Goal: Task Accomplishment & Management: Manage account settings

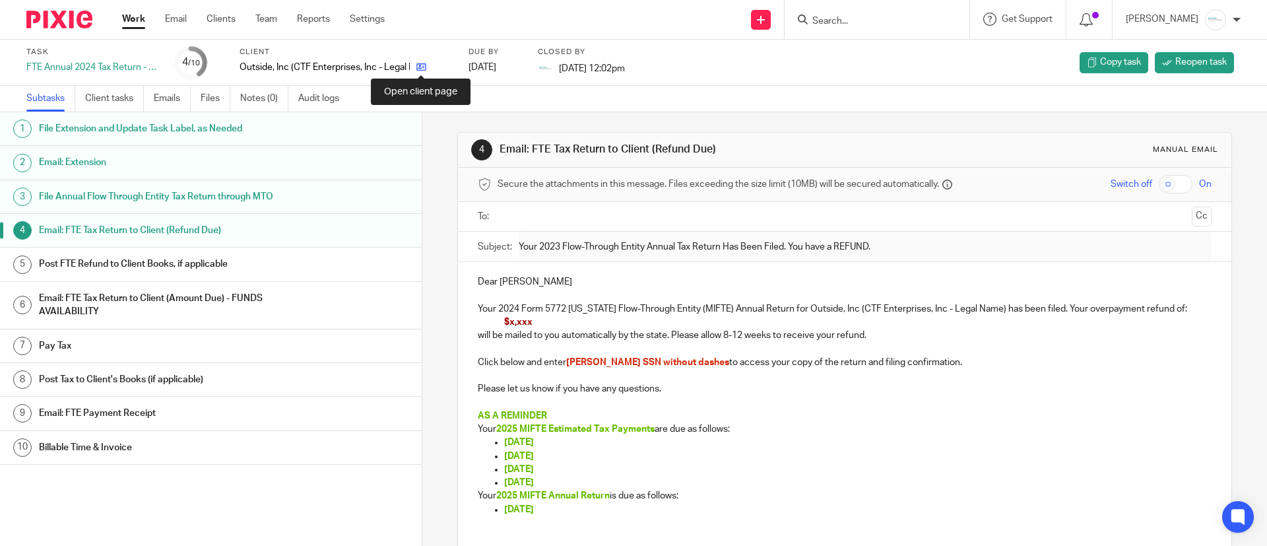
click at [424, 68] on icon at bounding box center [421, 67] width 10 height 10
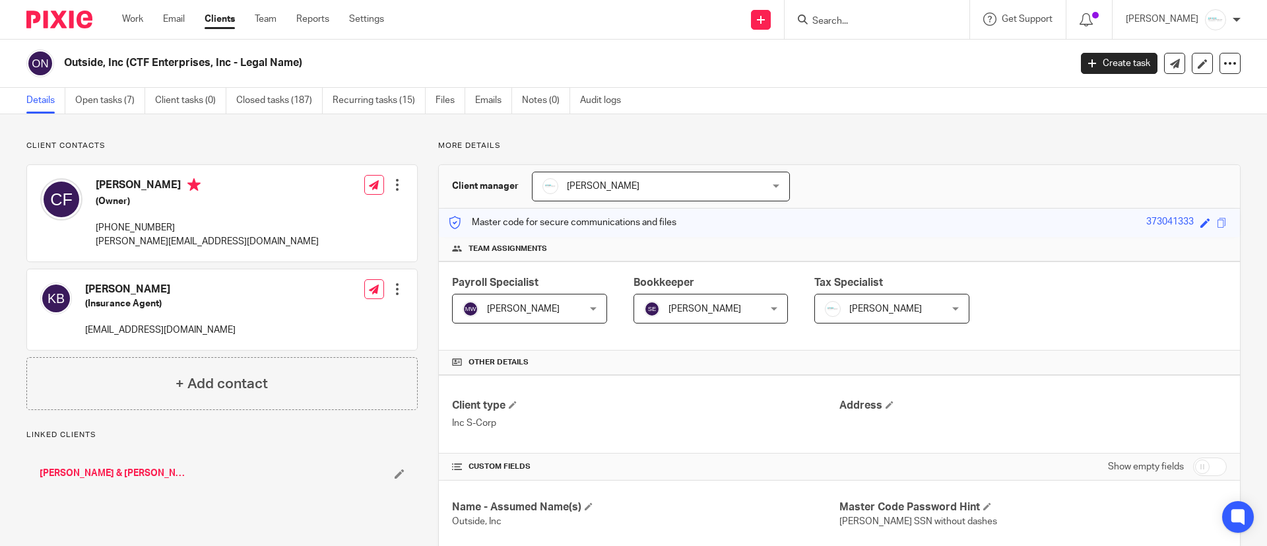
click at [1193, 462] on input "checkbox" at bounding box center [1210, 466] width 34 height 18
checkbox input "true"
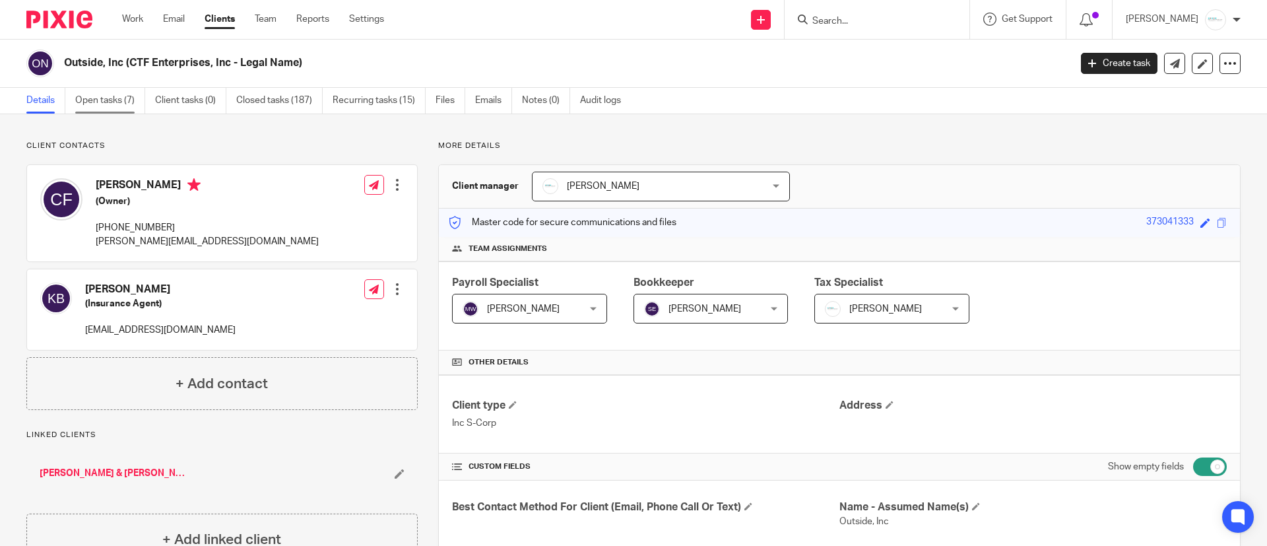
click at [112, 100] on link "Open tasks (7)" at bounding box center [110, 101] width 70 height 26
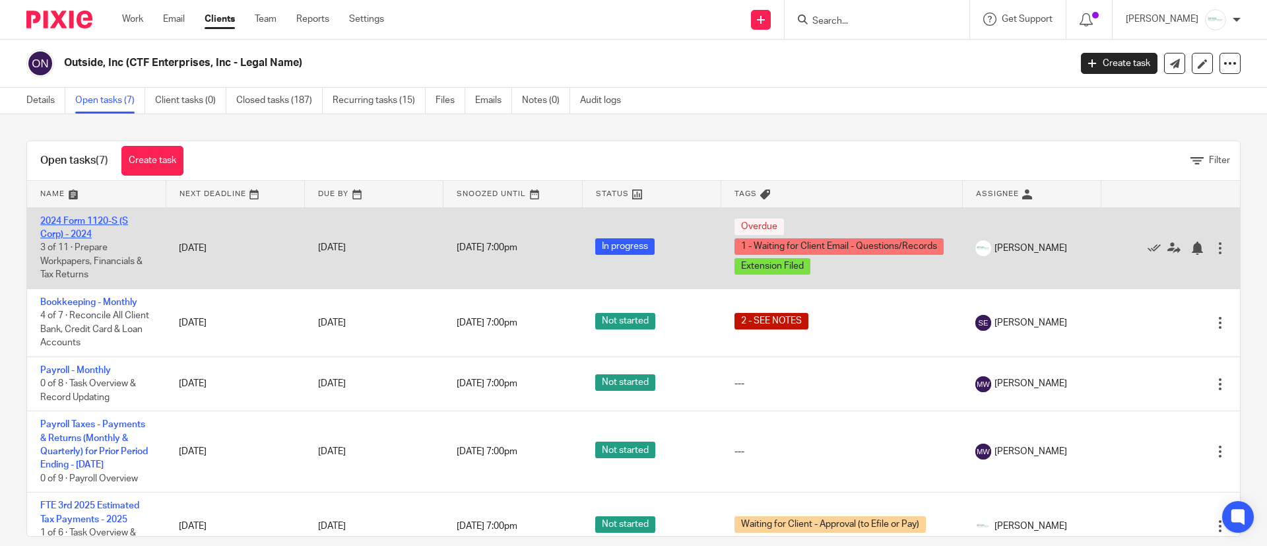
click at [88, 236] on link "2024 Form 1120-S (S Corp) - 2024" at bounding box center [84, 227] width 88 height 22
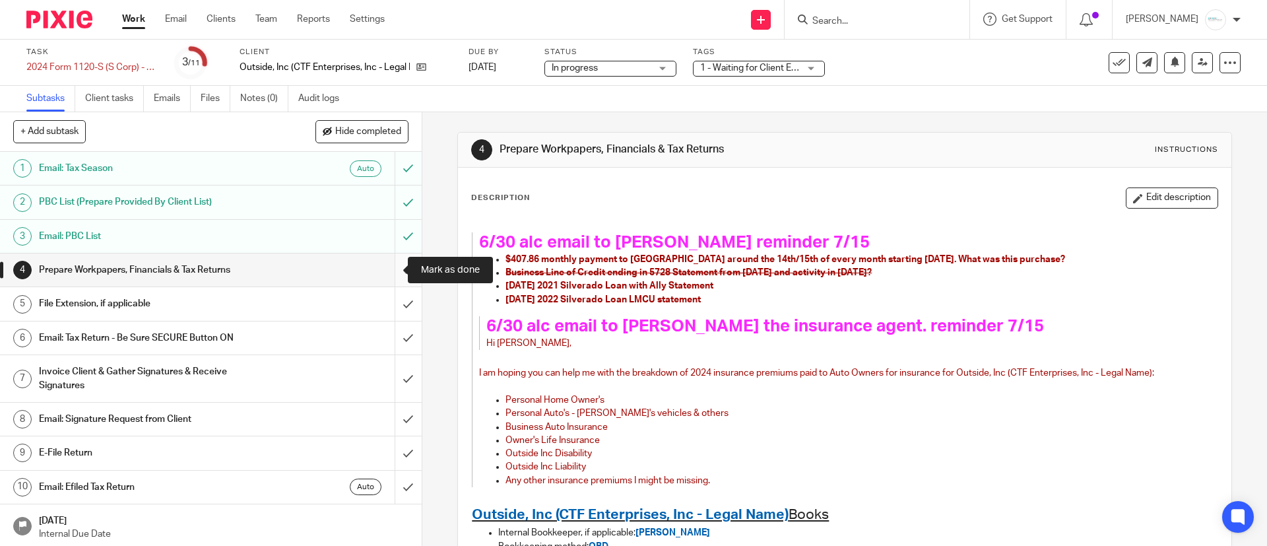
click at [386, 268] on input "submit" at bounding box center [211, 269] width 422 height 33
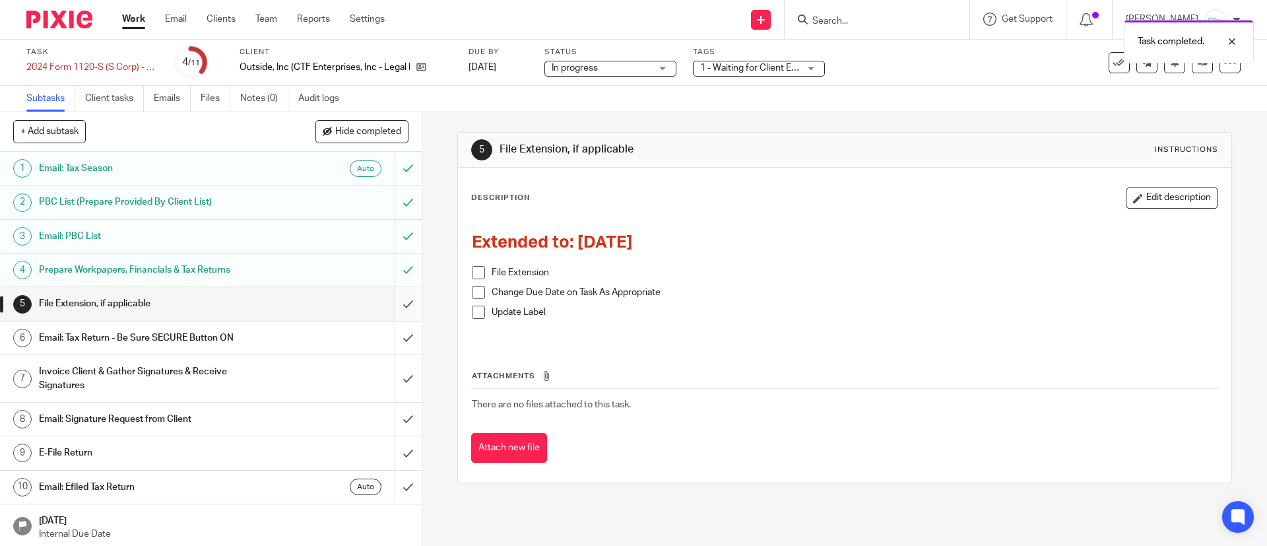
click at [386, 306] on input "submit" at bounding box center [211, 303] width 422 height 33
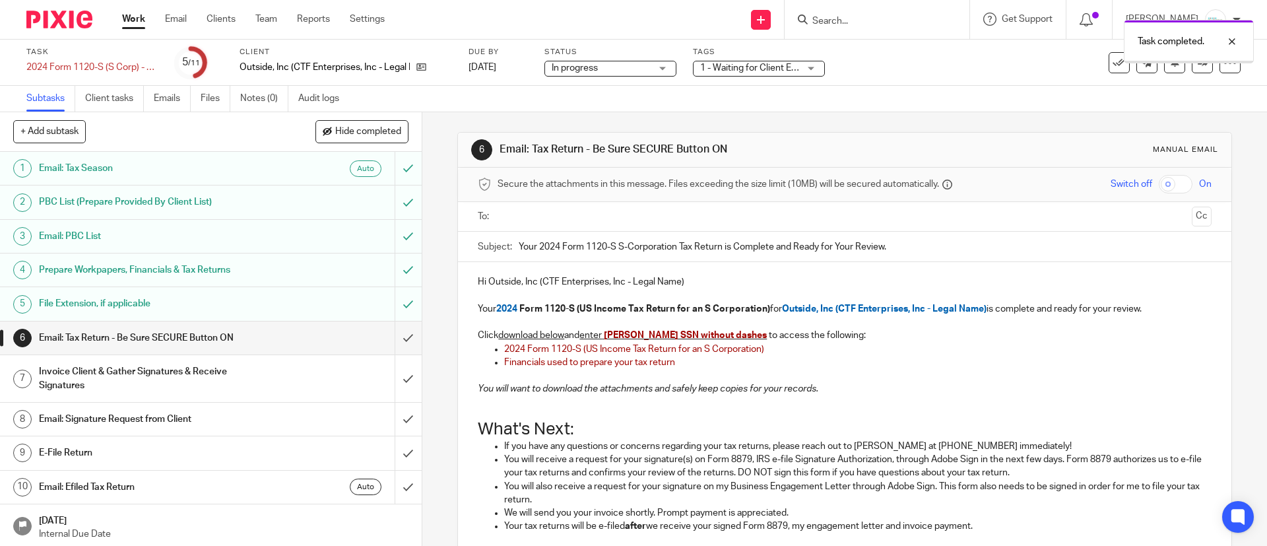
click at [583, 207] on ul at bounding box center [845, 217] width 692 height 22
click at [575, 212] on input "text" at bounding box center [844, 216] width 684 height 15
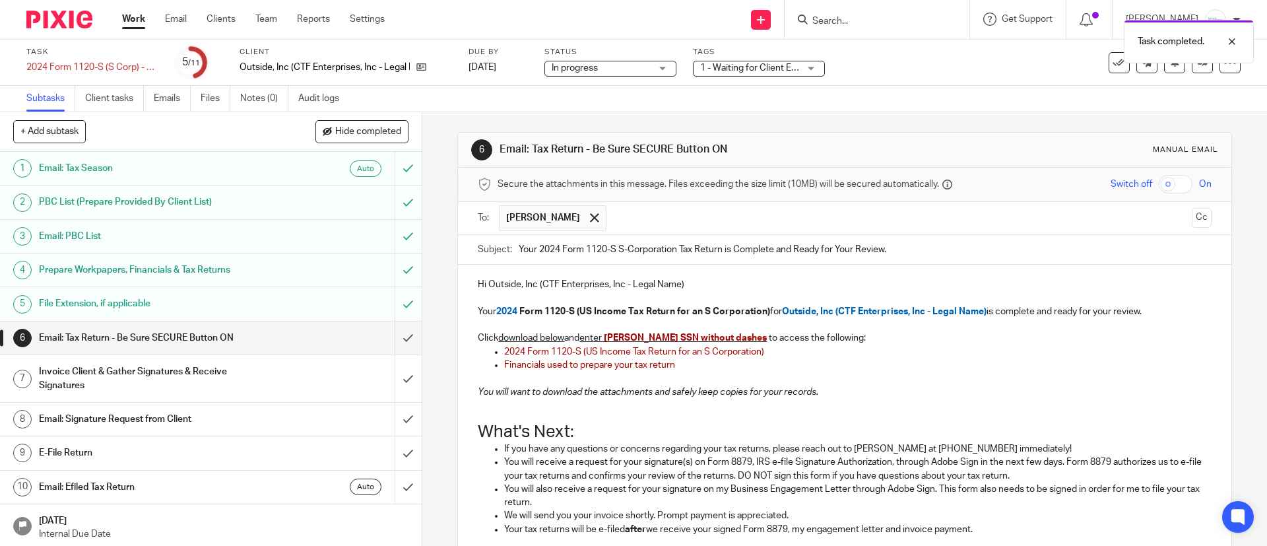
click at [1159, 182] on input "checkbox" at bounding box center [1176, 184] width 34 height 18
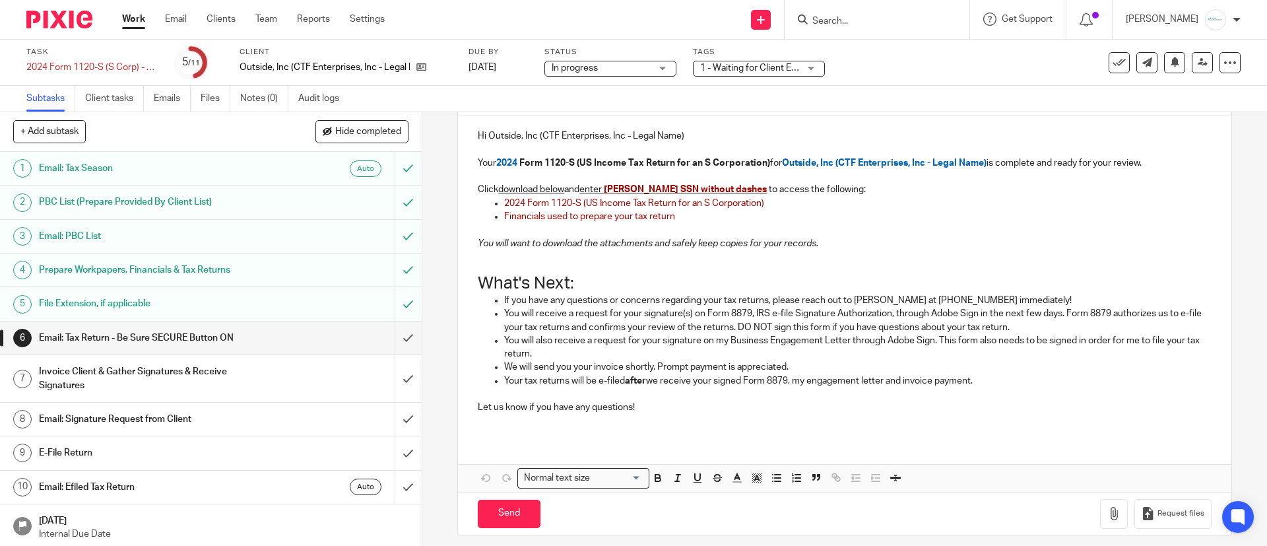
scroll to position [158, 0]
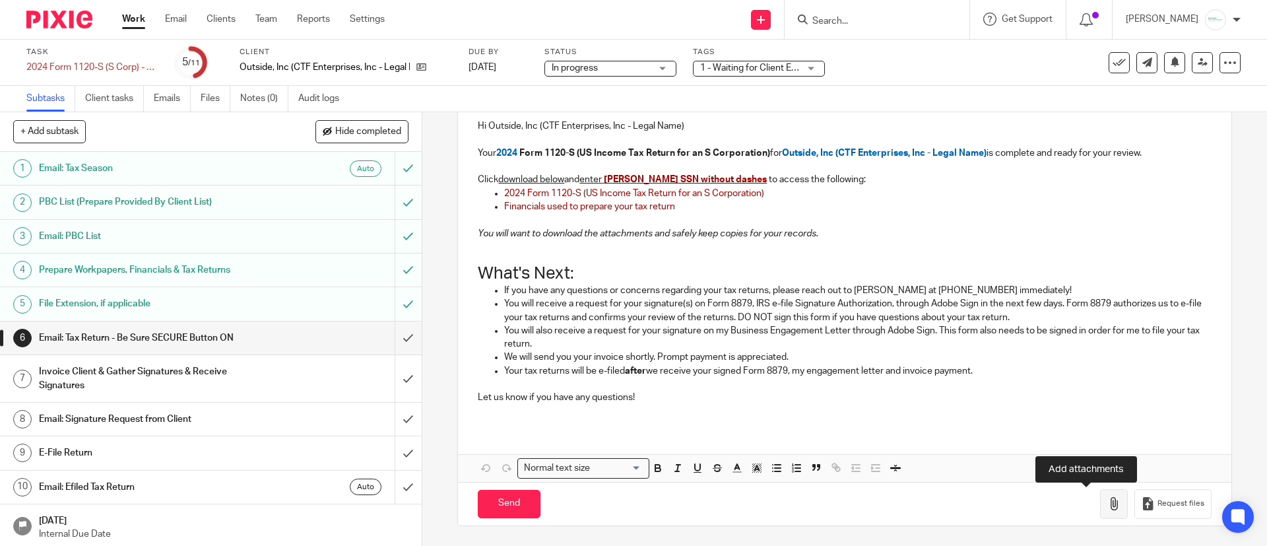
click at [1107, 500] on icon "button" at bounding box center [1113, 503] width 13 height 13
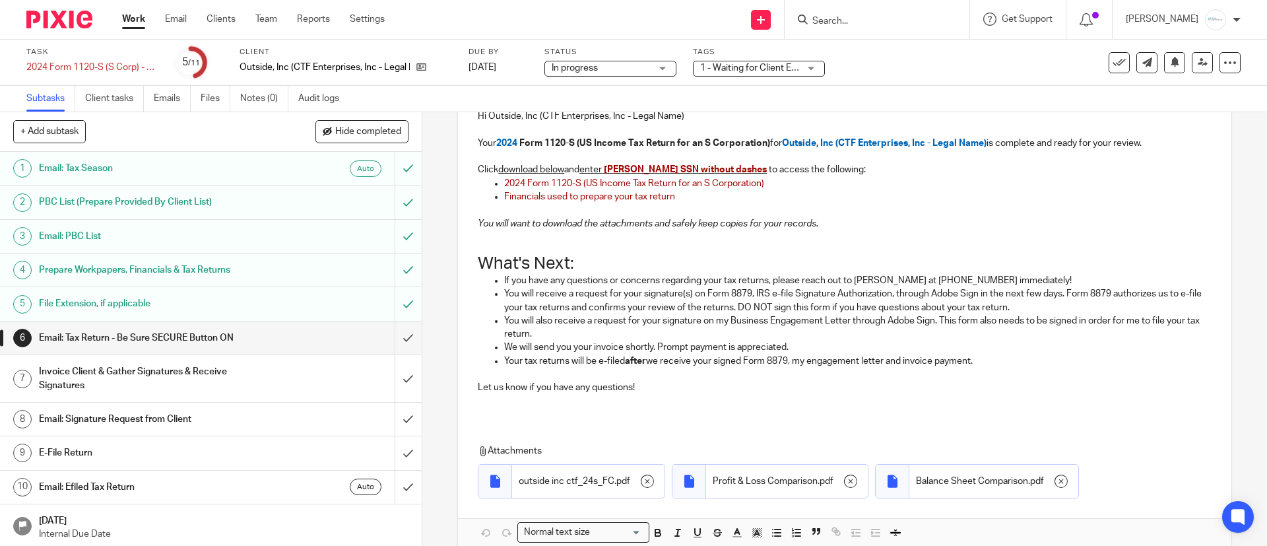
scroll to position [232, 0]
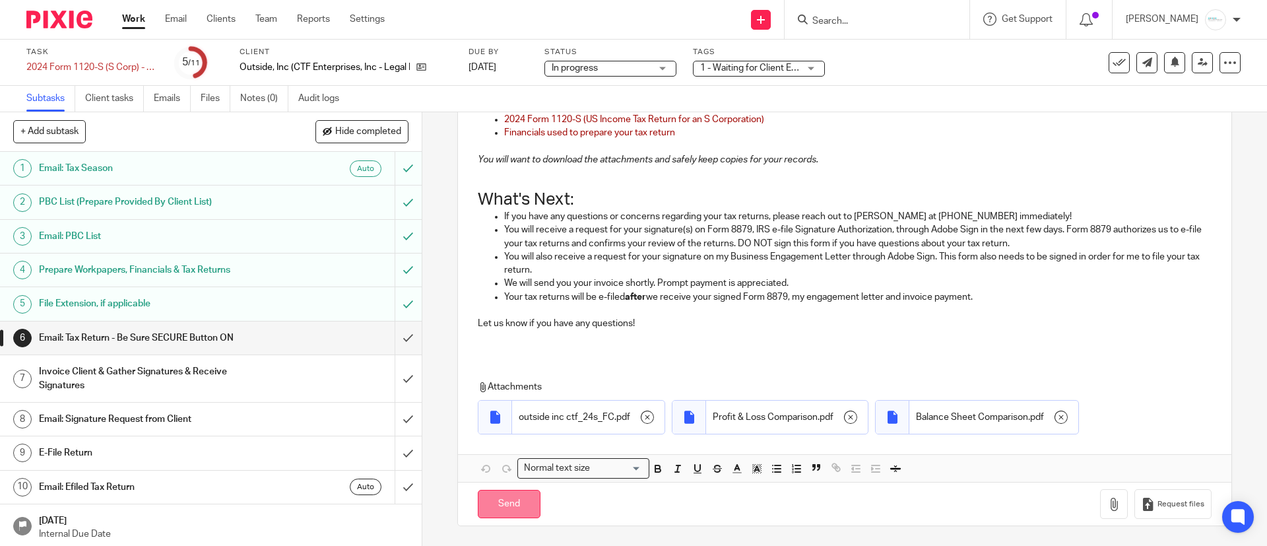
click at [508, 499] on input "Send" at bounding box center [509, 504] width 63 height 28
checkbox input "false"
type input "Sent"
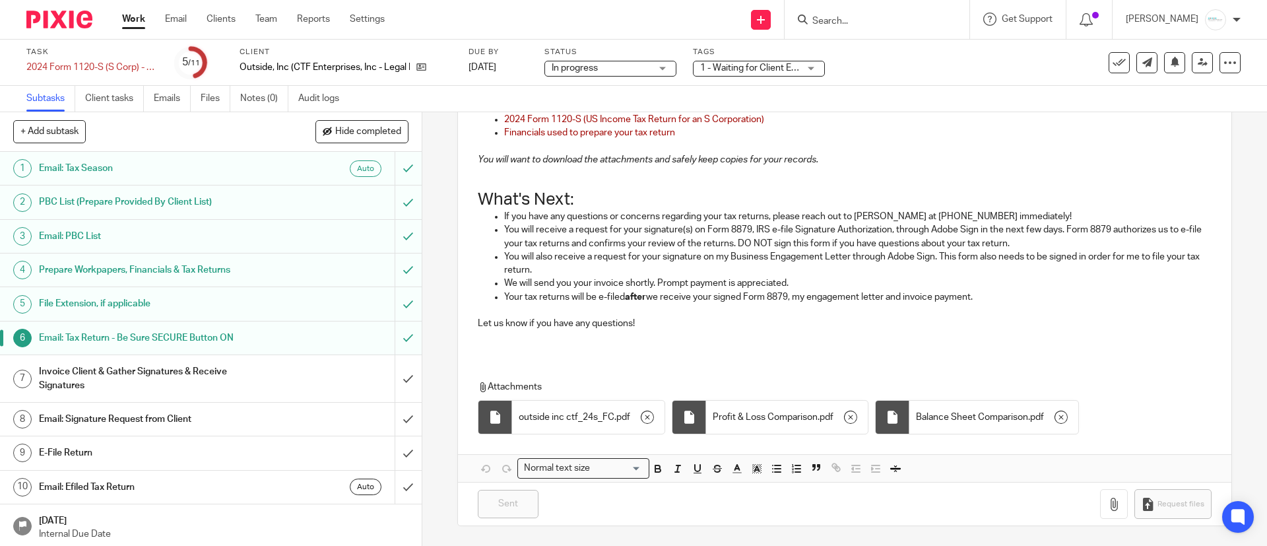
click at [732, 75] on div "1 - Waiting for Client Email - Questions/Records + 1" at bounding box center [759, 69] width 132 height 16
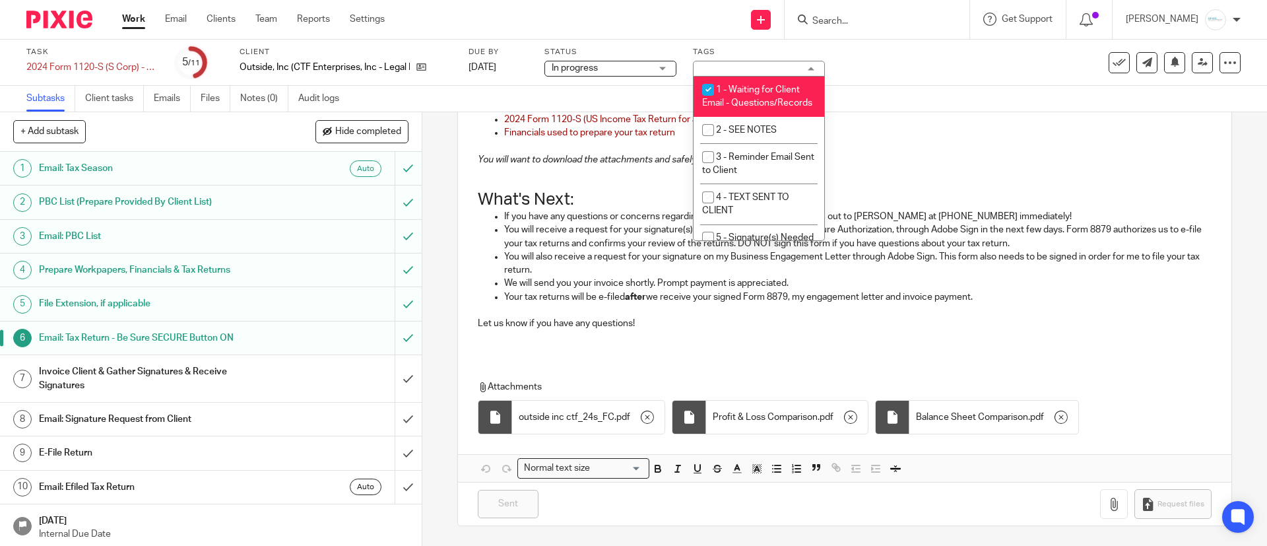
click at [741, 106] on li "1 - Waiting for Client Email - Questions/Records" at bounding box center [758, 97] width 131 height 40
checkbox input "false"
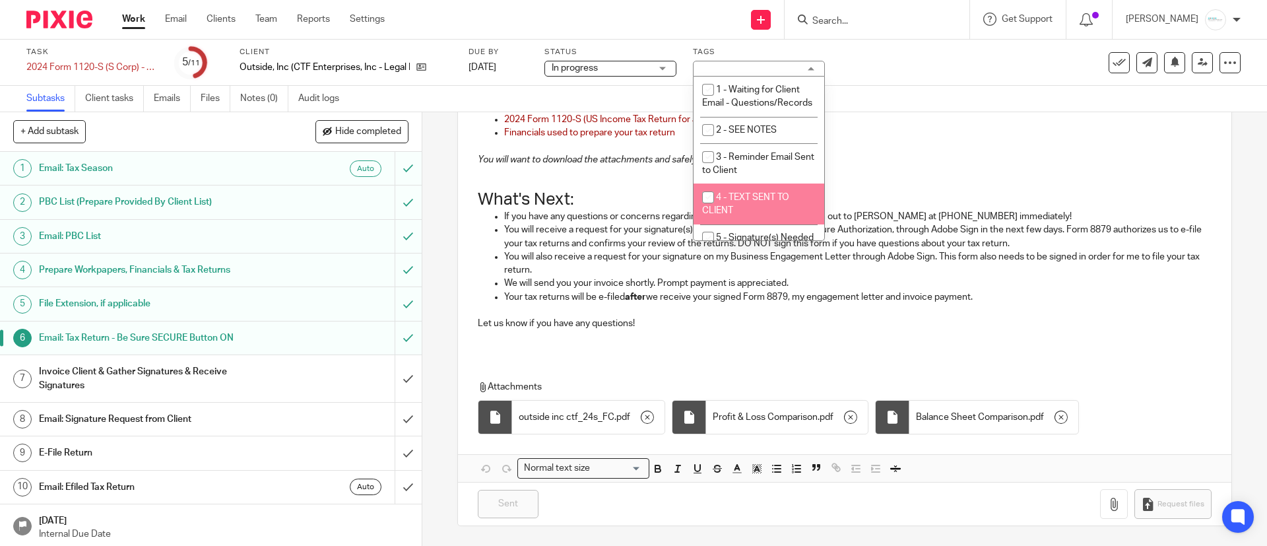
scroll to position [99, 0]
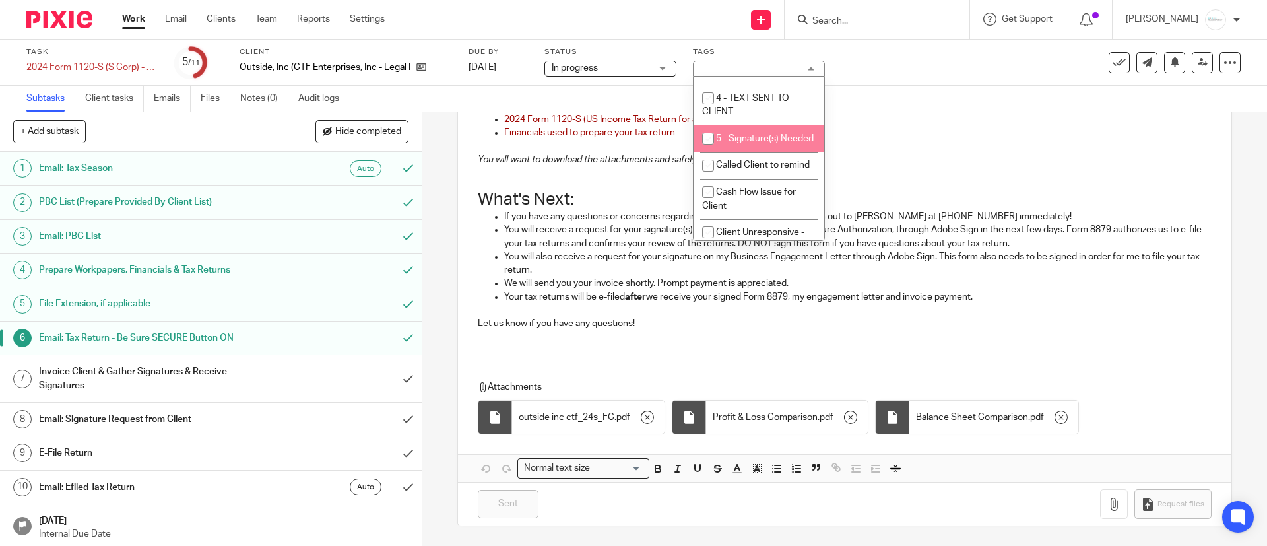
click at [747, 152] on li "5 - Signature(s) Needed" at bounding box center [758, 138] width 131 height 27
checkbox input "true"
click at [1105, 162] on p "You will want to download the attachments and safely keep copies for your recor…" at bounding box center [844, 159] width 733 height 13
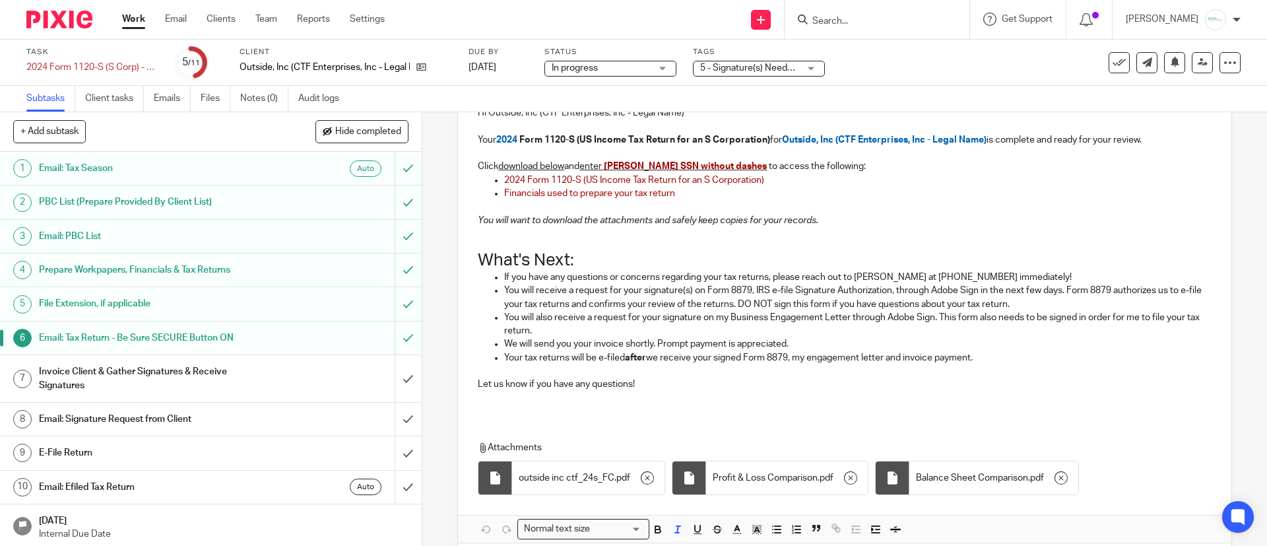
scroll to position [232, 0]
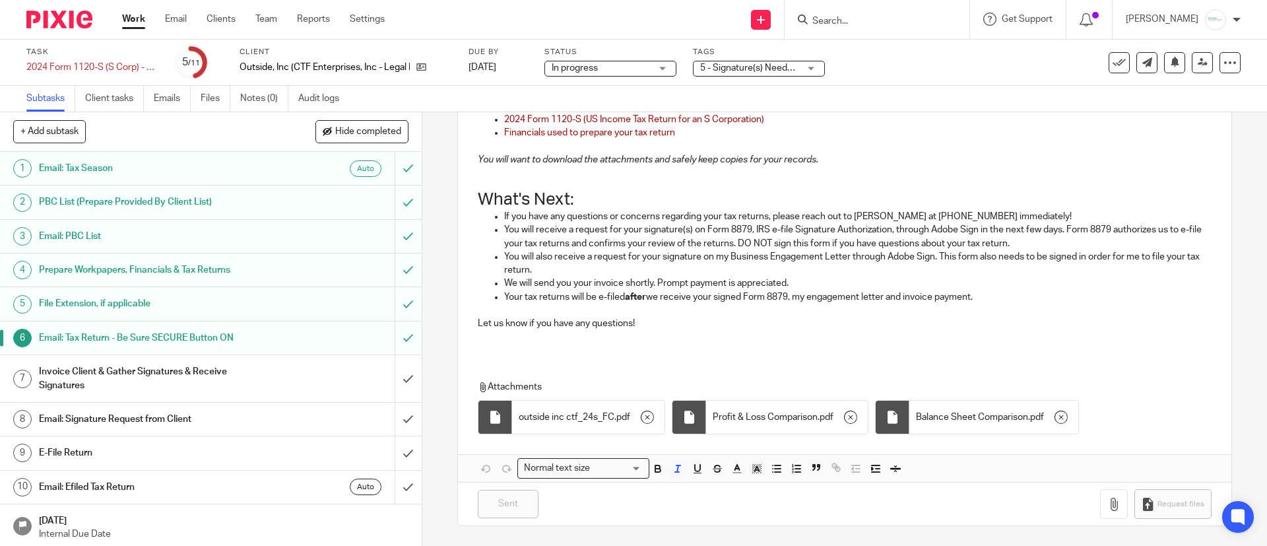
click at [133, 373] on h1 "Invoice Client & Gather Signatures & Receive Signatures" at bounding box center [153, 379] width 228 height 34
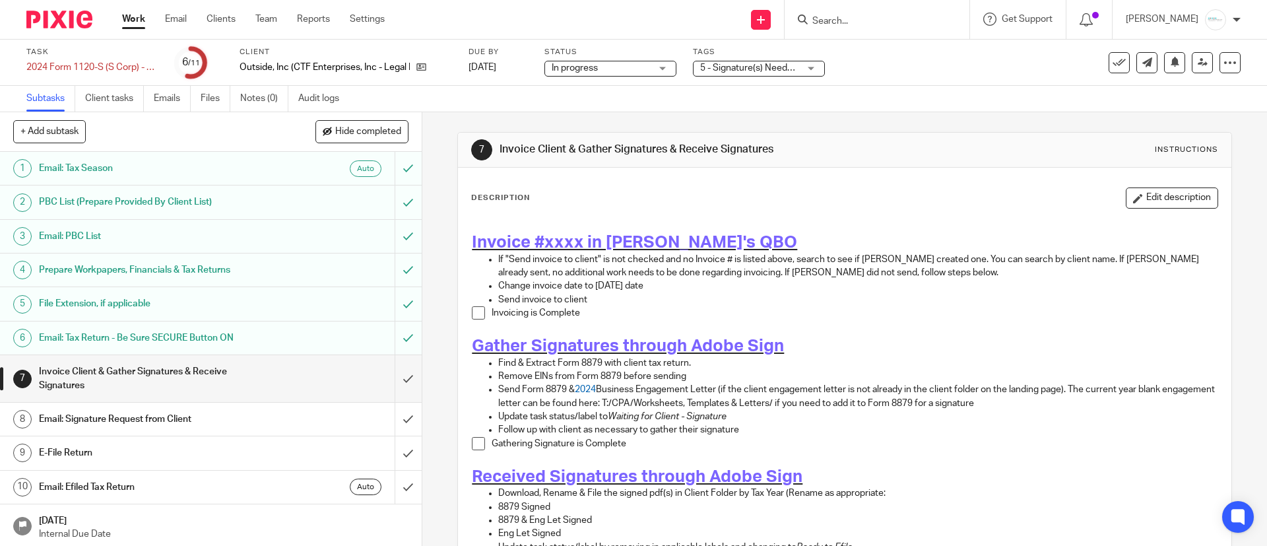
click at [472, 312] on span at bounding box center [478, 312] width 13 height 13
click at [1198, 65] on icon at bounding box center [1203, 62] width 10 height 10
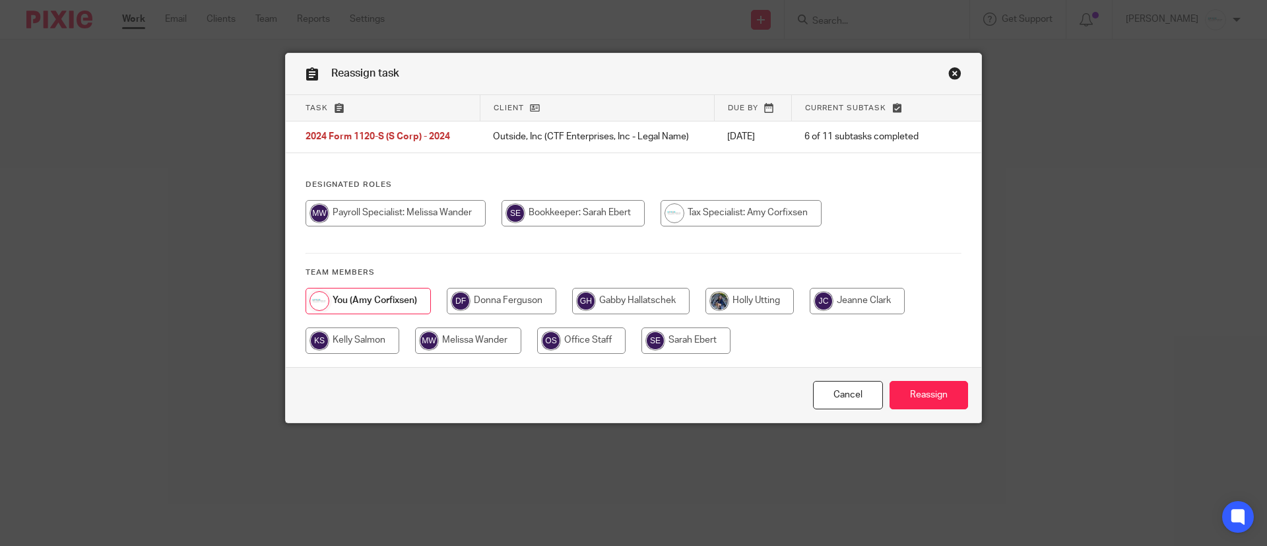
click at [600, 298] on input "radio" at bounding box center [630, 301] width 117 height 26
radio input "true"
click at [923, 399] on input "Reassign" at bounding box center [928, 395] width 79 height 28
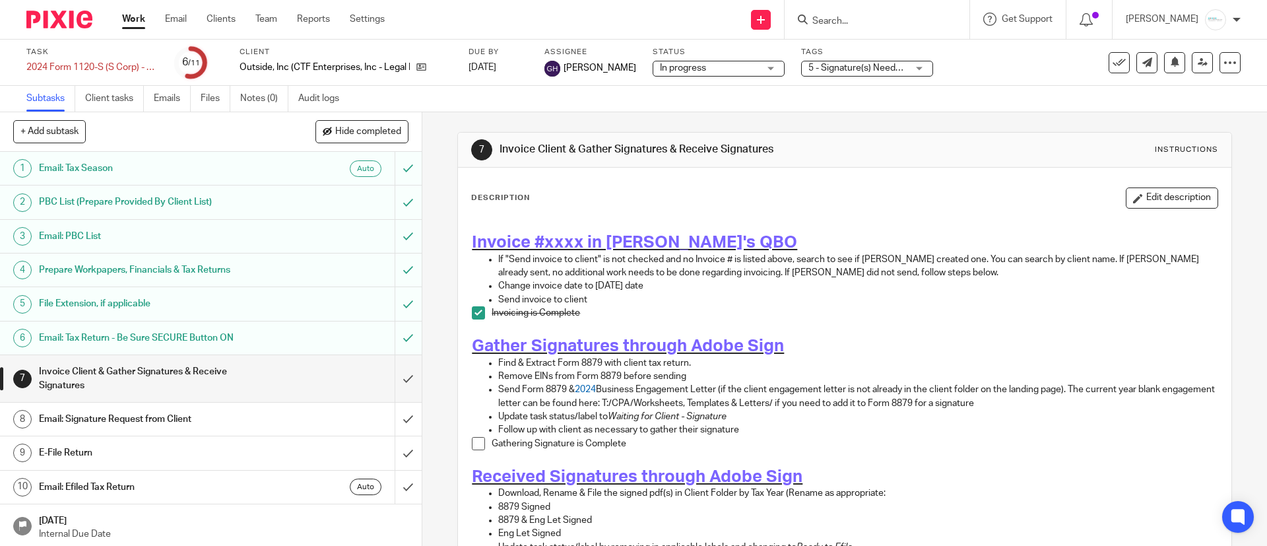
click at [846, 16] on input "Search" at bounding box center [870, 22] width 119 height 12
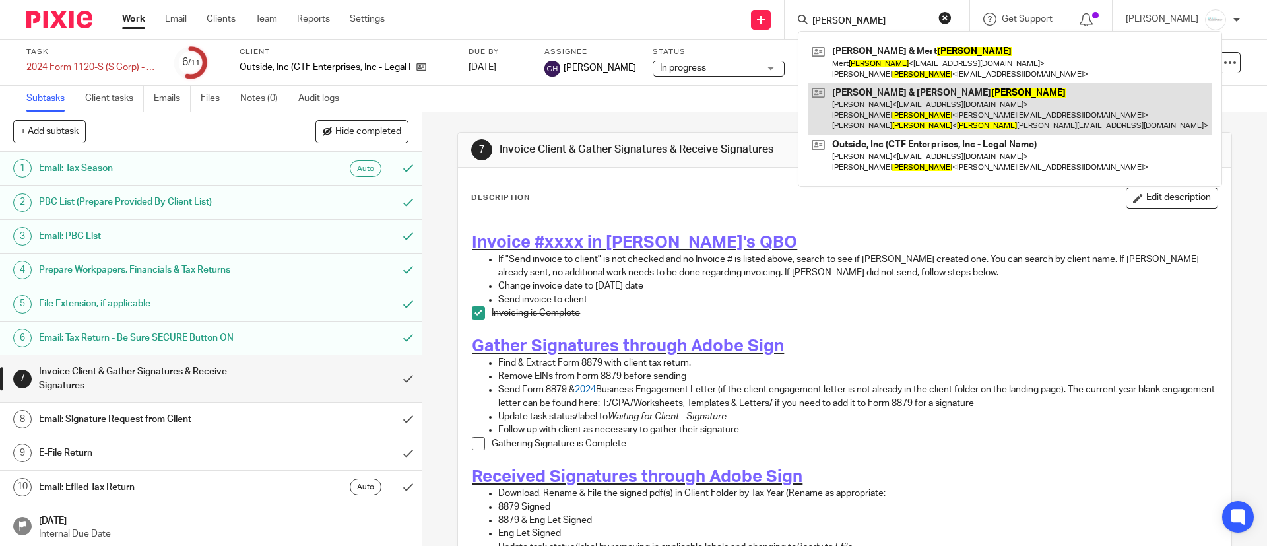
type input "finkler"
click at [886, 103] on link at bounding box center [1009, 109] width 403 height 52
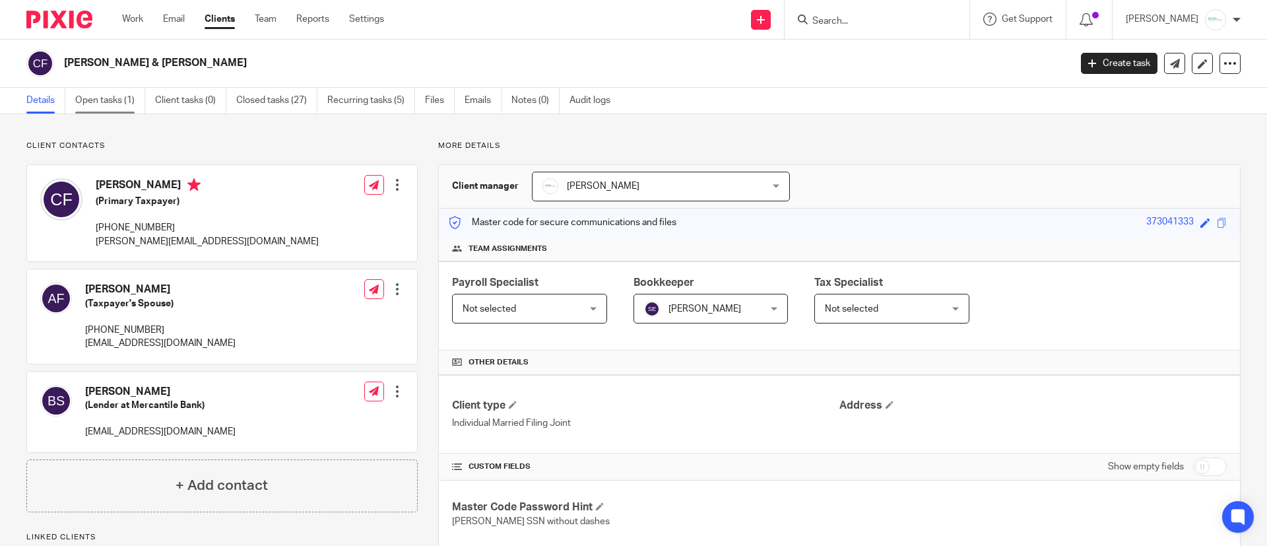
click at [129, 99] on link "Open tasks (1)" at bounding box center [110, 101] width 70 height 26
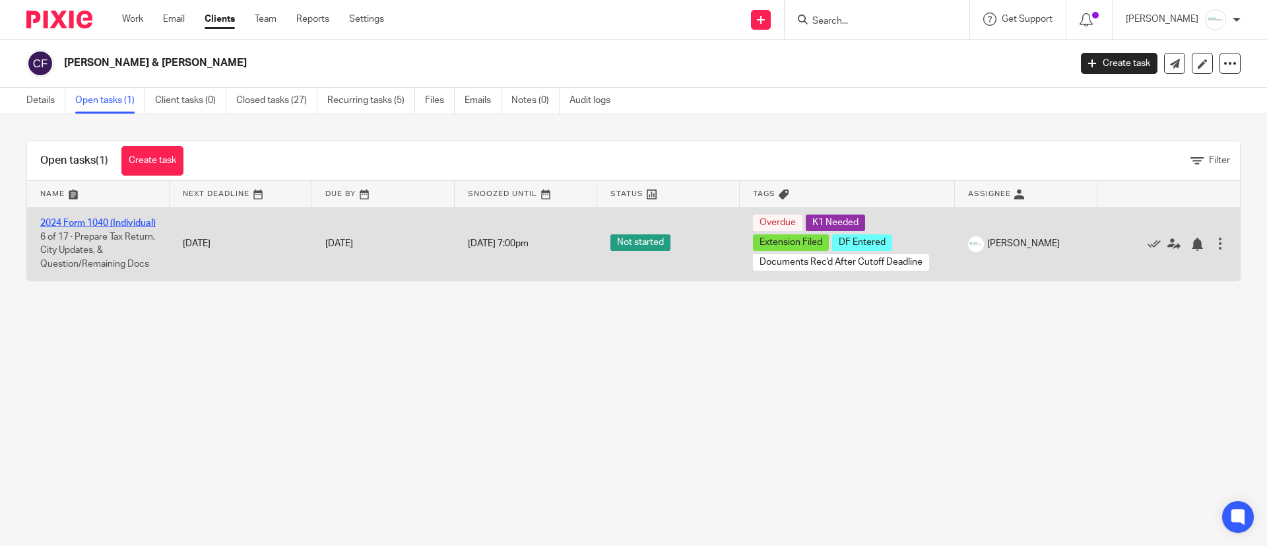
click at [86, 218] on link "2024 Form 1040 (Individual)" at bounding box center [97, 222] width 115 height 9
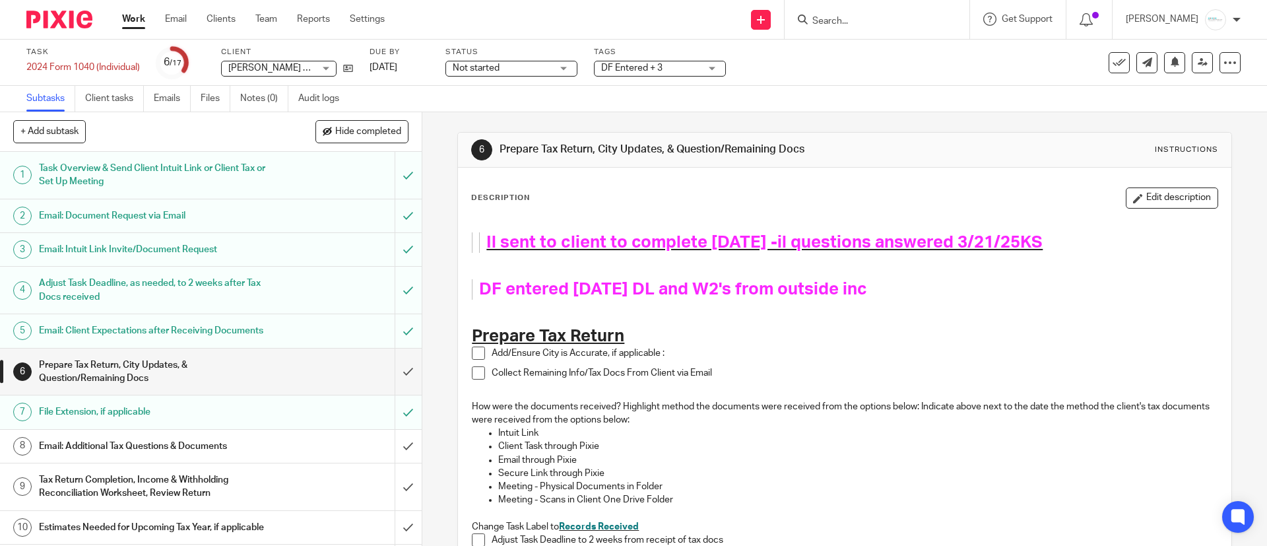
click at [370, 381] on link "6 Prepare Tax Return, City Updates, & Question/Remaining Docs" at bounding box center [197, 371] width 395 height 47
click at [394, 459] on input "submit" at bounding box center [211, 446] width 422 height 33
click at [384, 380] on input "submit" at bounding box center [211, 371] width 422 height 47
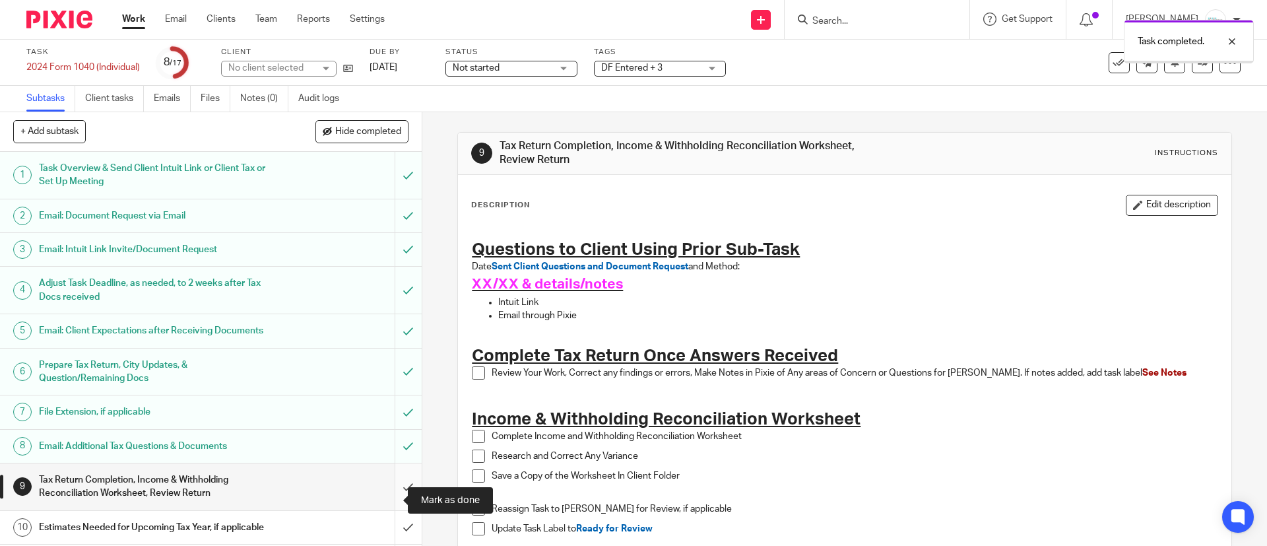
click at [381, 498] on input "submit" at bounding box center [211, 486] width 422 height 47
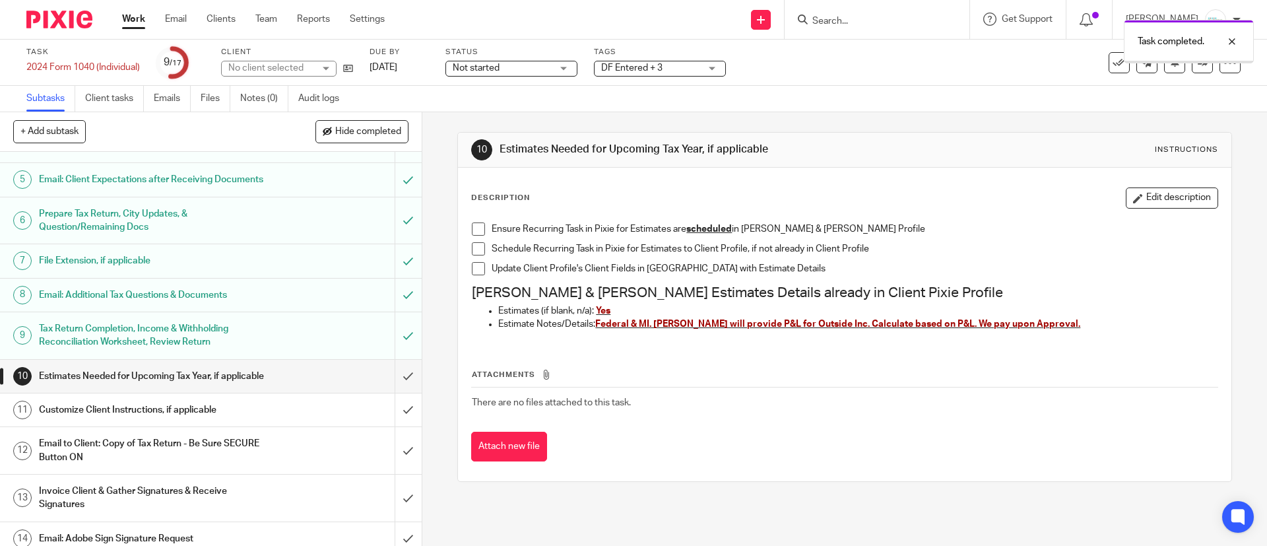
scroll to position [198, 0]
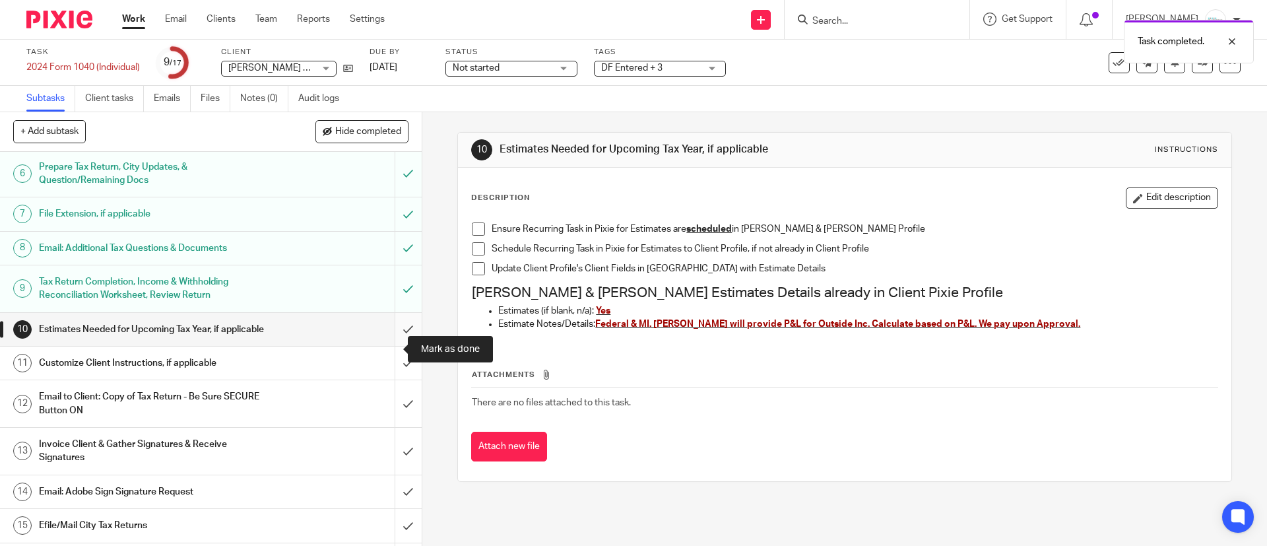
click at [383, 346] on input "submit" at bounding box center [211, 329] width 422 height 33
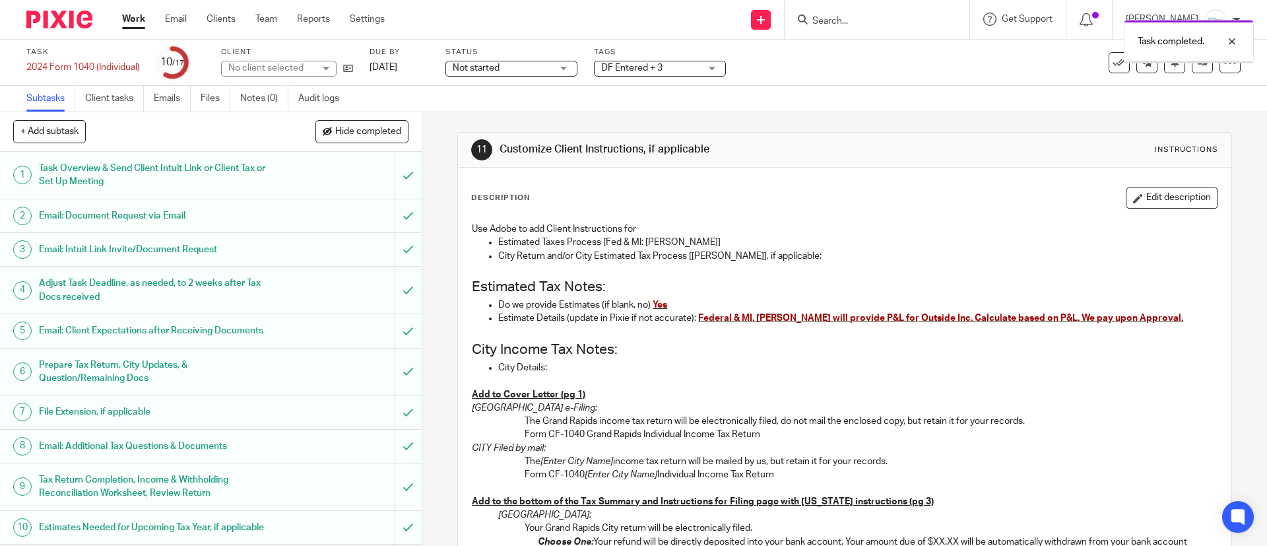
scroll to position [198, 0]
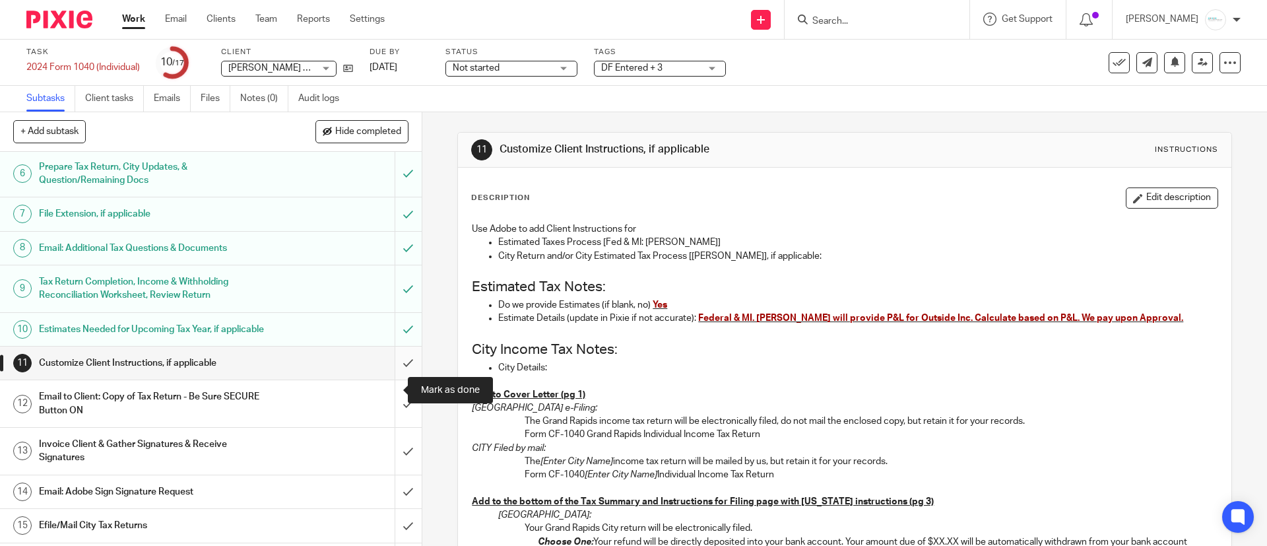
click at [385, 379] on input "submit" at bounding box center [211, 362] width 422 height 33
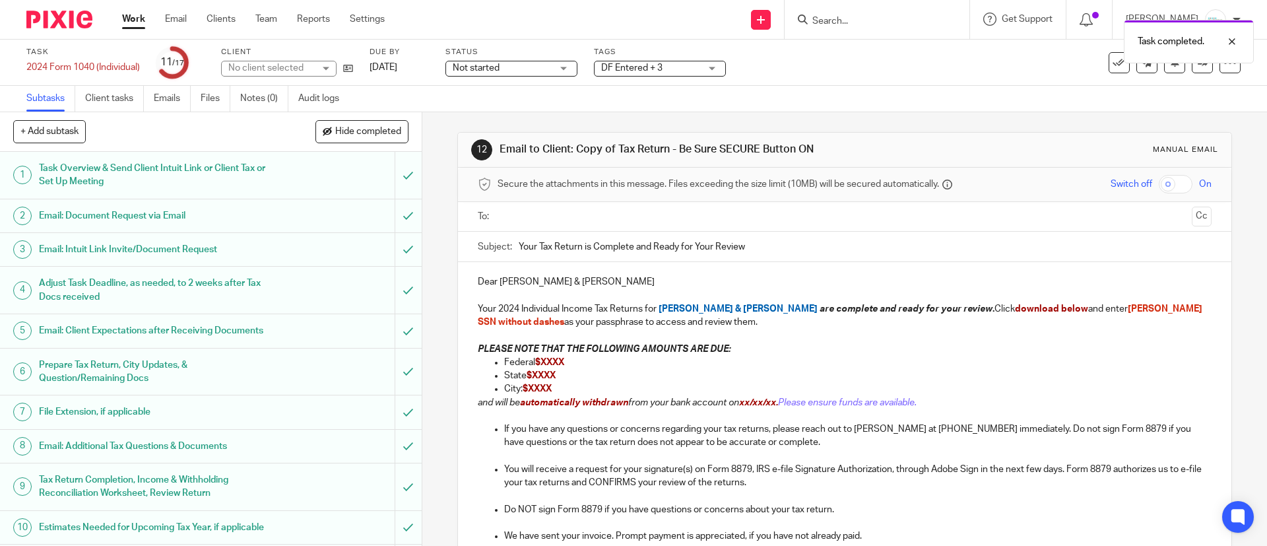
click at [598, 207] on ul at bounding box center [845, 217] width 692 height 22
click at [605, 230] on div at bounding box center [845, 217] width 692 height 30
click at [614, 219] on input "text" at bounding box center [844, 216] width 684 height 15
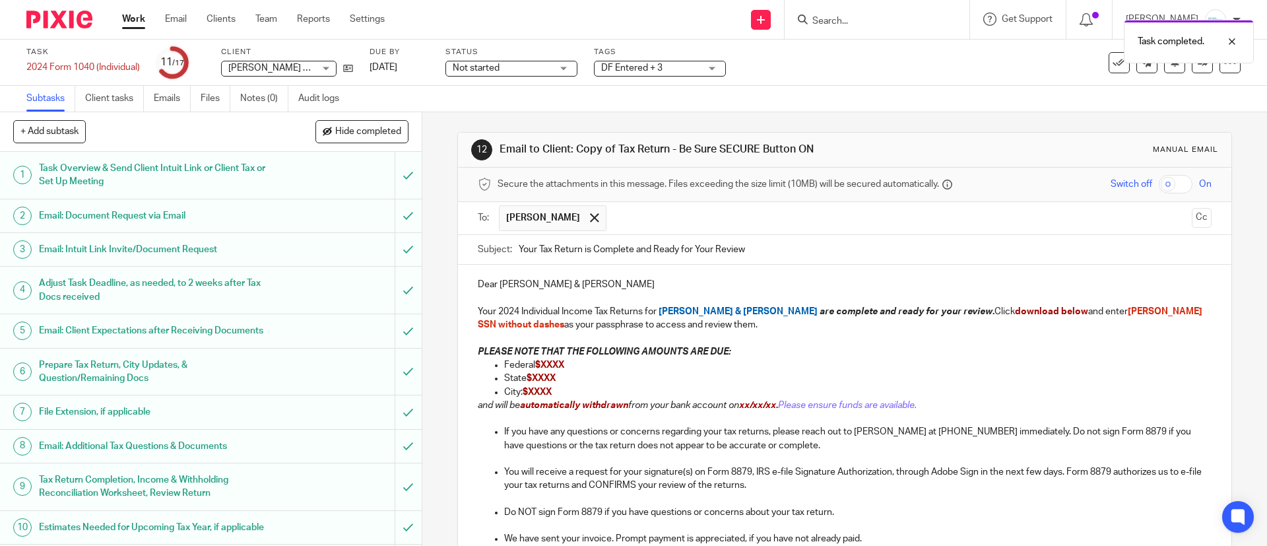
click at [748, 220] on input "text" at bounding box center [899, 218] width 573 height 26
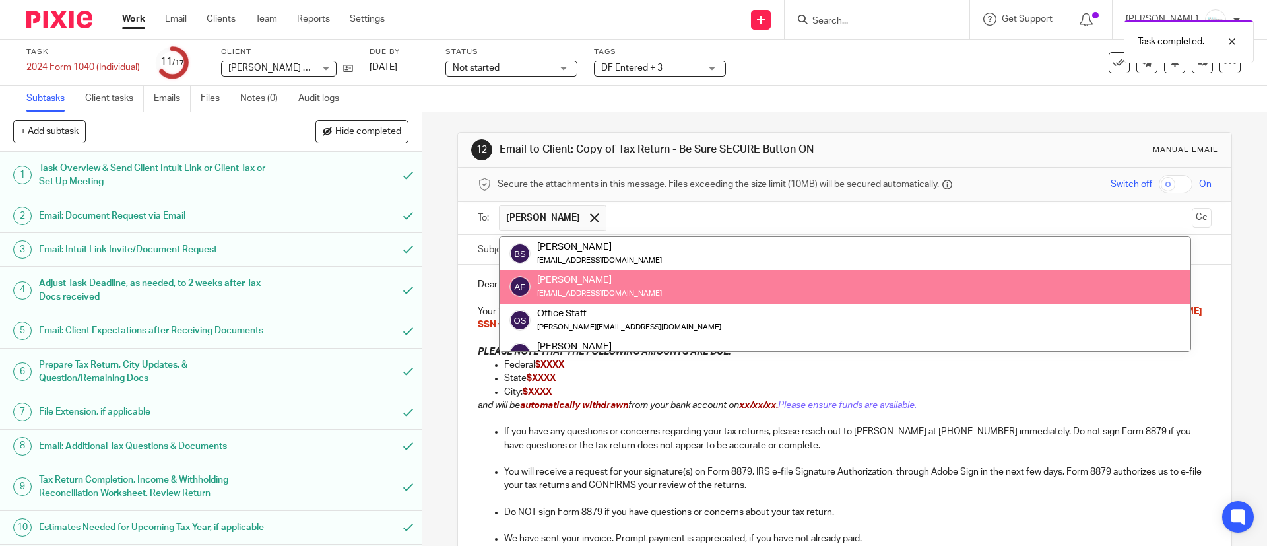
drag, startPoint x: 686, startPoint y: 278, endPoint x: 663, endPoint y: 291, distance: 26.6
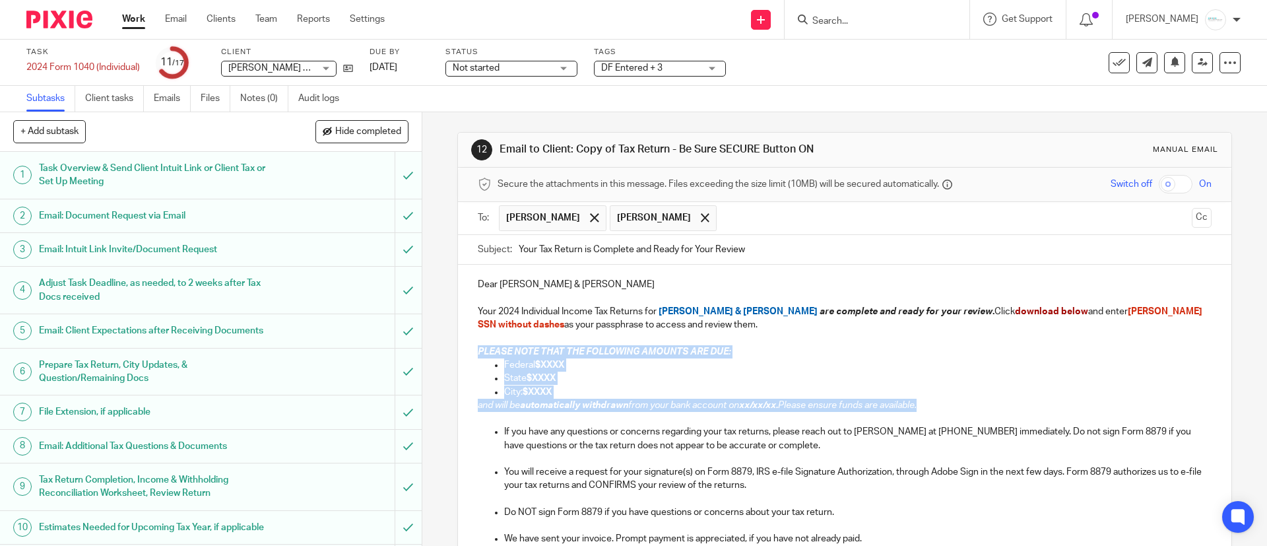
drag, startPoint x: 470, startPoint y: 350, endPoint x: 982, endPoint y: 401, distance: 514.5
click at [982, 401] on div "Dear Corey & Amy Finkler Your 2024 Individual Income Tax Returns for Corey & Am…" at bounding box center [844, 450] width 773 height 371
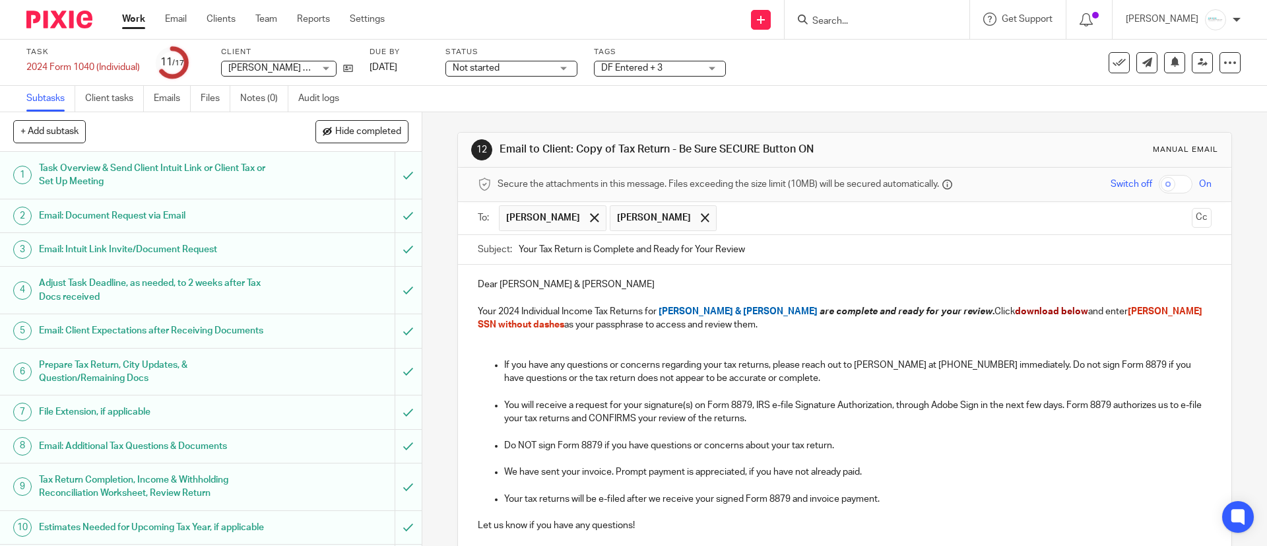
click at [1147, 193] on div "Secure the attachments in this message. Files exceeding the size limit (10MB) w…" at bounding box center [844, 185] width 773 height 34
click at [1159, 187] on input "checkbox" at bounding box center [1176, 184] width 34 height 18
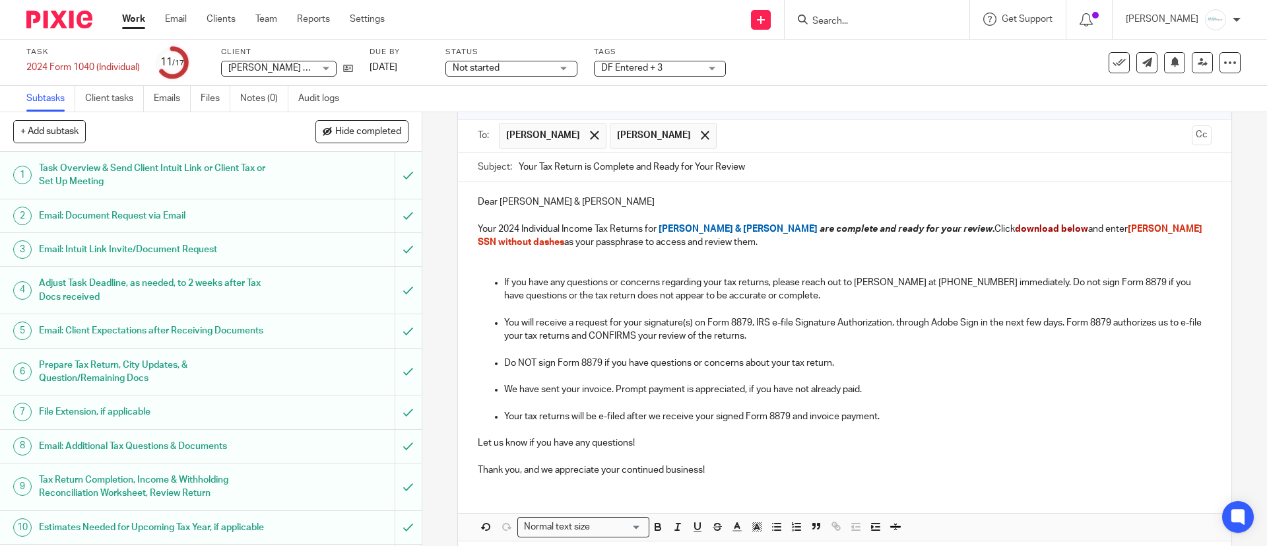
scroll to position [141, 0]
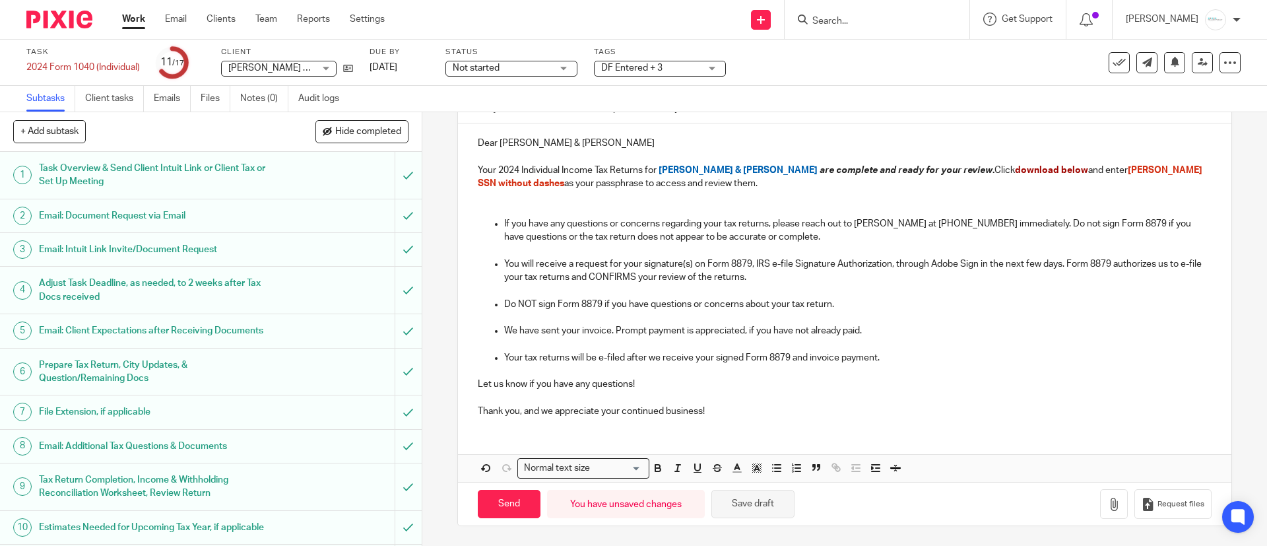
click at [746, 503] on button "Save draft" at bounding box center [752, 504] width 83 height 28
click at [1107, 504] on icon "button" at bounding box center [1113, 504] width 13 height 13
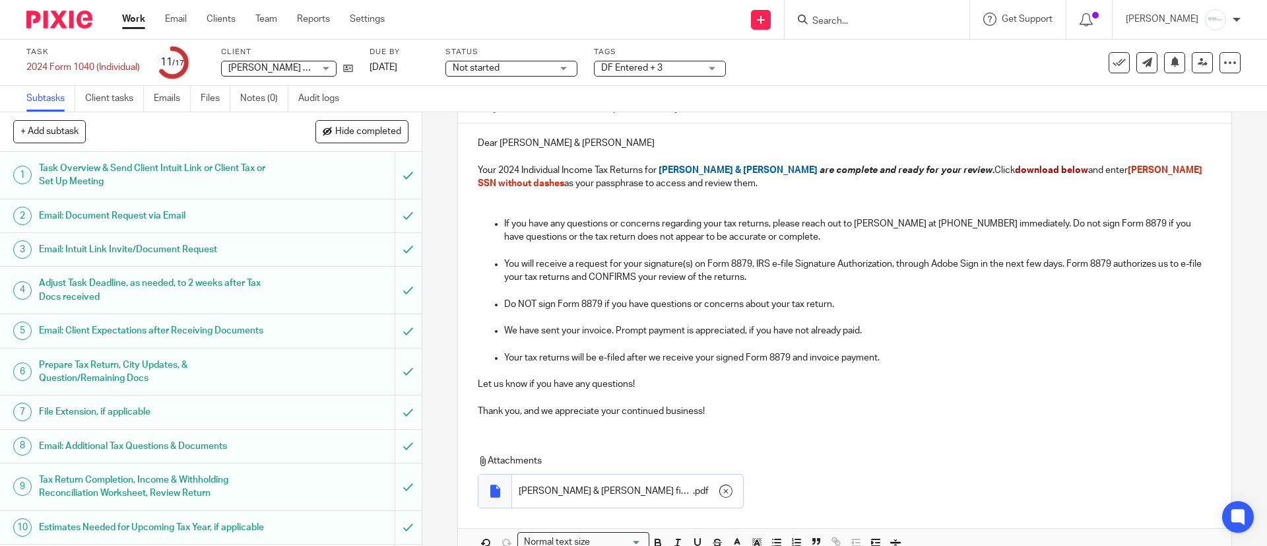
click at [719, 494] on icon "button" at bounding box center [725, 490] width 13 height 13
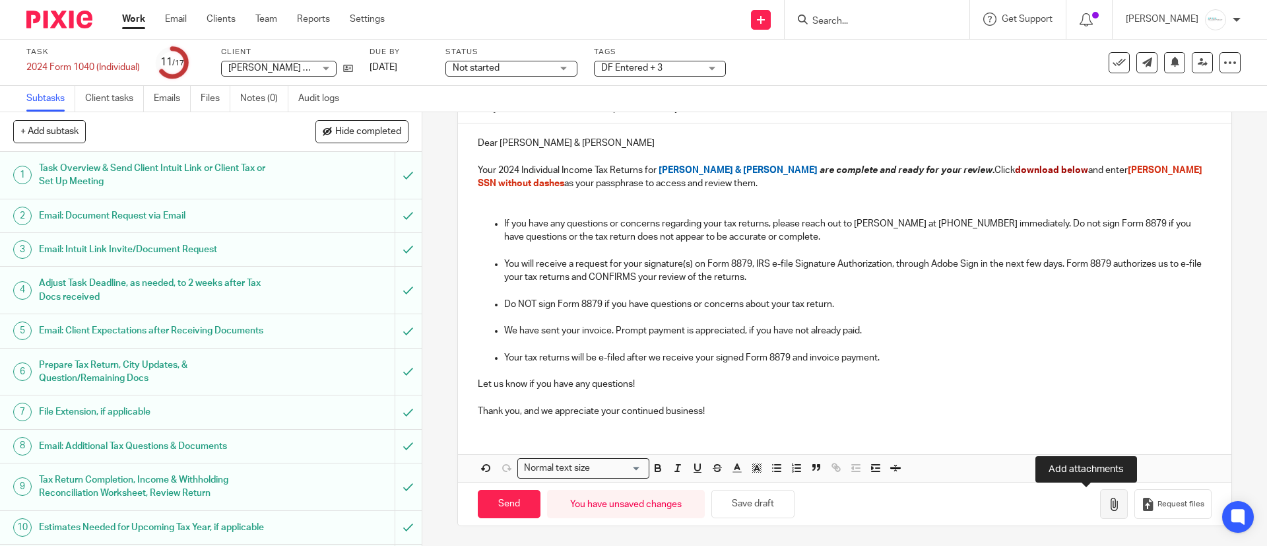
click at [1107, 499] on icon "button" at bounding box center [1113, 504] width 13 height 13
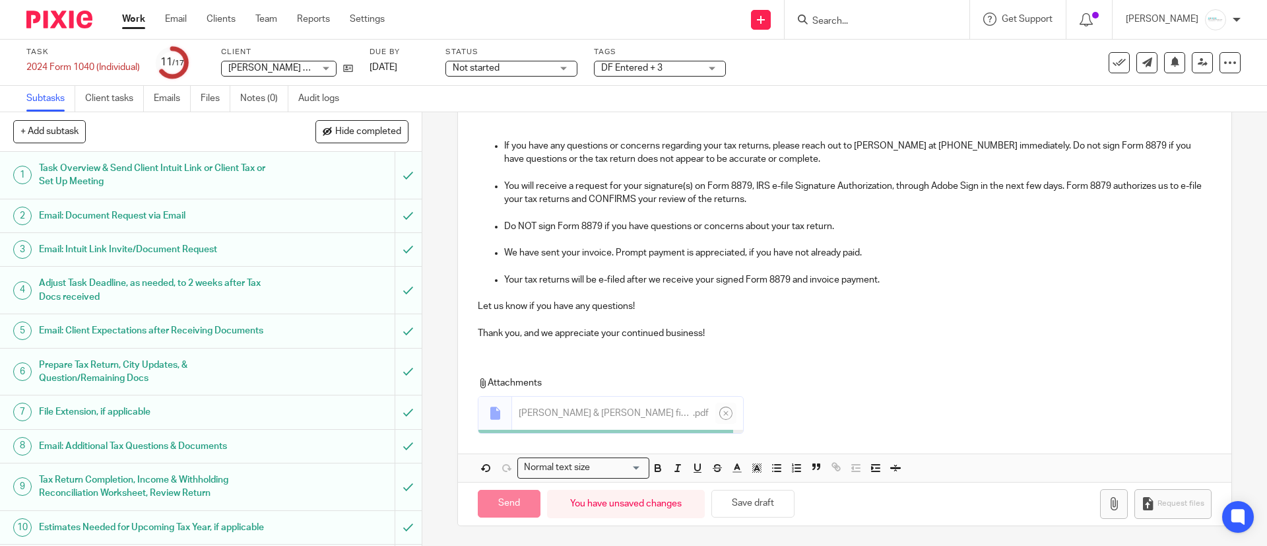
scroll to position [216, 0]
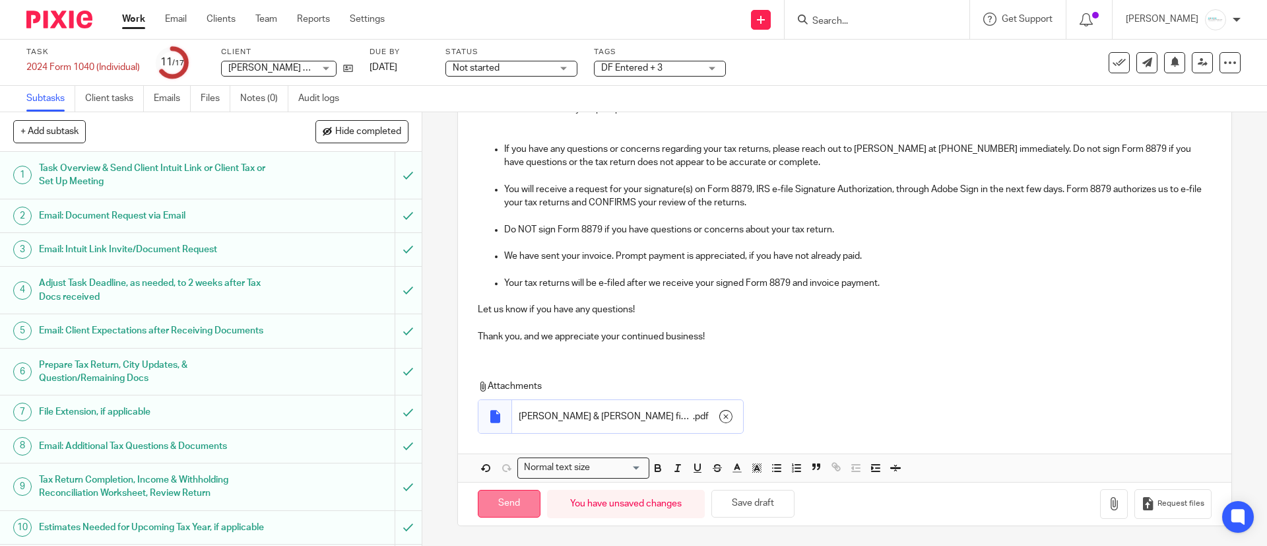
click at [504, 504] on input "Send" at bounding box center [509, 504] width 63 height 28
click at [713, 65] on div "DF Entered + 3" at bounding box center [660, 69] width 132 height 16
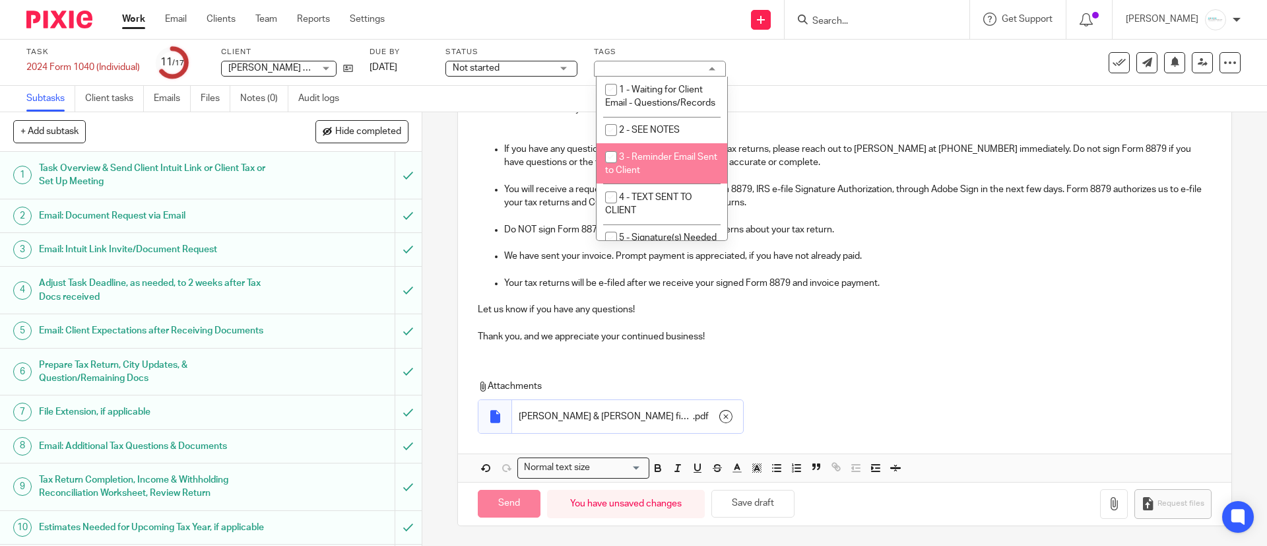
checkbox input "false"
type input "Sent"
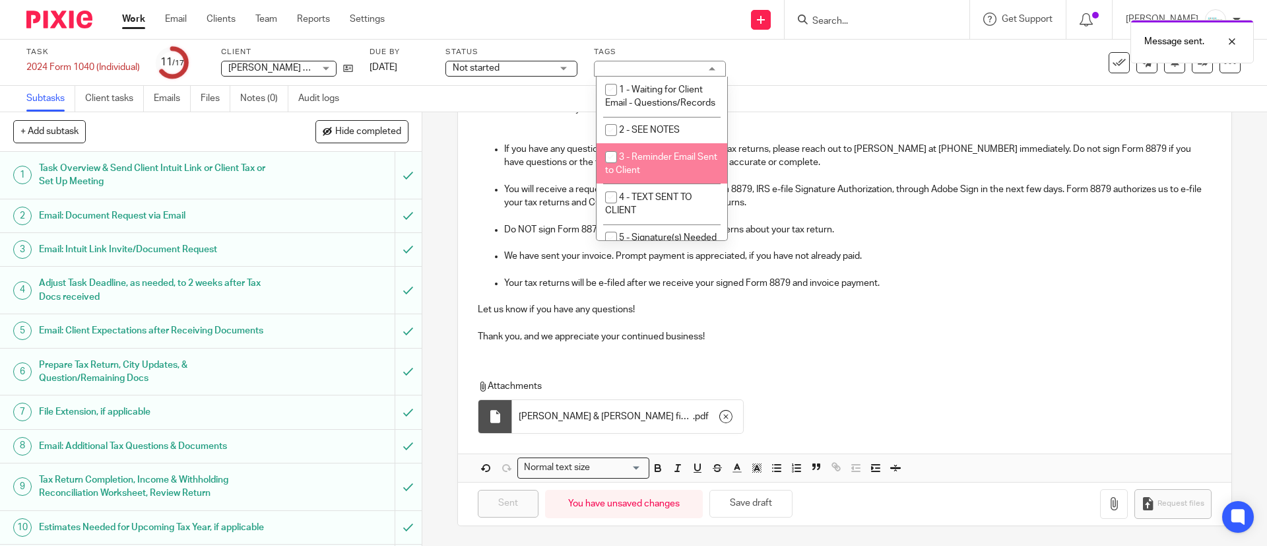
scroll to position [99, 0]
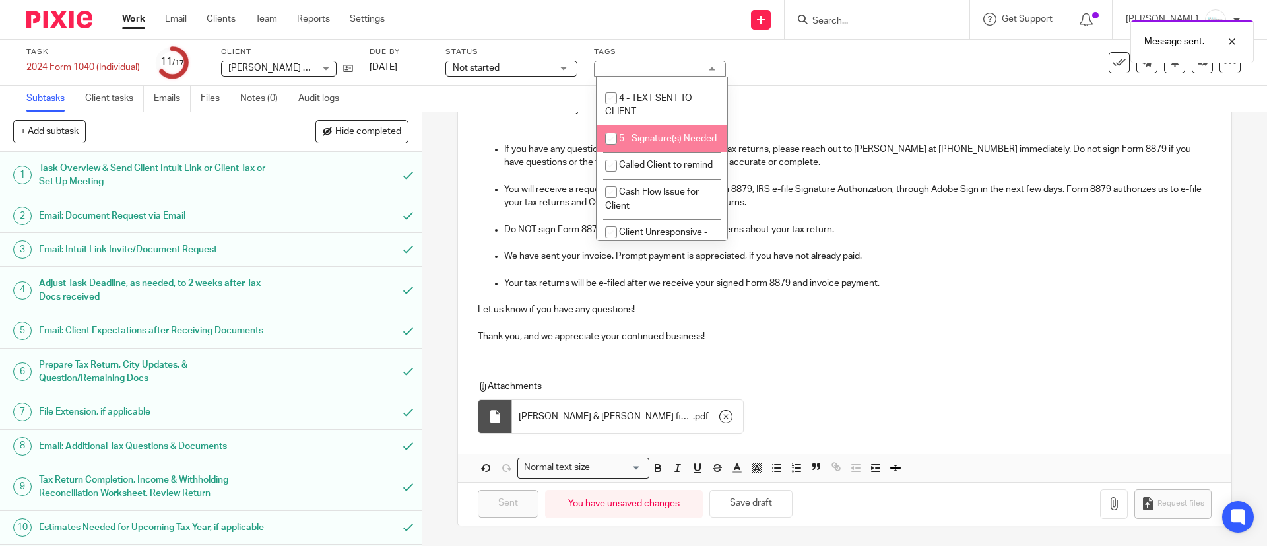
click at [660, 143] on span "5 - Signature(s) Needed" at bounding box center [668, 138] width 98 height 9
checkbox input "true"
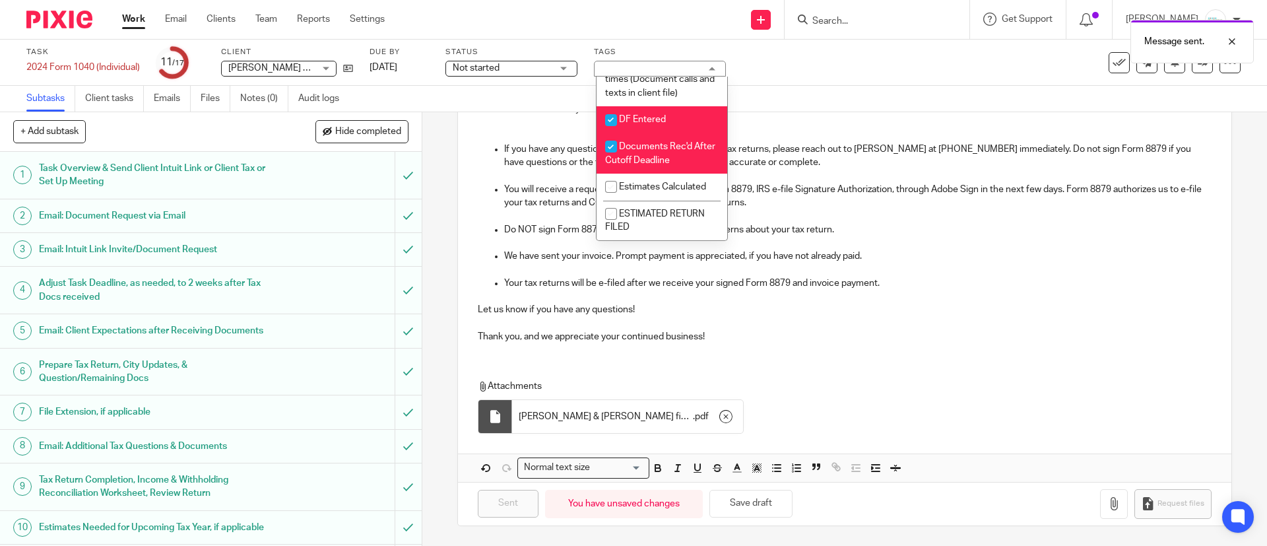
scroll to position [297, 0]
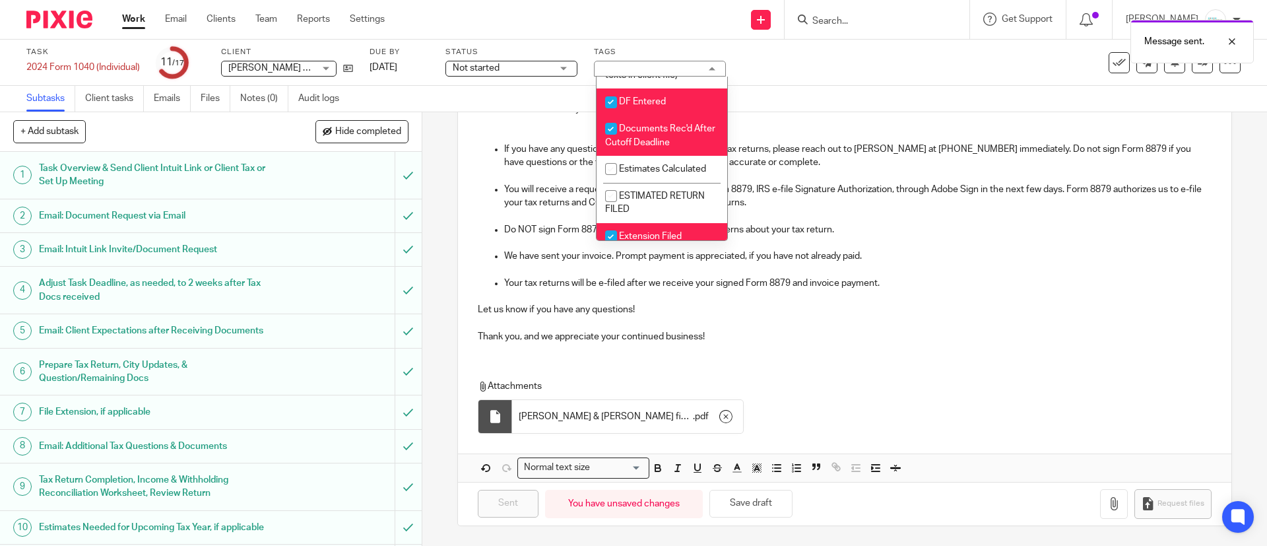
click at [659, 106] on span "DF Entered" at bounding box center [642, 101] width 47 height 9
checkbox input "false"
click at [652, 147] on span "Documents Rec'd After Cutoff Deadline" at bounding box center [660, 135] width 110 height 23
checkbox input "false"
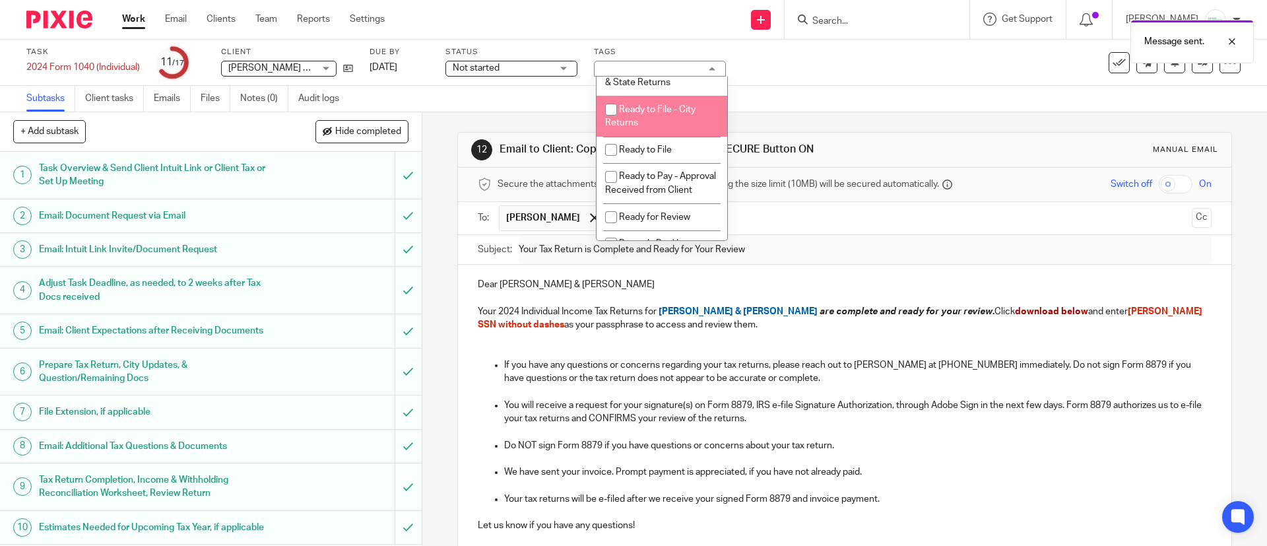
scroll to position [594, 0]
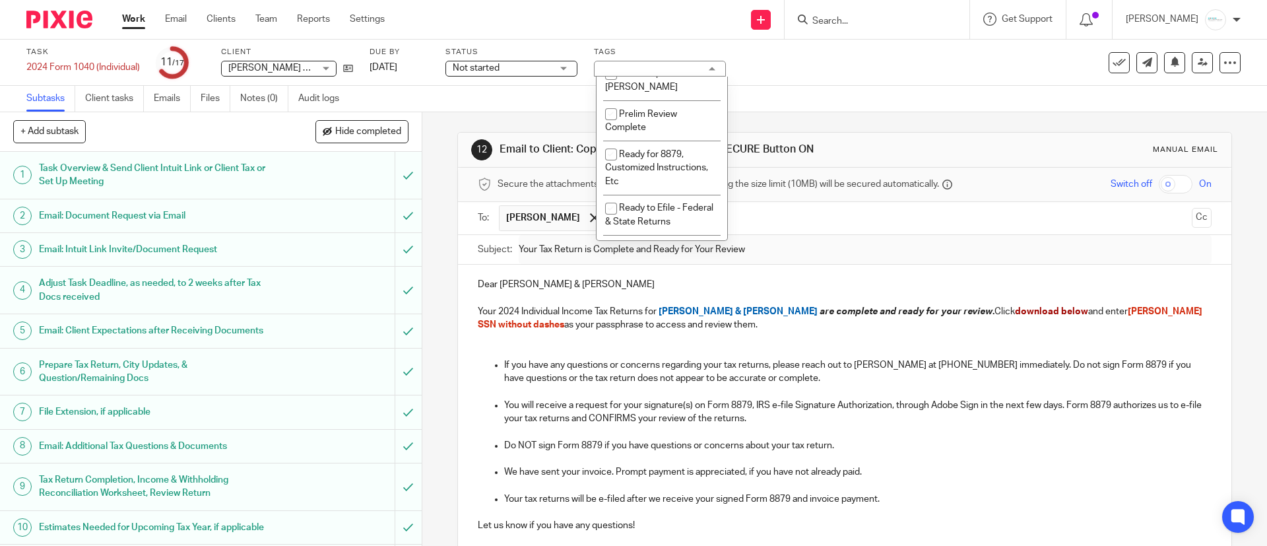
click at [650, 24] on span "K1 Needed" at bounding box center [642, 19] width 46 height 9
checkbox input "false"
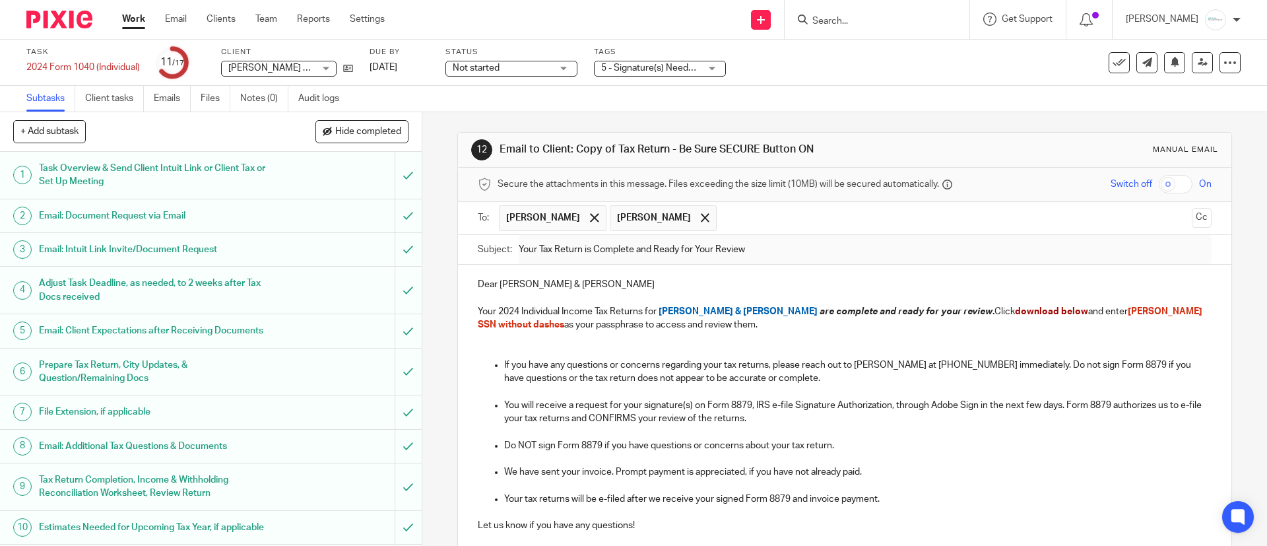
click at [1025, 89] on div "Subtasks Client tasks Emails Files Notes (0) Audit logs" at bounding box center [633, 99] width 1267 height 26
click at [1198, 67] on icon at bounding box center [1203, 62] width 10 height 10
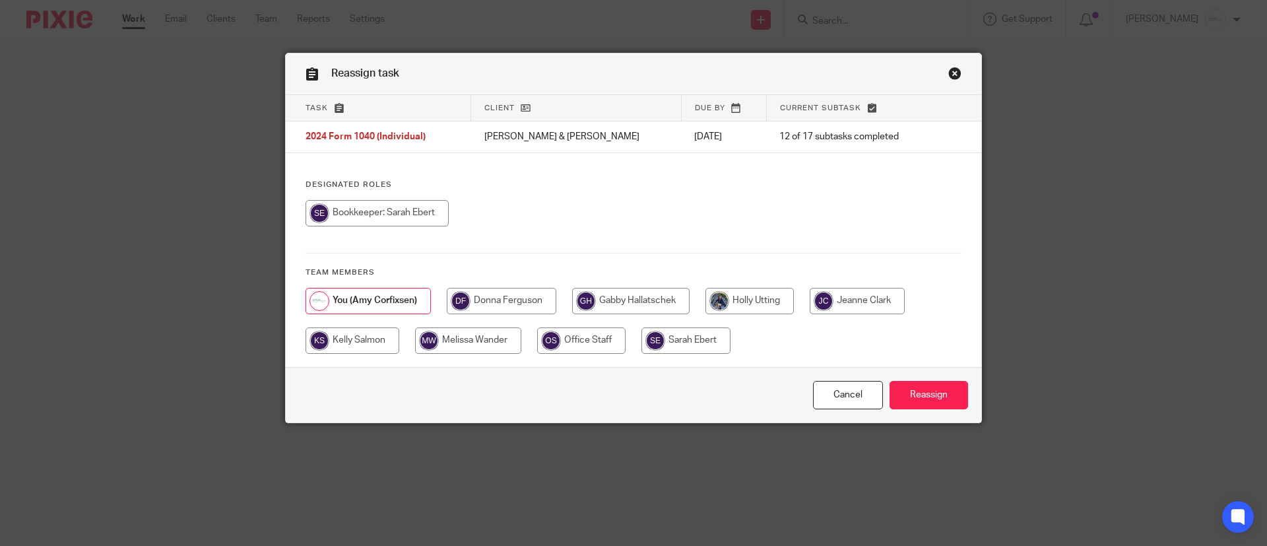
click at [610, 302] on input "radio" at bounding box center [630, 301] width 117 height 26
radio input "true"
click at [906, 399] on input "Reassign" at bounding box center [928, 395] width 79 height 28
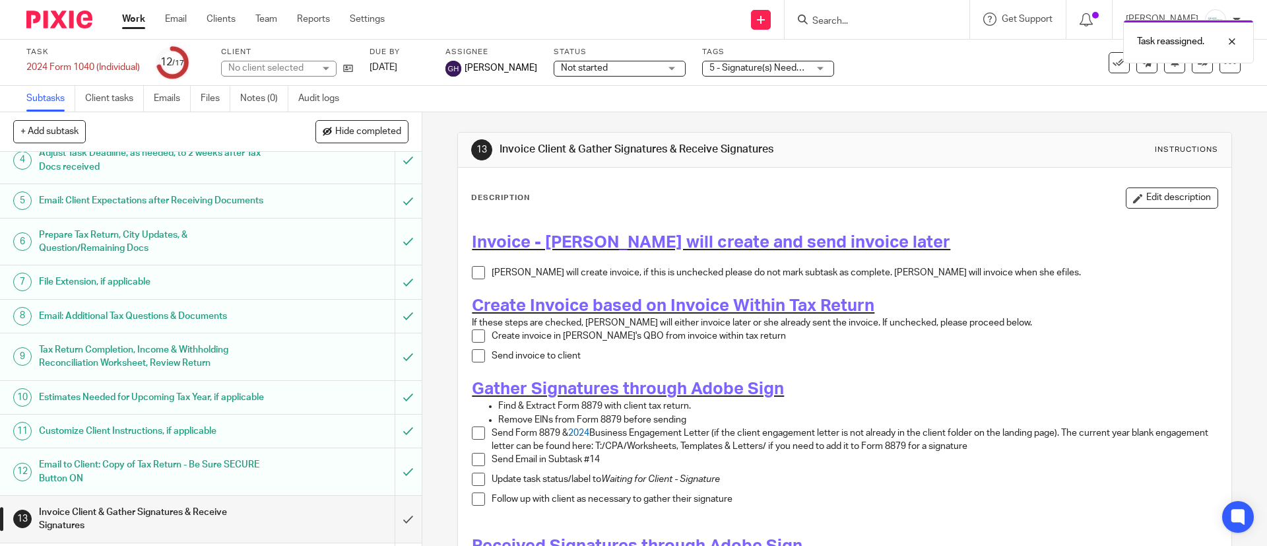
scroll to position [290, 0]
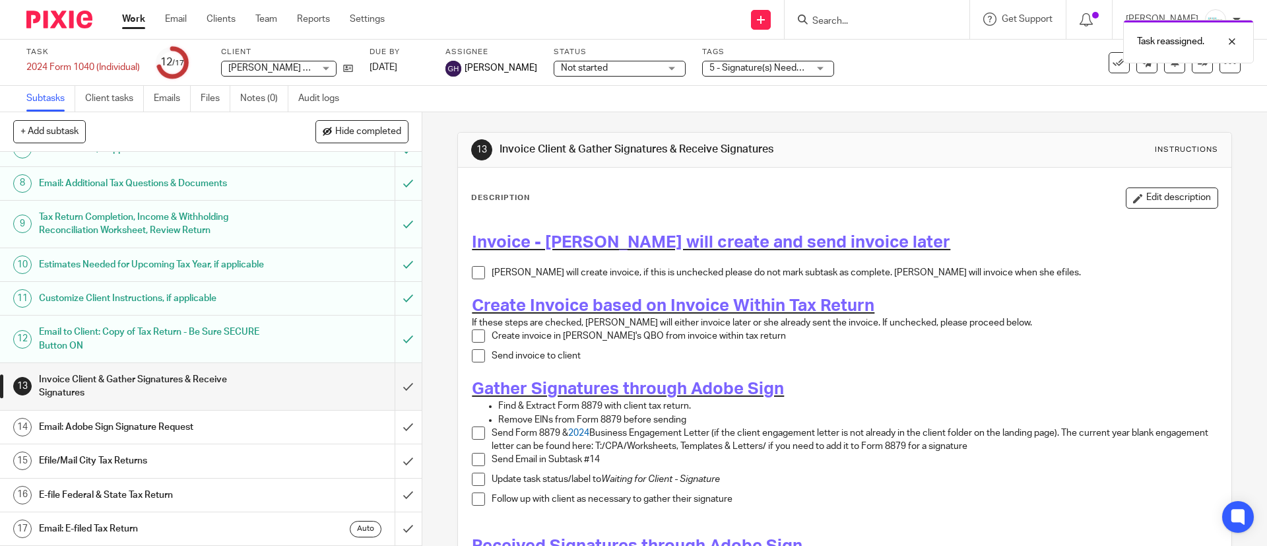
click at [193, 373] on h1 "Invoice Client & Gather Signatures & Receive Signatures" at bounding box center [153, 387] width 228 height 34
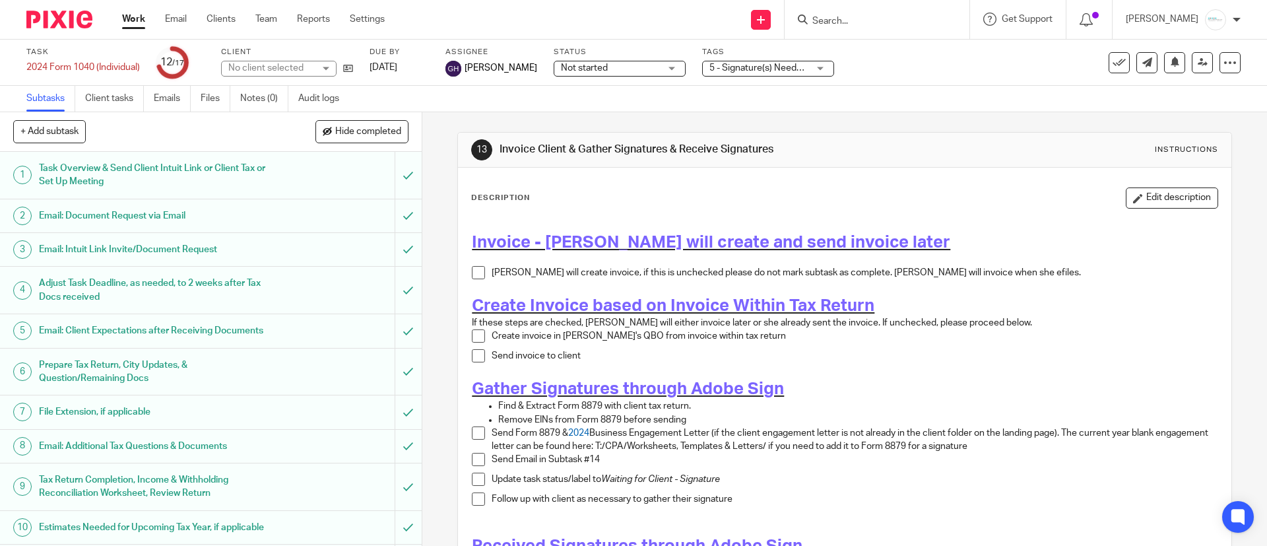
click at [474, 275] on span at bounding box center [478, 272] width 13 height 13
click at [472, 341] on span at bounding box center [478, 335] width 13 height 13
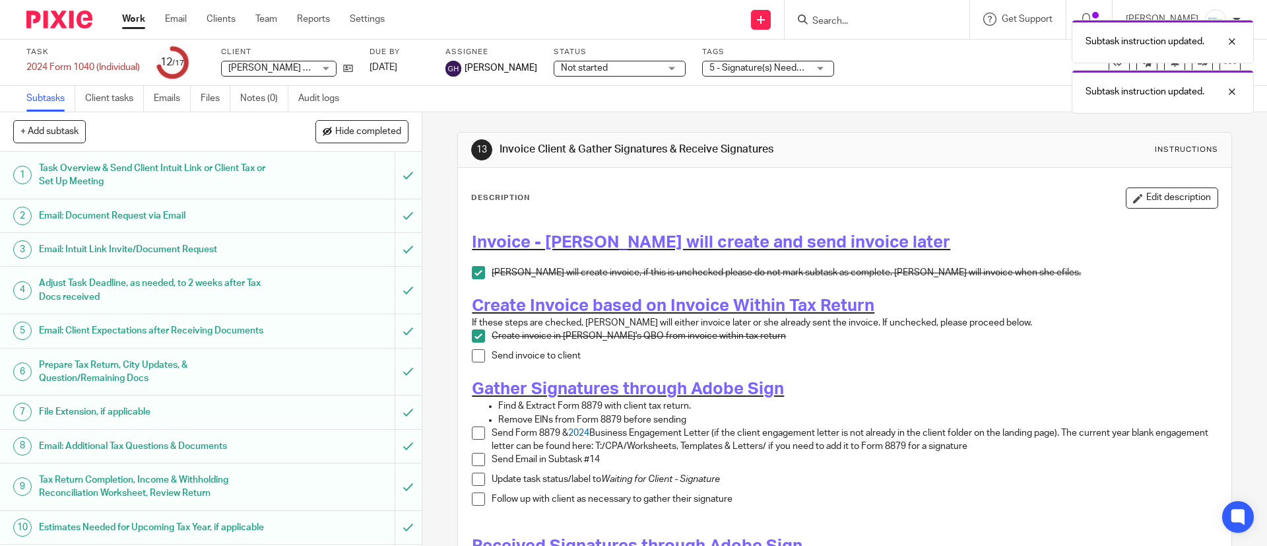
click at [472, 362] on span at bounding box center [478, 355] width 13 height 13
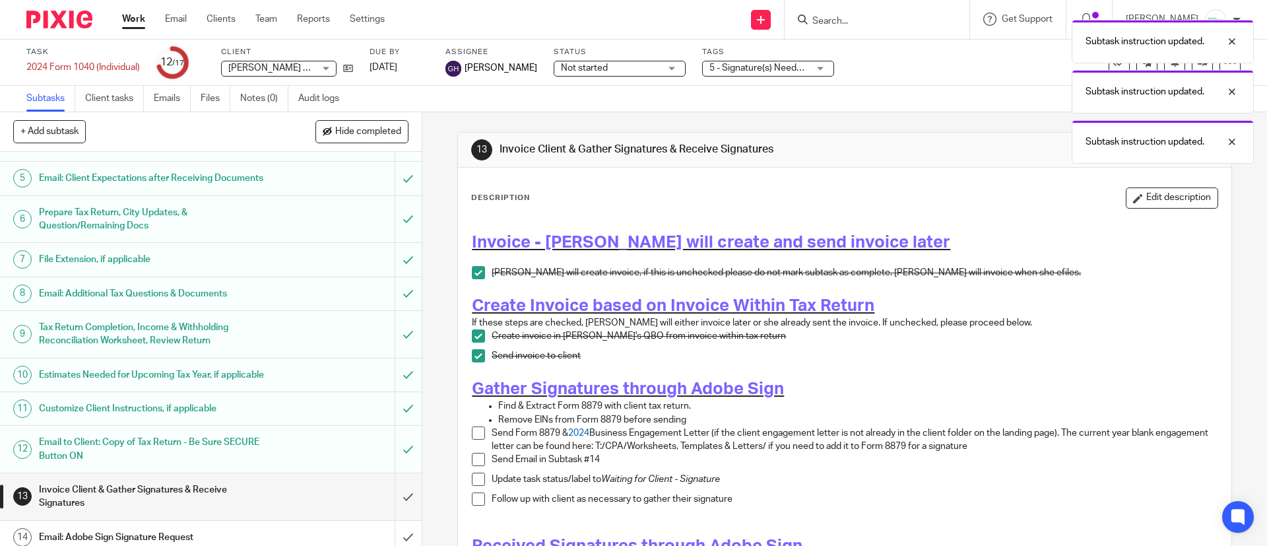
scroll to position [290, 0]
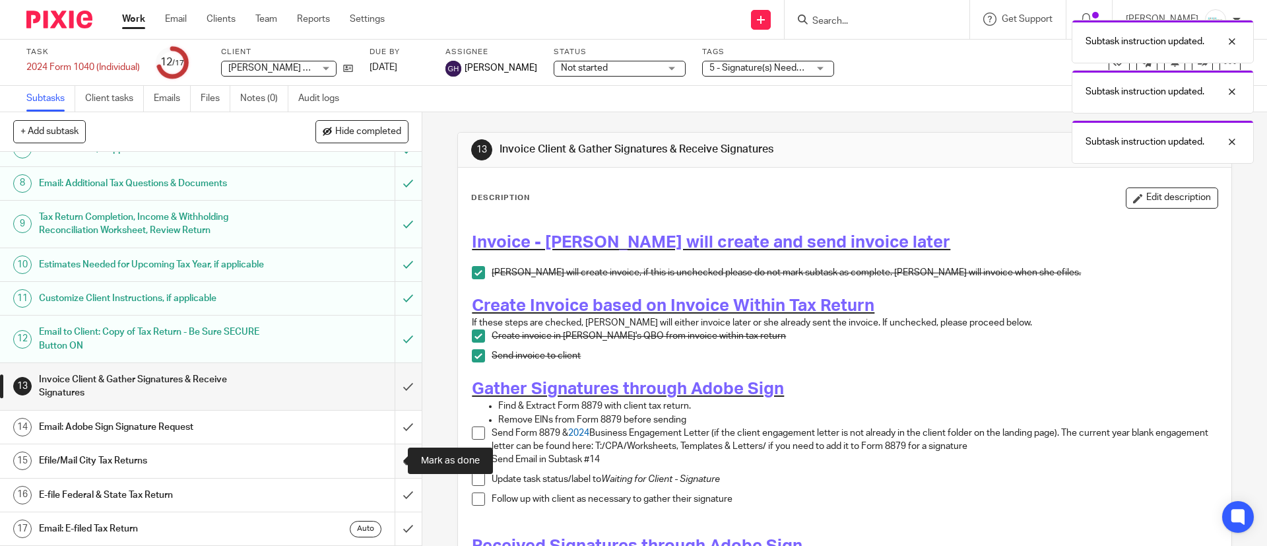
click at [387, 465] on input "submit" at bounding box center [211, 460] width 422 height 33
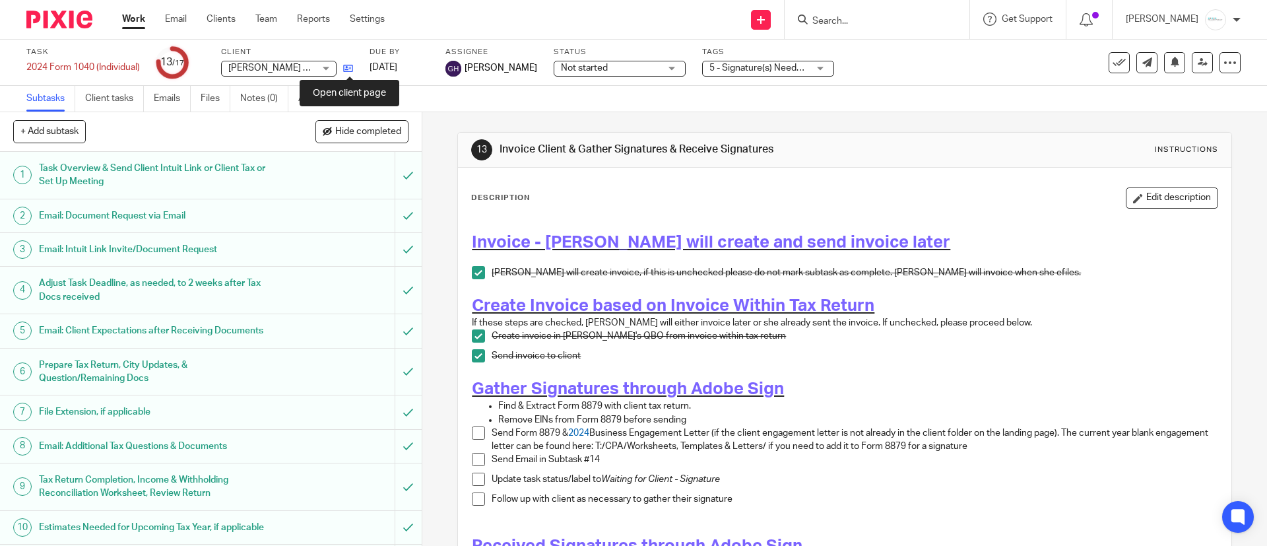
click at [345, 70] on icon at bounding box center [348, 68] width 10 height 10
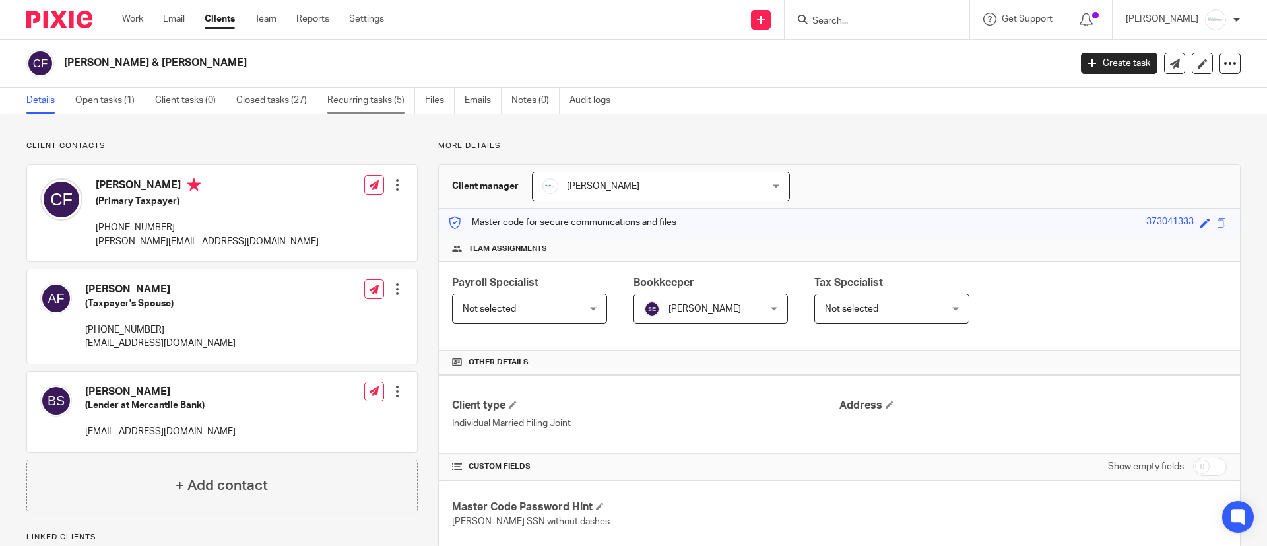
click at [374, 93] on link "Recurring tasks (5)" at bounding box center [371, 101] width 88 height 26
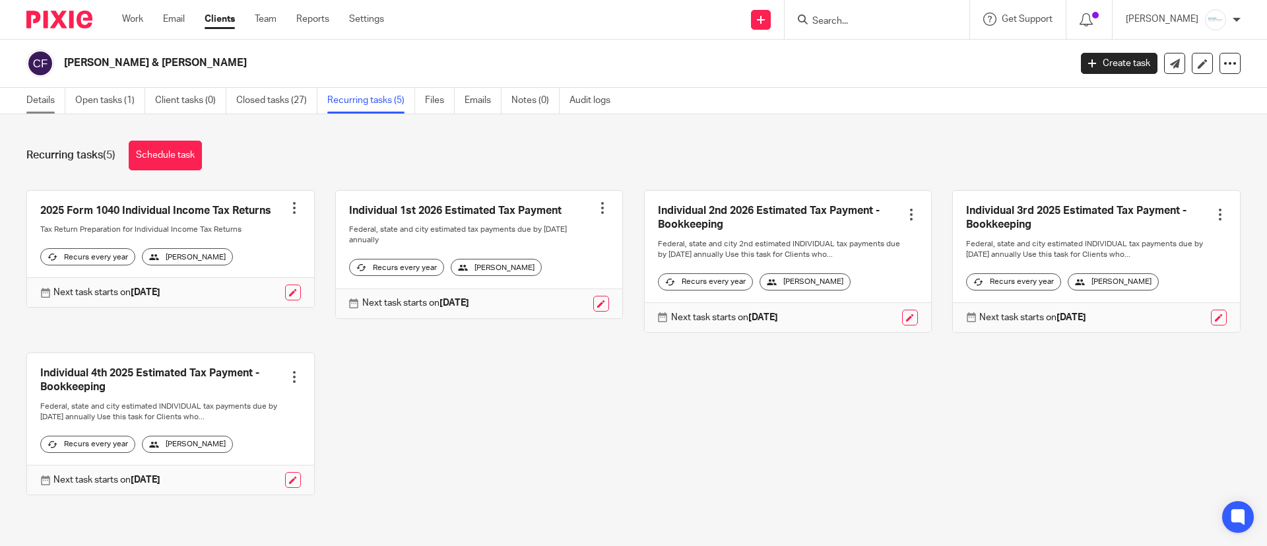
click at [38, 99] on link "Details" at bounding box center [45, 101] width 39 height 26
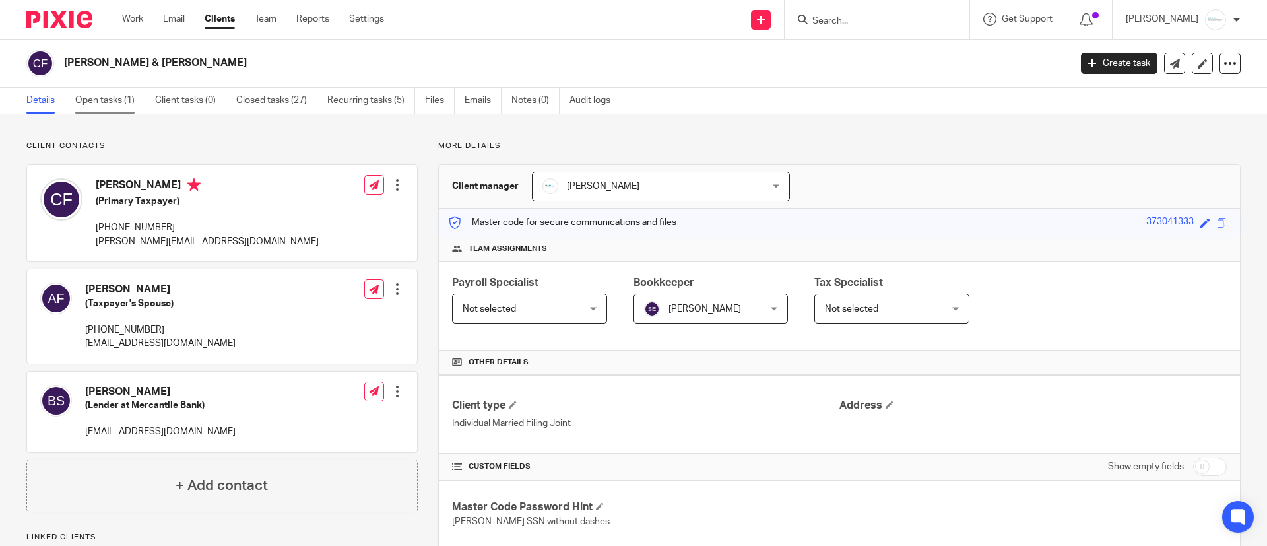
click at [96, 104] on link "Open tasks (1)" at bounding box center [110, 101] width 70 height 26
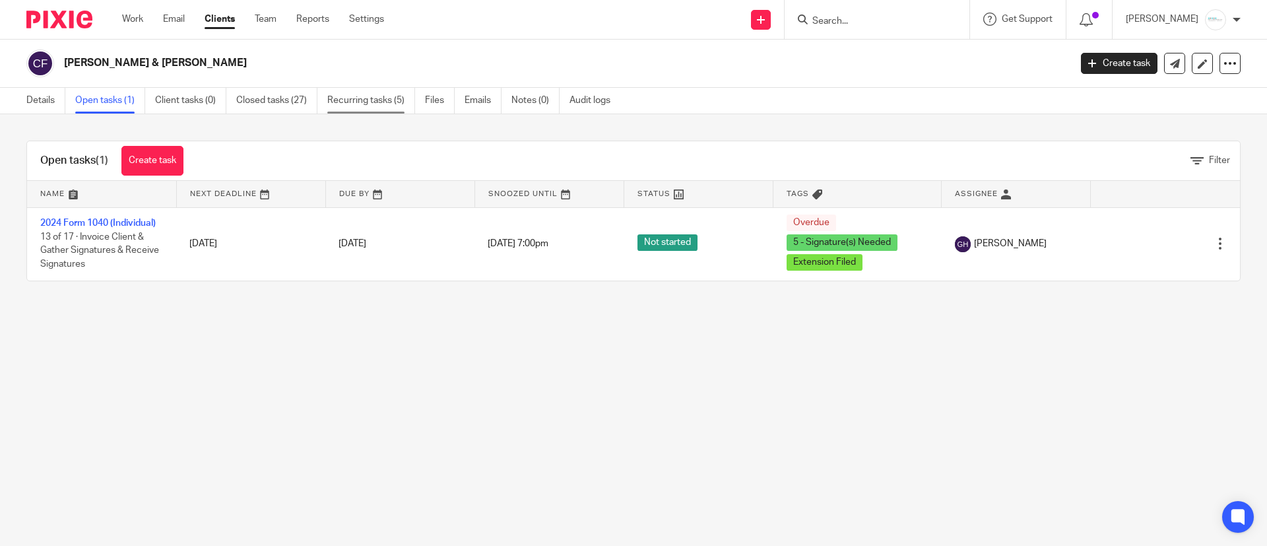
click at [364, 98] on link "Recurring tasks (5)" at bounding box center [371, 101] width 88 height 26
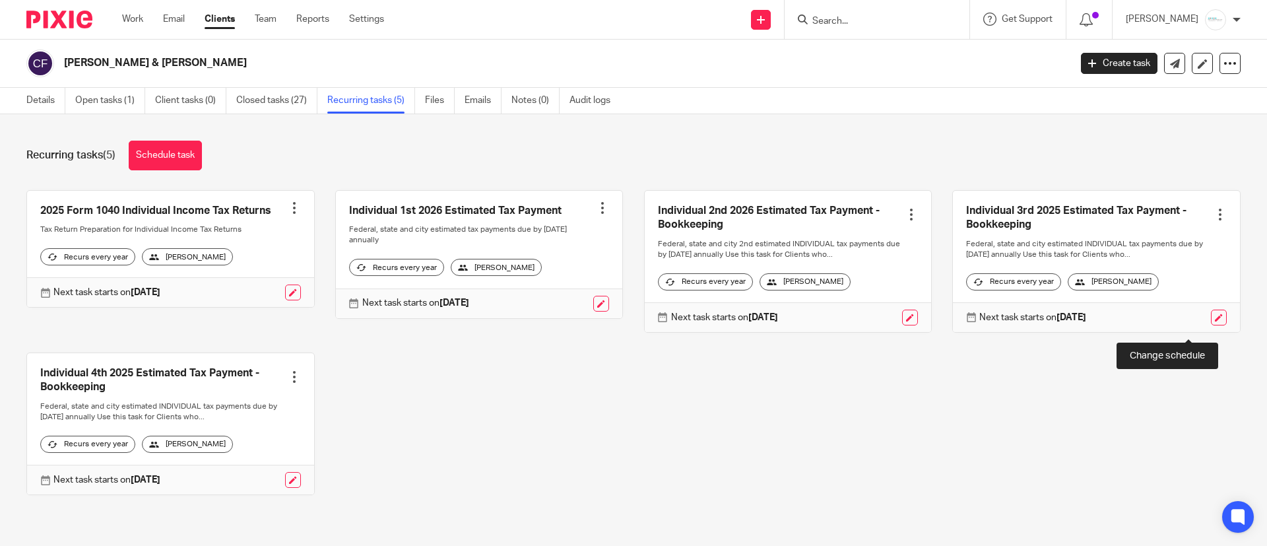
click at [1211, 325] on link at bounding box center [1219, 317] width 16 height 16
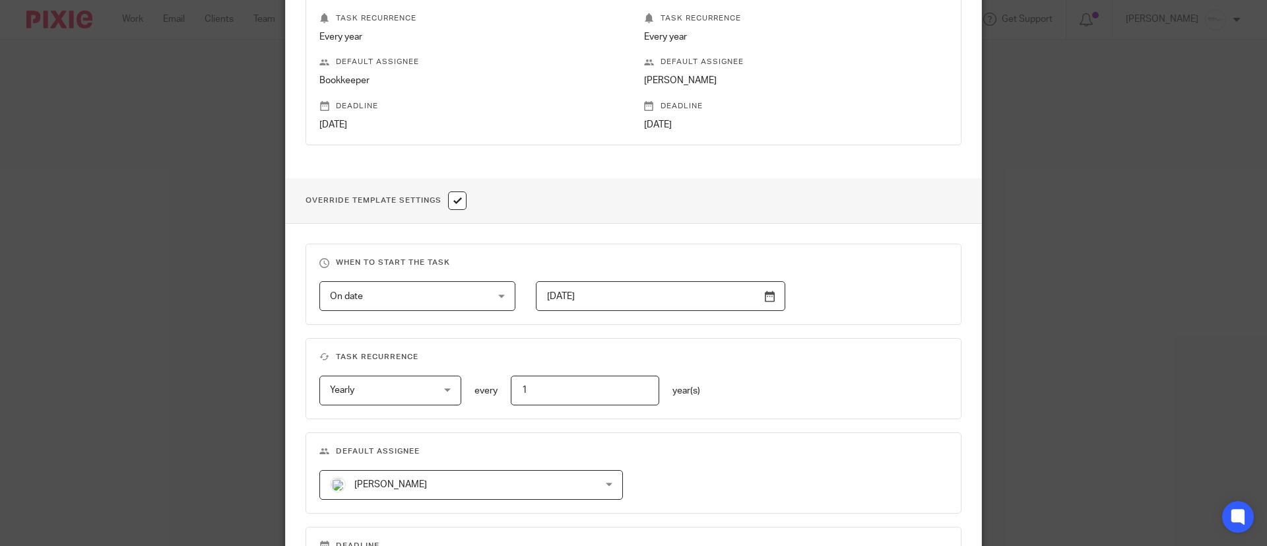
scroll to position [523, 0]
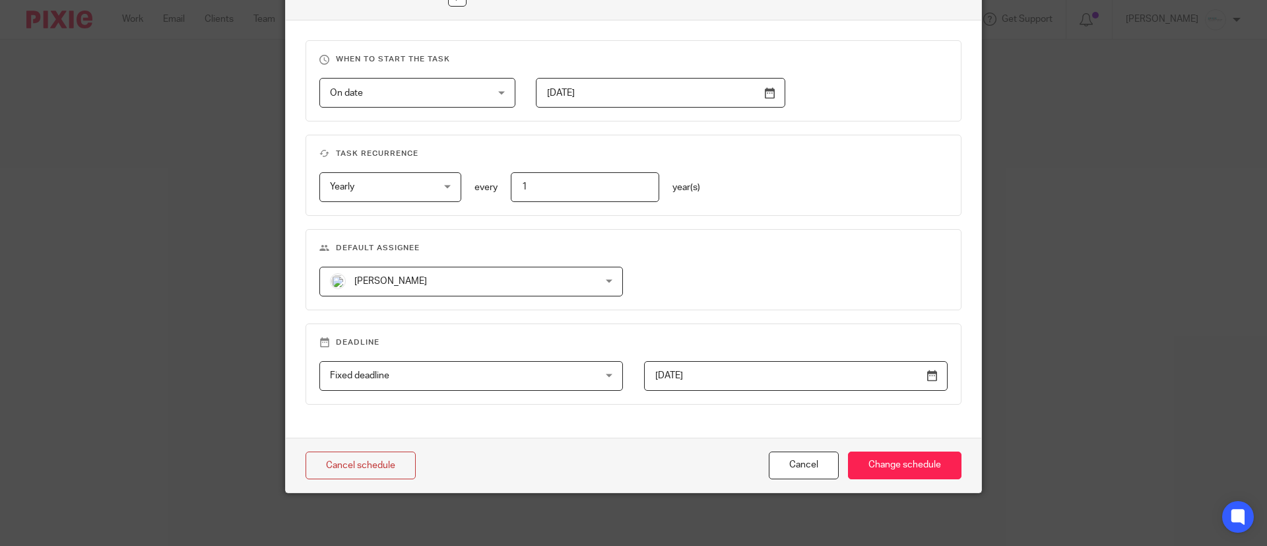
click at [583, 287] on div "[PERSON_NAME] [PERSON_NAME]" at bounding box center [471, 282] width 304 height 30
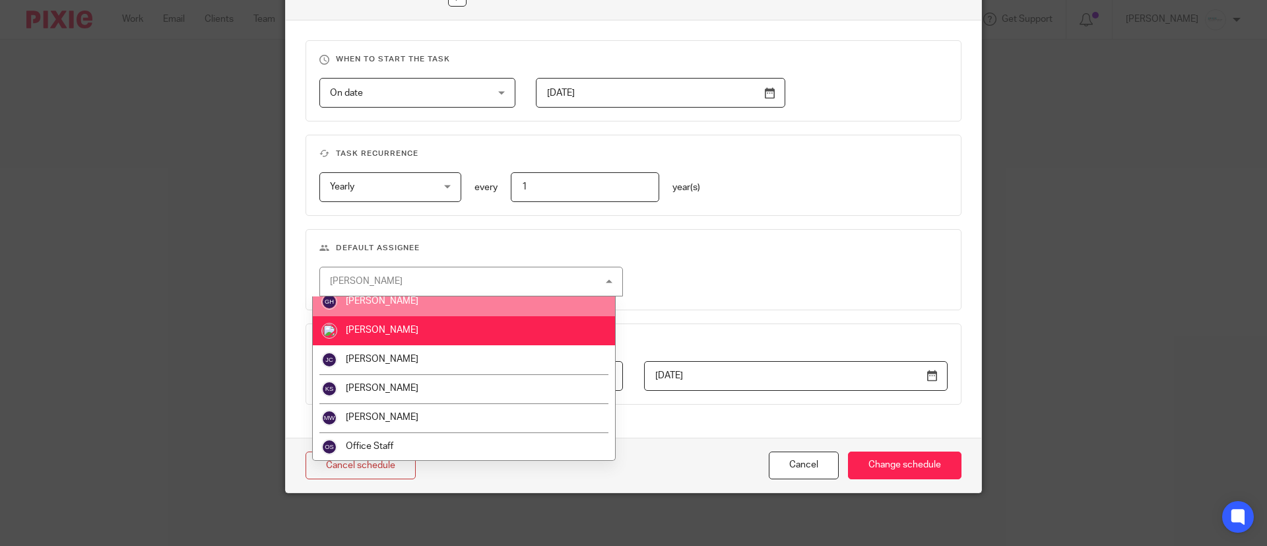
scroll to position [98, 0]
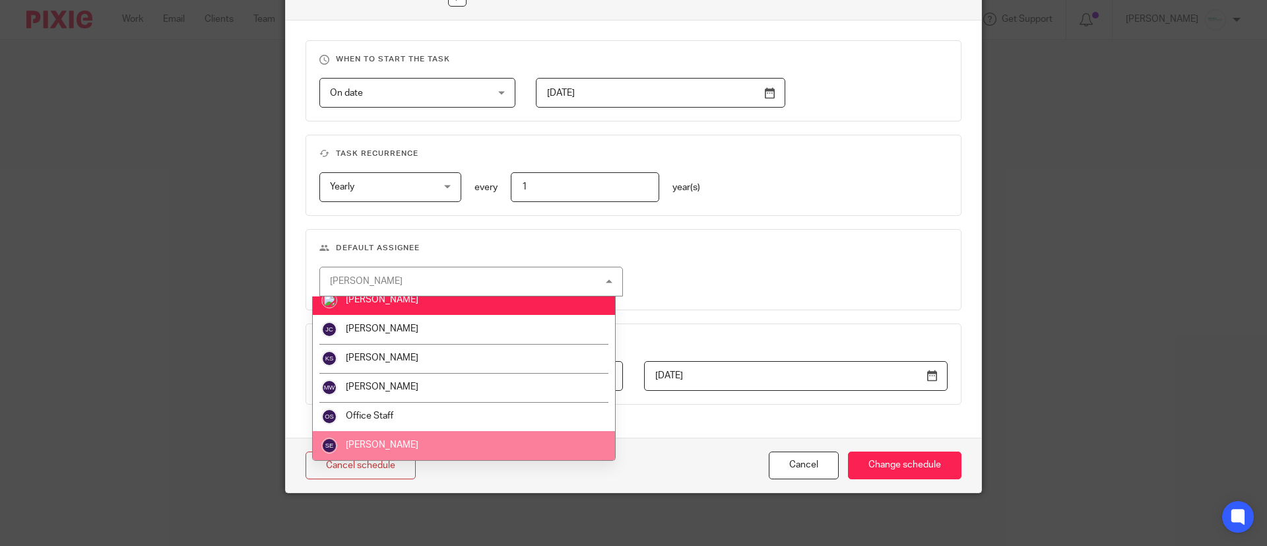
click at [447, 450] on li "[PERSON_NAME]" at bounding box center [464, 445] width 302 height 29
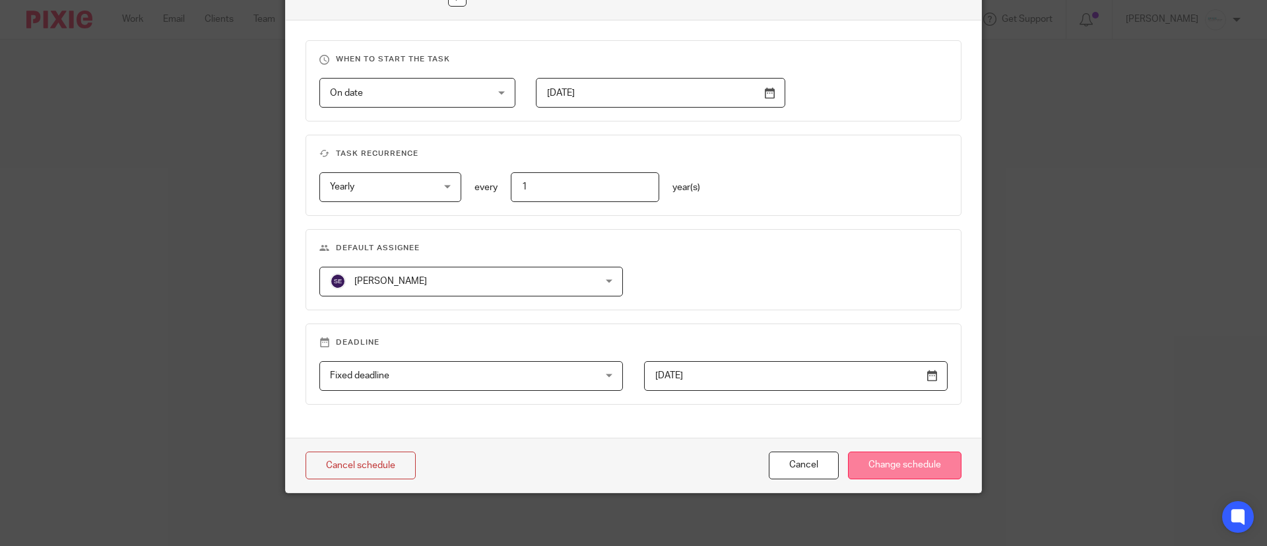
click at [918, 463] on input "Change schedule" at bounding box center [904, 465] width 113 height 28
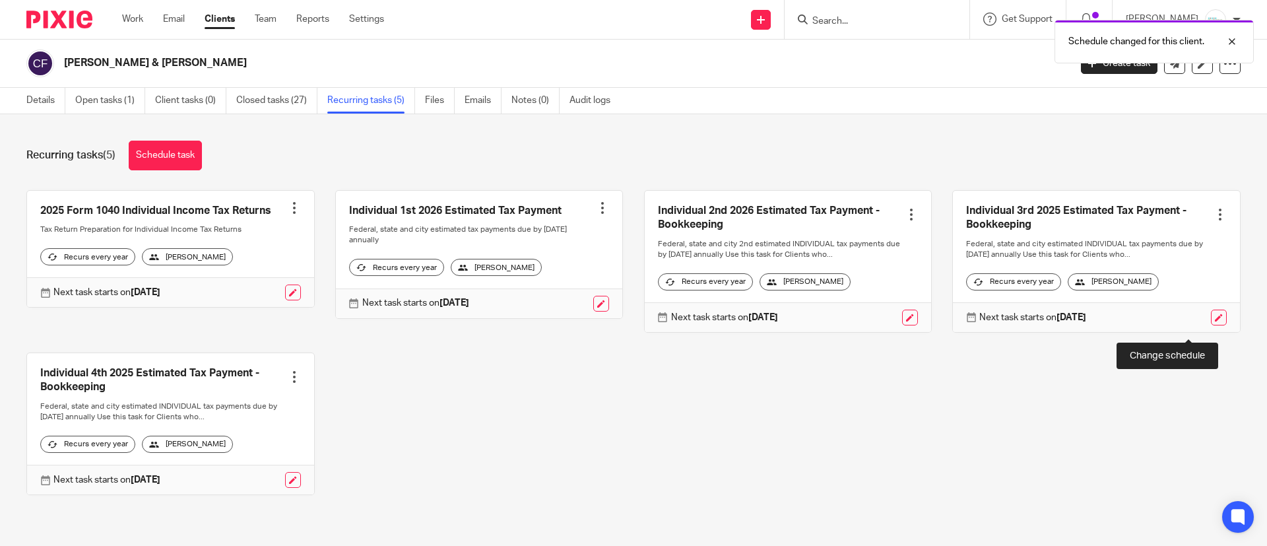
click at [1211, 325] on link at bounding box center [1219, 317] width 16 height 16
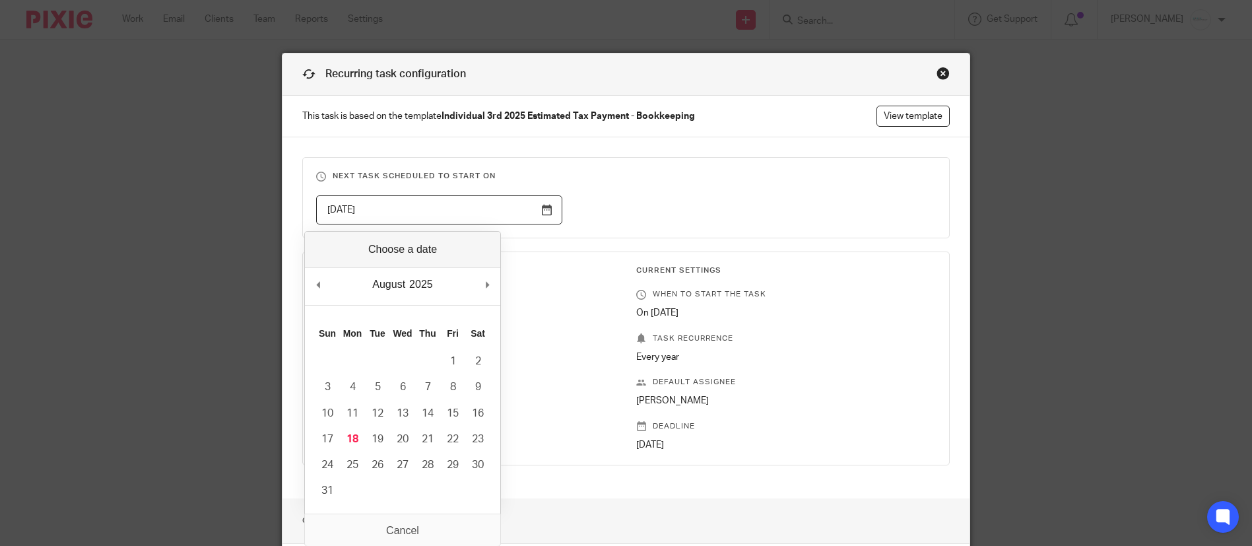
click at [548, 210] on input "[DATE]" at bounding box center [439, 210] width 246 height 30
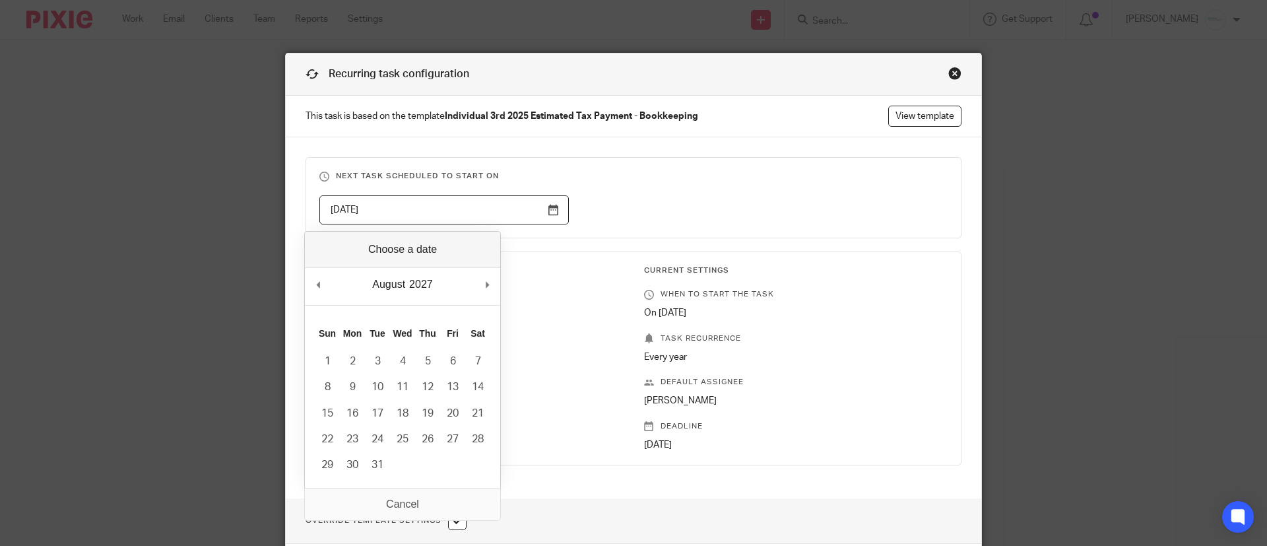
click at [327, 282] on div "August January February March April May June July August September October Nove…" at bounding box center [402, 287] width 195 height 38
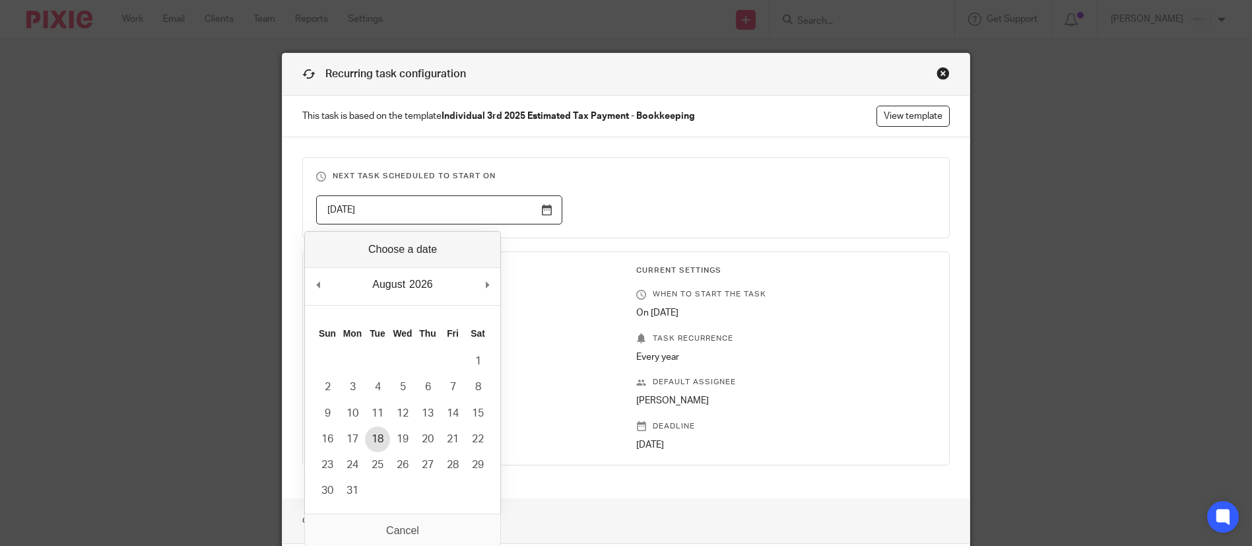
type input "2026-08-18"
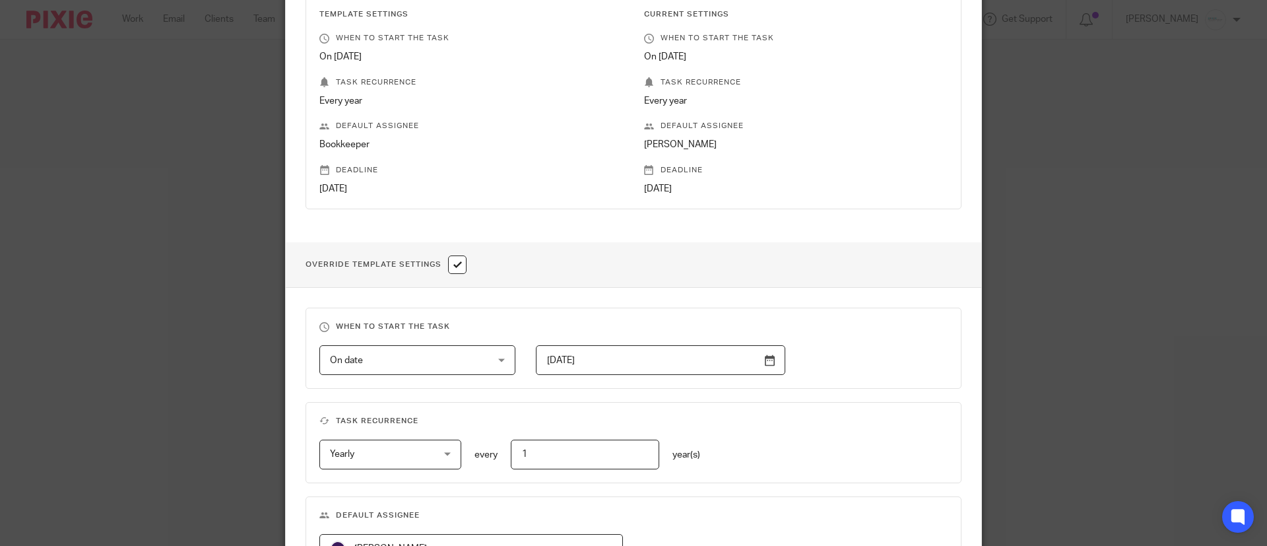
scroll to position [495, 0]
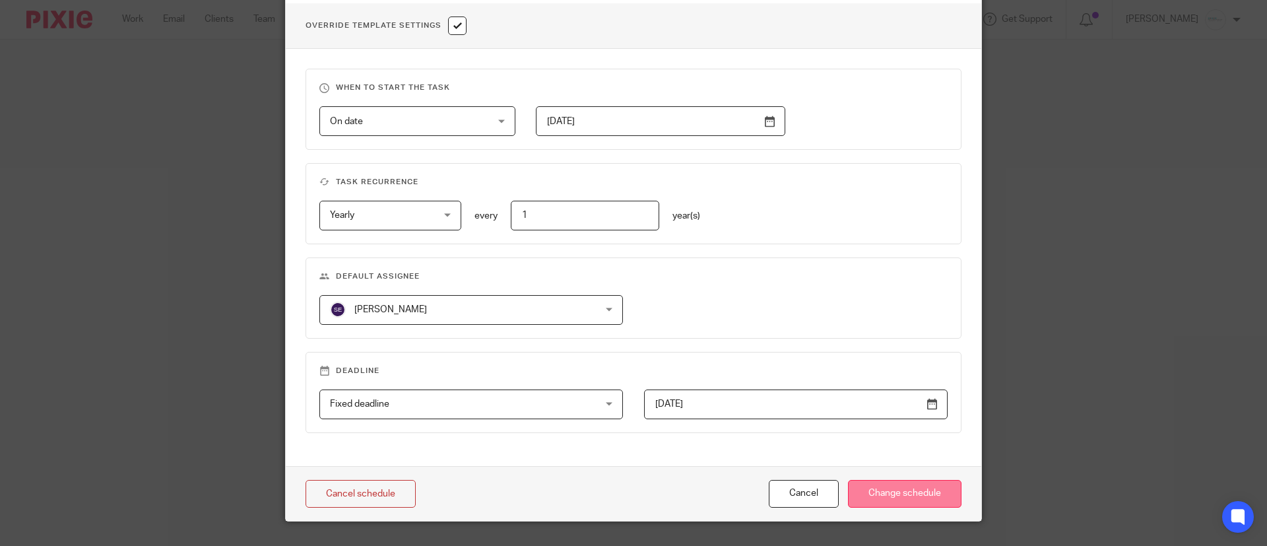
click at [908, 496] on input "Change schedule" at bounding box center [904, 494] width 113 height 28
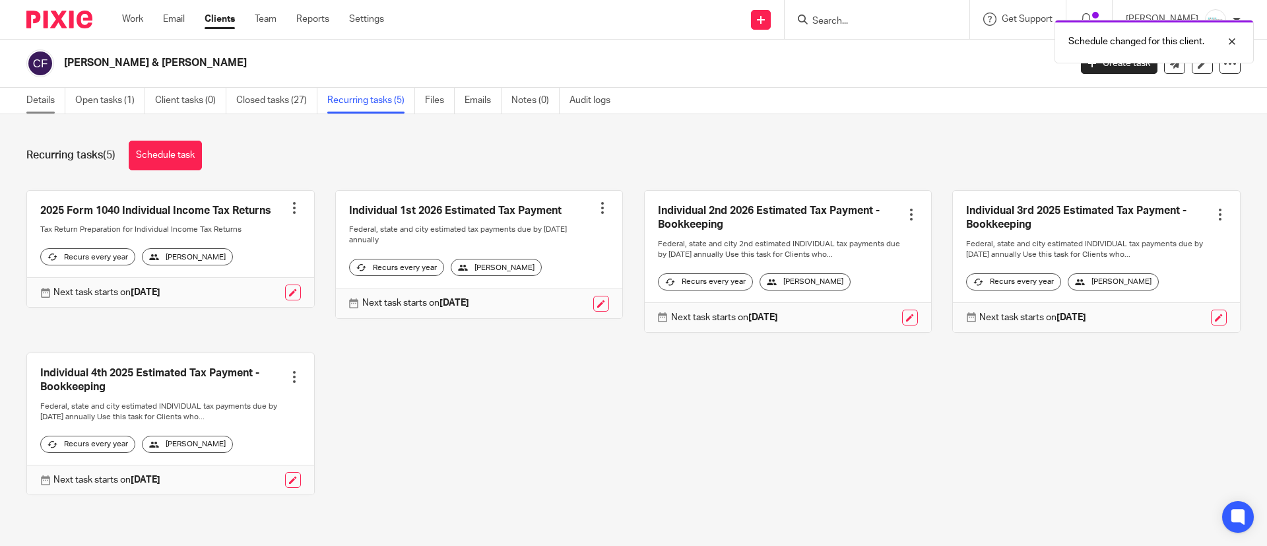
click at [39, 104] on link "Details" at bounding box center [45, 101] width 39 height 26
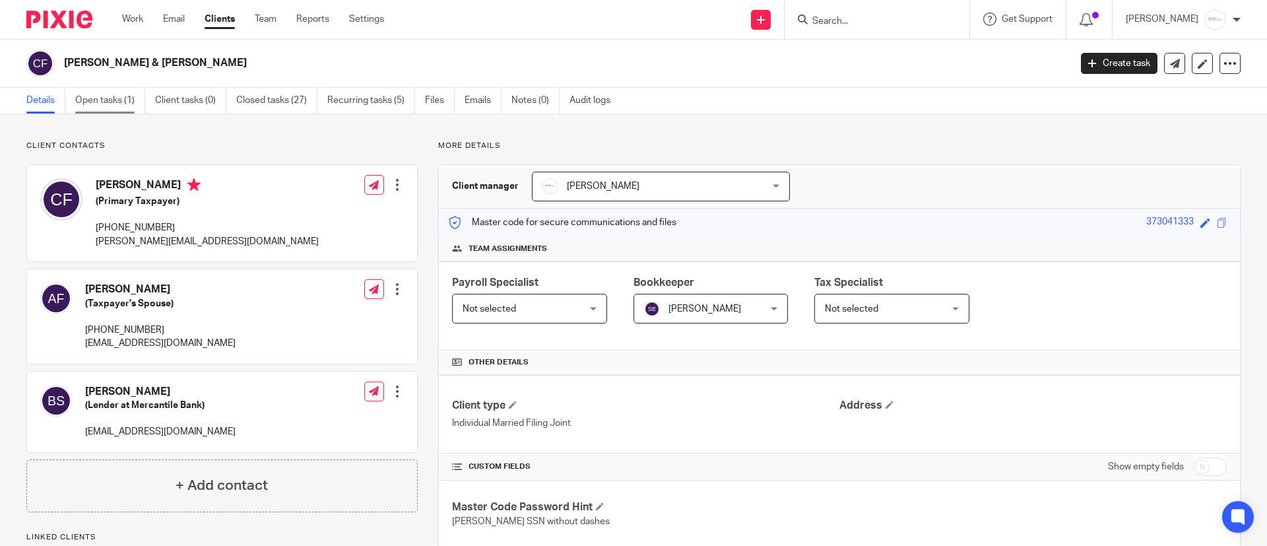
click at [141, 88] on link "Open tasks (1)" at bounding box center [110, 101] width 70 height 26
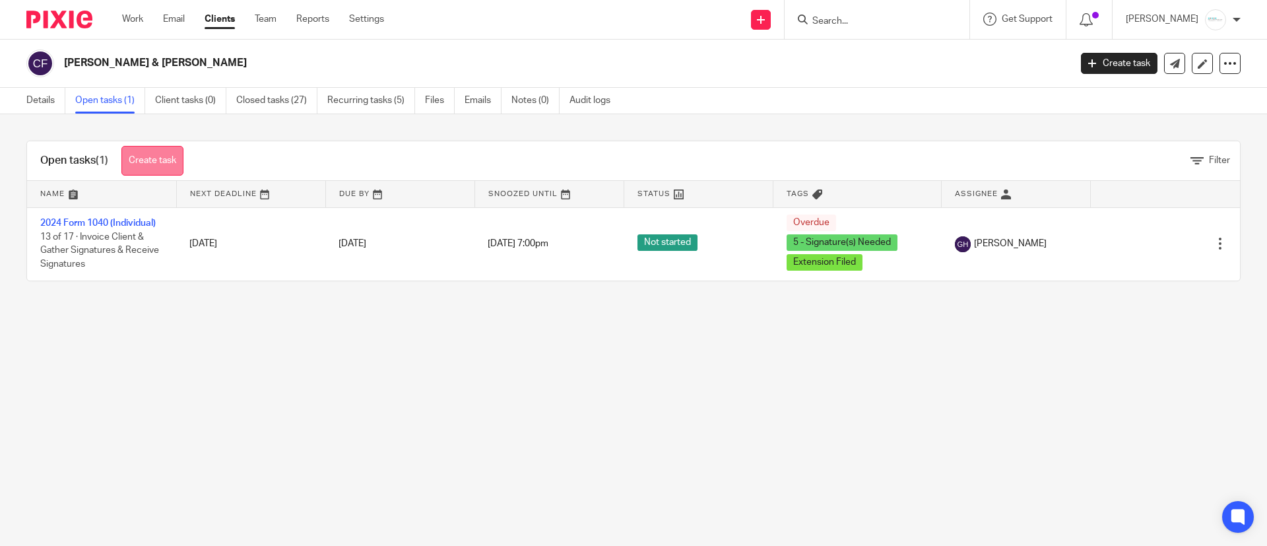
click at [162, 156] on link "Create task" at bounding box center [152, 161] width 62 height 30
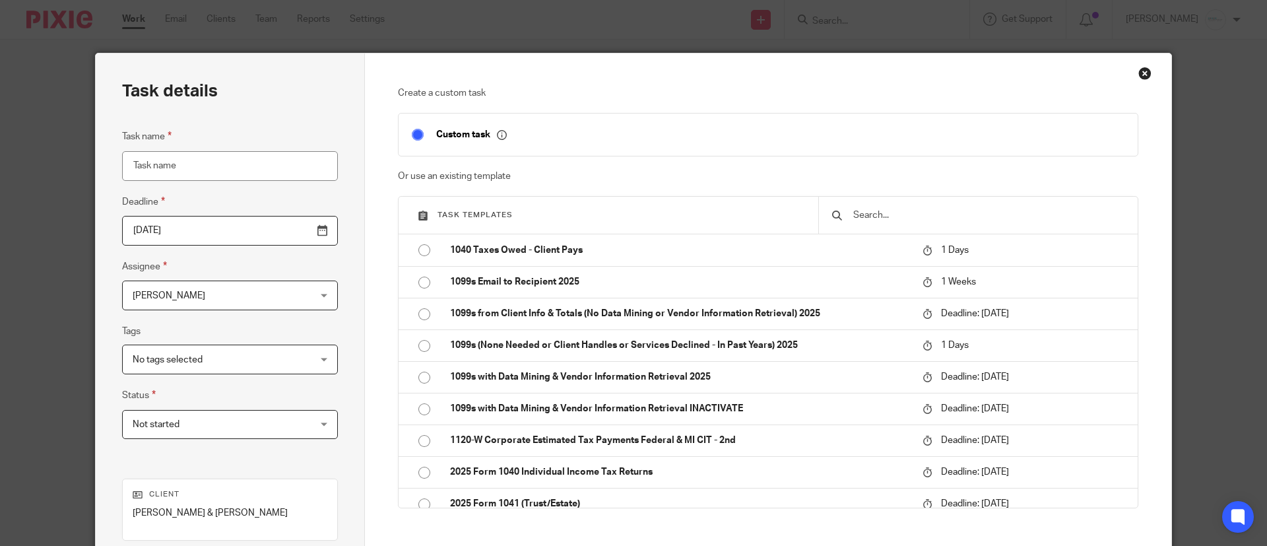
click at [901, 212] on input "text" at bounding box center [988, 215] width 273 height 15
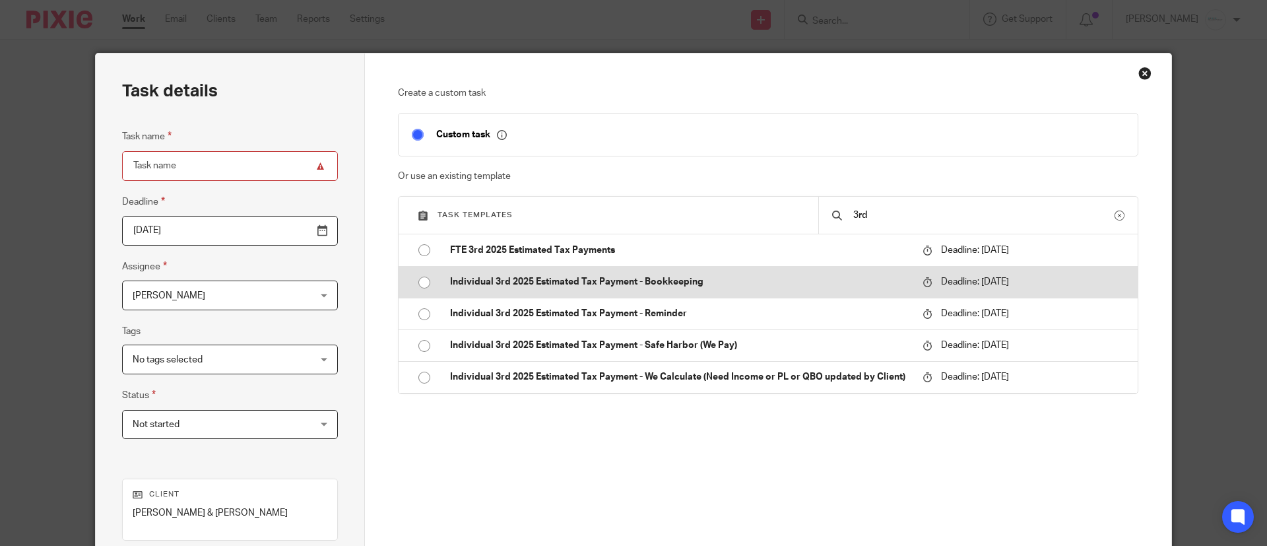
type input "3rd"
click at [623, 280] on p "Individual 3rd 2025 Estimated Tax Payment - Bookkeeping" at bounding box center [679, 281] width 459 height 13
type input "2025-09-15"
type input "Individual 3rd 2025 Estimated Tax Payment - Bookkeeping"
checkbox input "false"
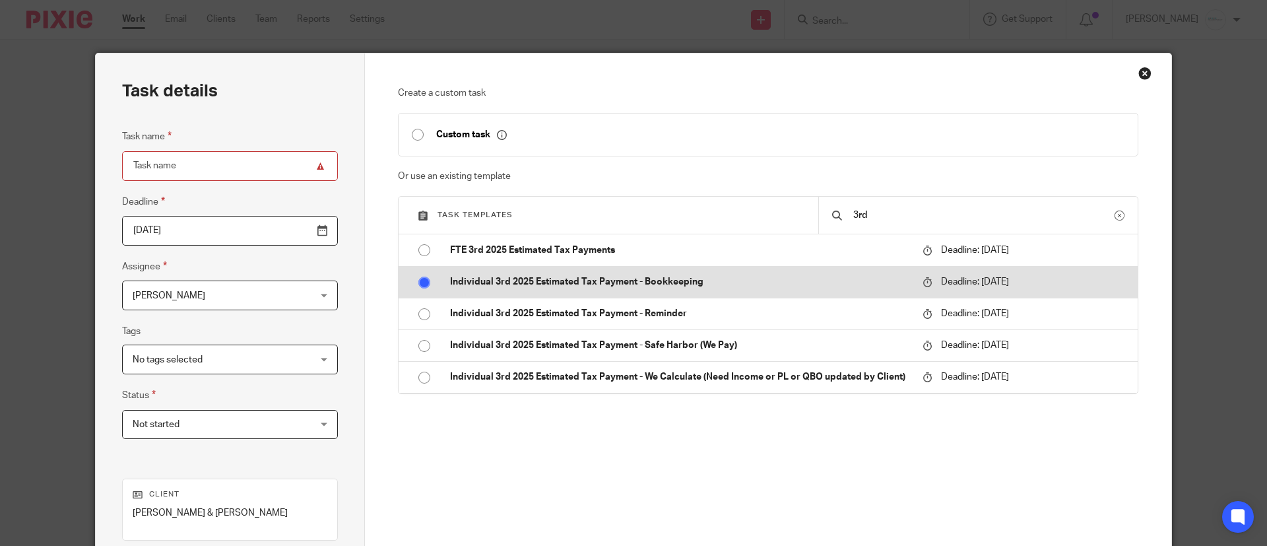
radio input "true"
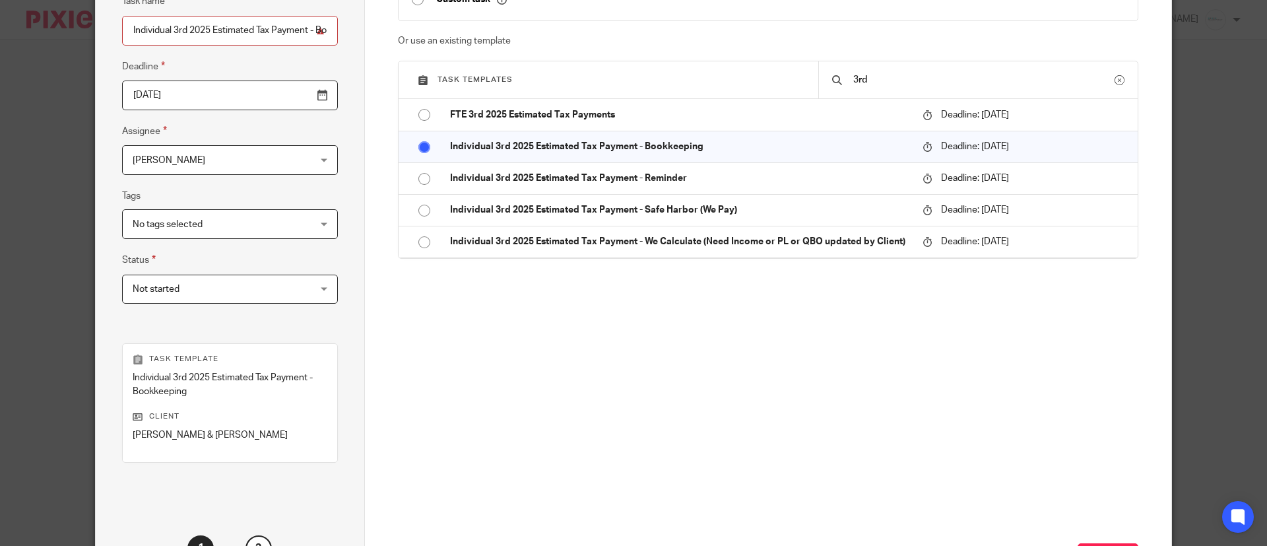
scroll to position [247, 0]
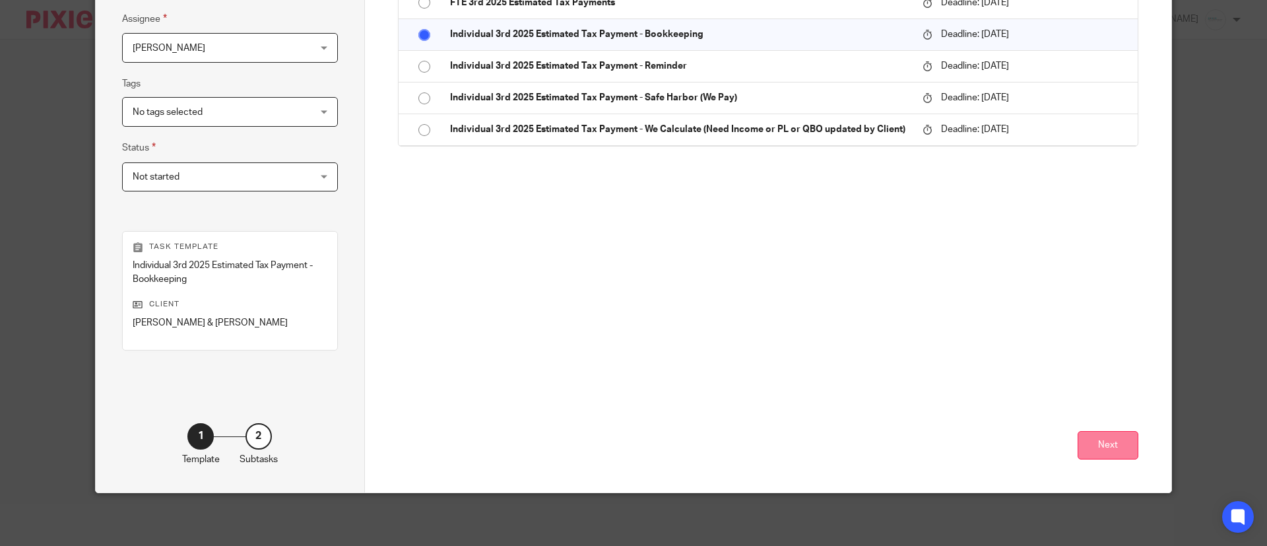
click at [1090, 443] on button "Next" at bounding box center [1108, 445] width 61 height 28
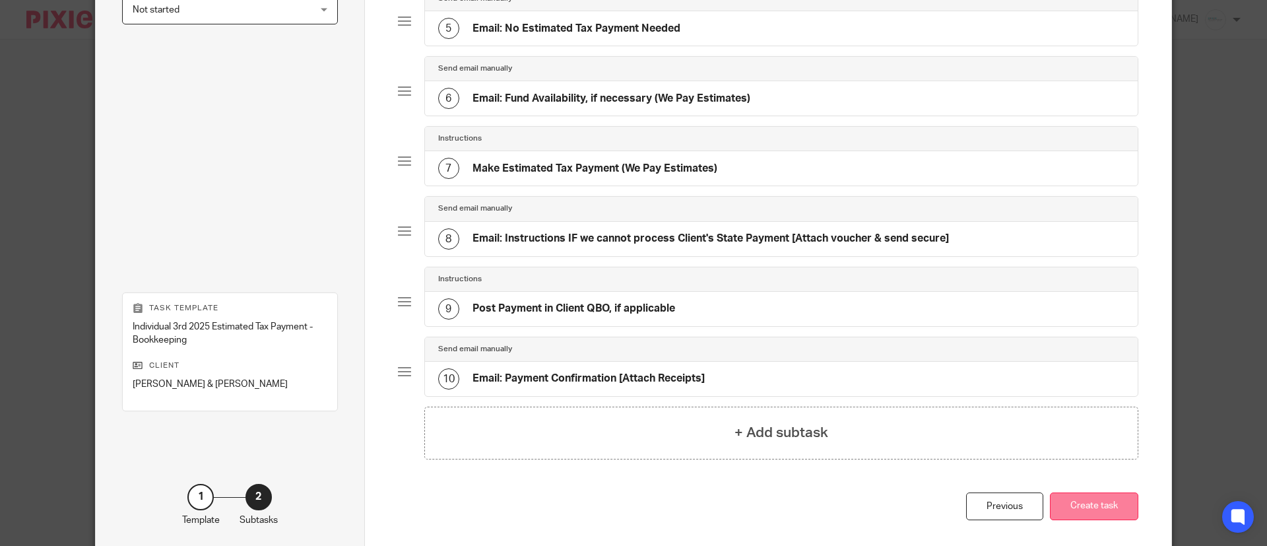
scroll to position [475, 0]
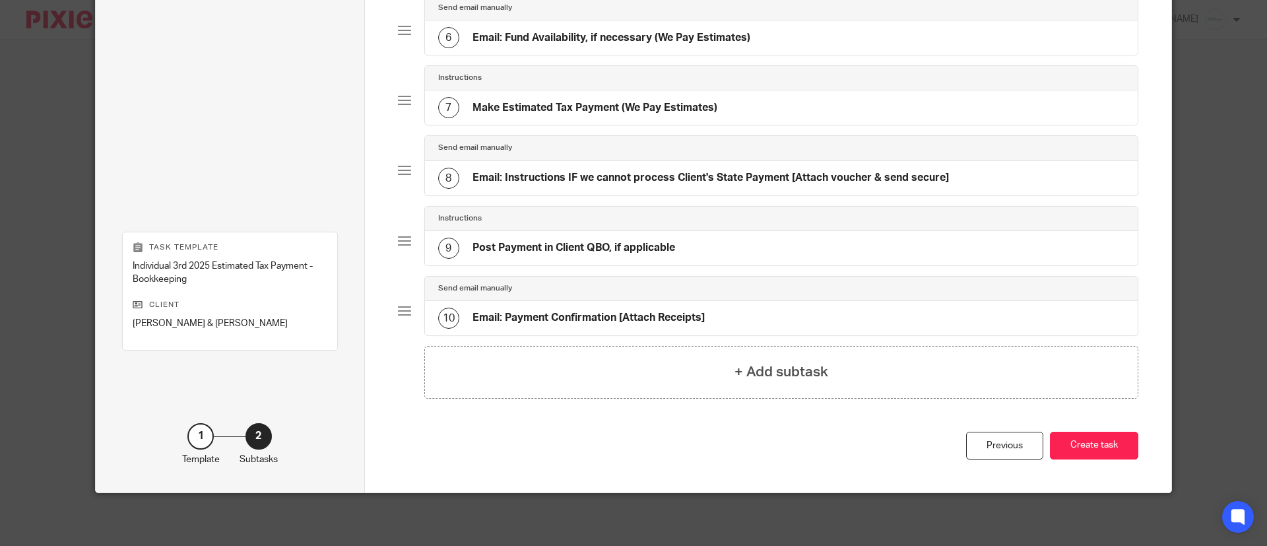
click at [1109, 427] on div "Total 10 Send email manually 1 Email (Auto): Email will send when task launches…" at bounding box center [768, 21] width 741 height 820
click at [1101, 444] on button "Create task" at bounding box center [1094, 446] width 88 height 28
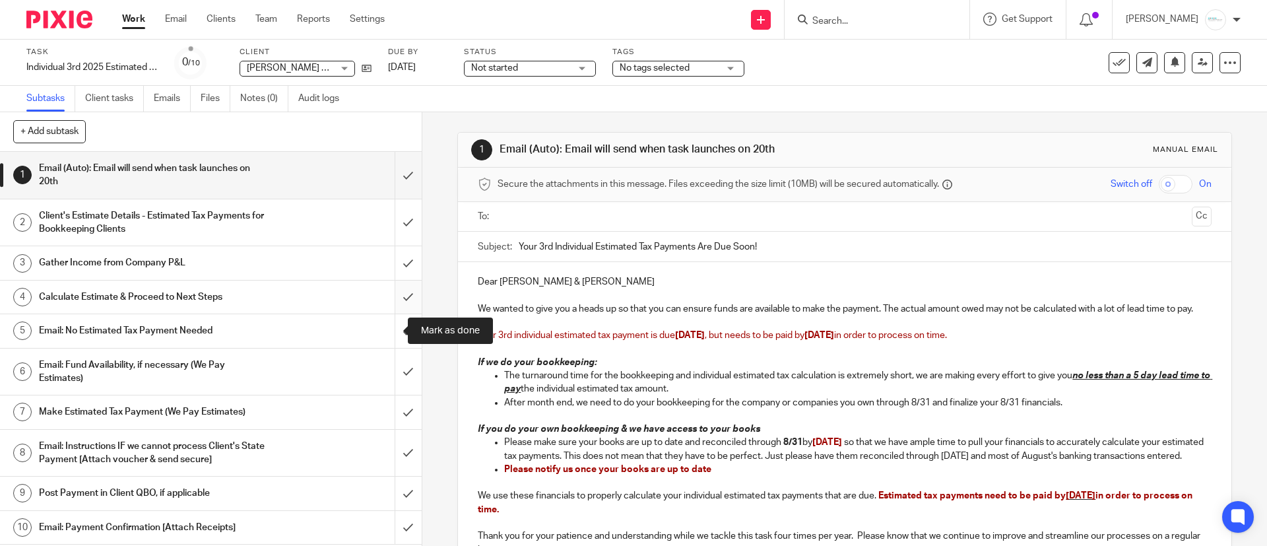
drag, startPoint x: 389, startPoint y: 328, endPoint x: 383, endPoint y: 307, distance: 21.5
click at [388, 327] on input "submit" at bounding box center [211, 330] width 422 height 33
click at [385, 290] on input "submit" at bounding box center [211, 296] width 422 height 33
click at [384, 267] on input "submit" at bounding box center [211, 262] width 422 height 33
click at [389, 224] on input "submit" at bounding box center [211, 222] width 422 height 47
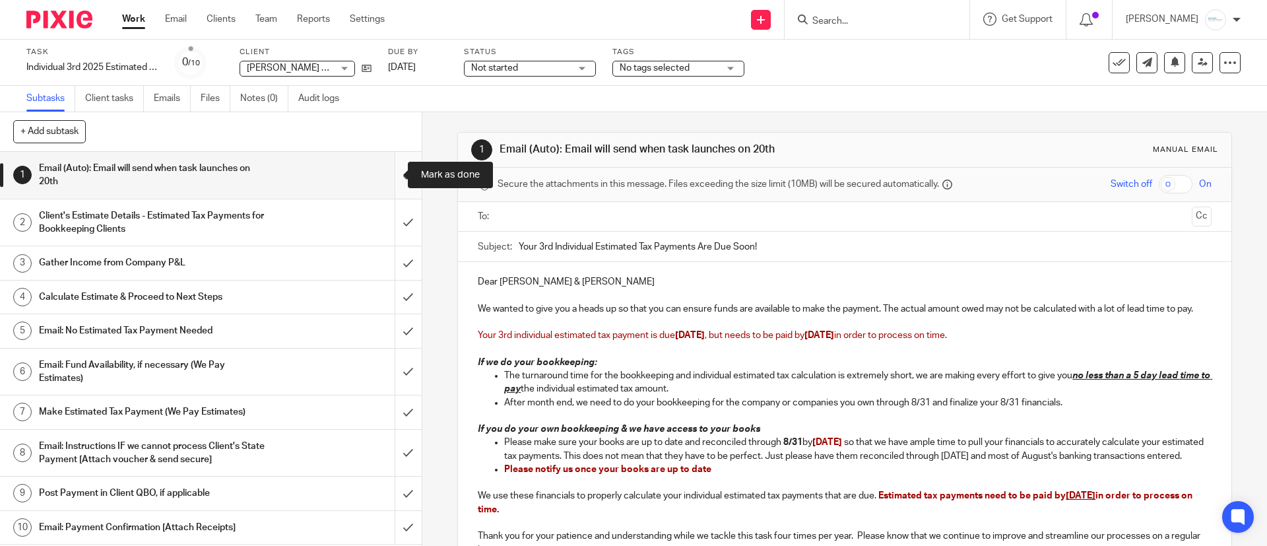
click at [391, 186] on input "submit" at bounding box center [211, 175] width 422 height 47
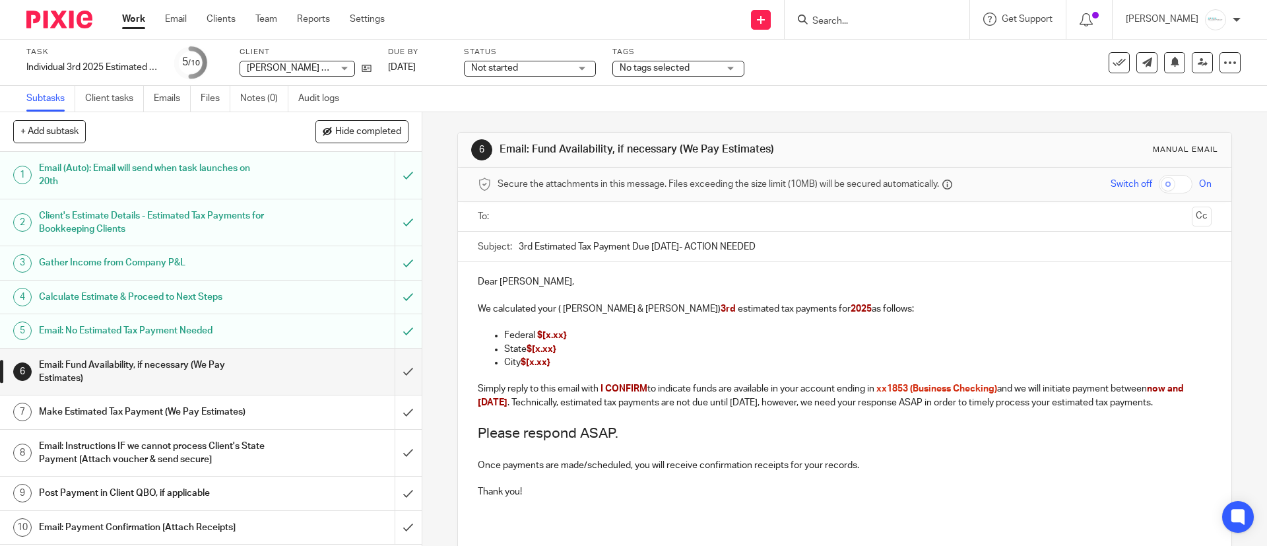
click at [589, 220] on input "text" at bounding box center [844, 216] width 684 height 15
click at [637, 221] on input "text" at bounding box center [899, 218] width 573 height 26
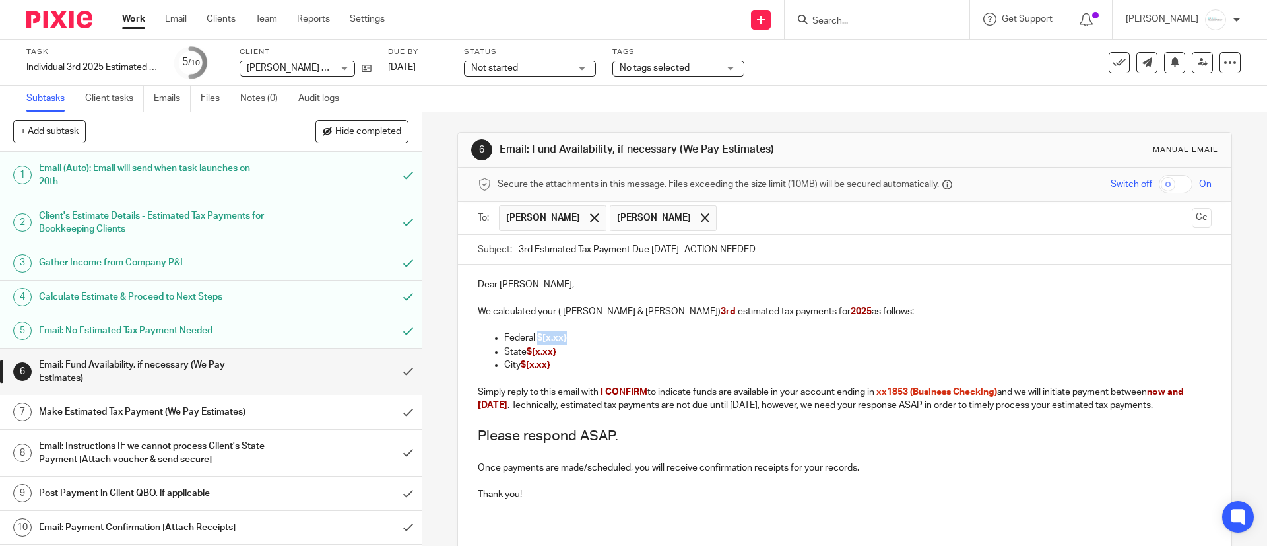
drag, startPoint x: 534, startPoint y: 337, endPoint x: 591, endPoint y: 340, distance: 56.8
click at [594, 342] on p "Federal $[x.xx}" at bounding box center [857, 337] width 707 height 13
drag, startPoint x: 544, startPoint y: 348, endPoint x: 608, endPoint y: 345, distance: 63.4
click at [608, 345] on p "State $[x.xx}" at bounding box center [857, 351] width 707 height 13
click at [579, 349] on p "State $[x.xx}" at bounding box center [857, 351] width 707 height 13
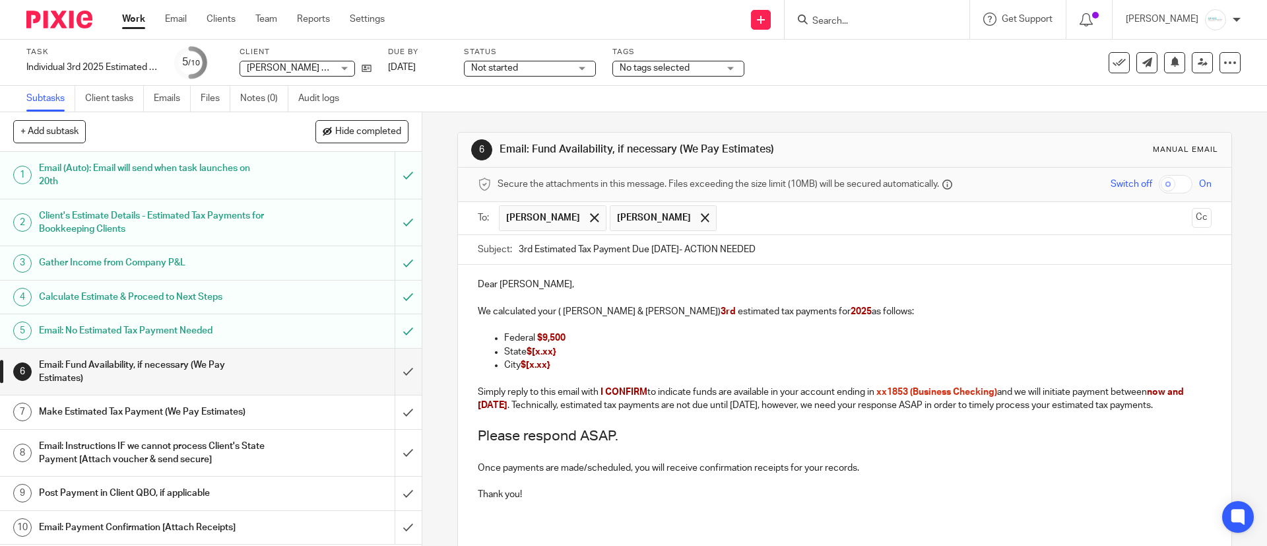
click at [547, 358] on p "City $[x.xx}" at bounding box center [857, 364] width 707 height 13
click at [546, 356] on span "$[x.xx}" at bounding box center [542, 351] width 30 height 9
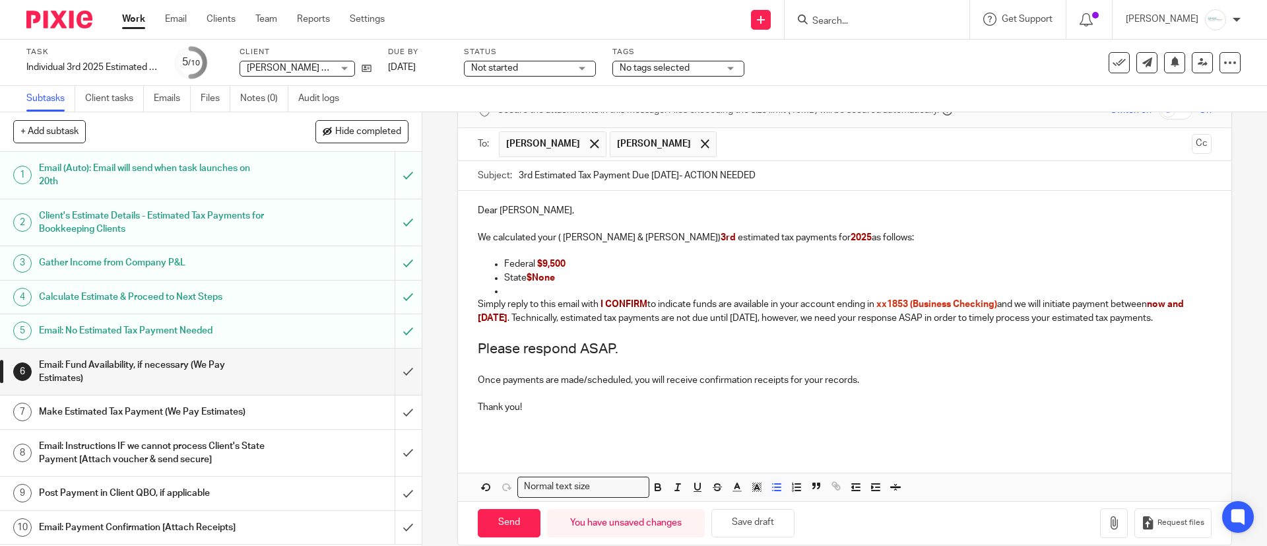
scroll to position [99, 0]
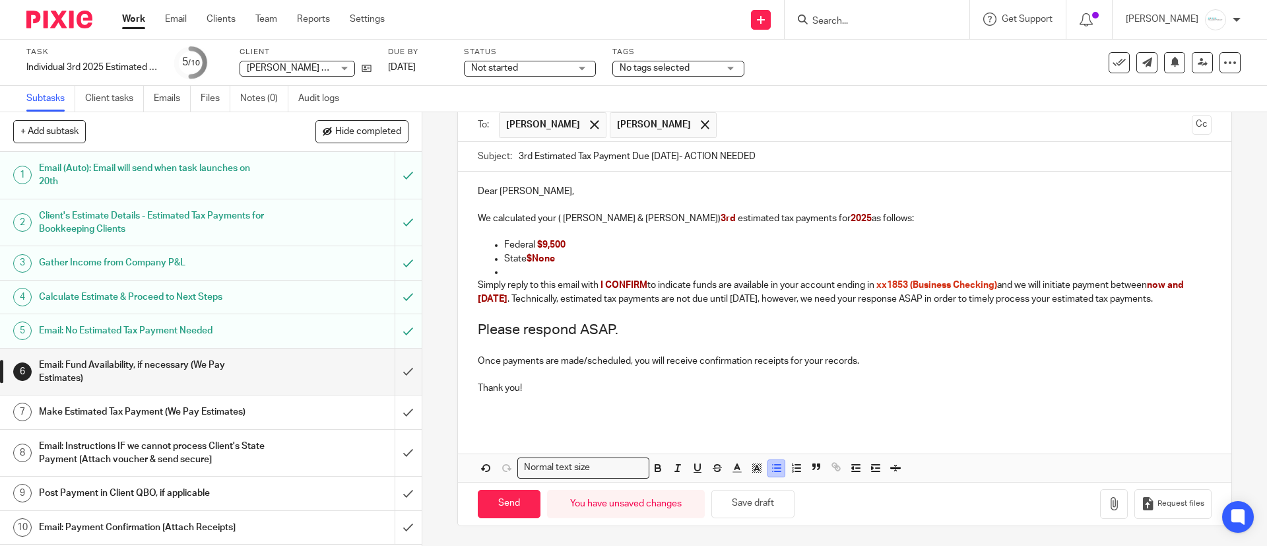
click at [775, 471] on line "button" at bounding box center [778, 471] width 6 height 0
drag, startPoint x: 743, startPoint y: 506, endPoint x: 736, endPoint y: 511, distance: 8.6
click at [740, 509] on button "Save draft" at bounding box center [752, 504] width 83 height 28
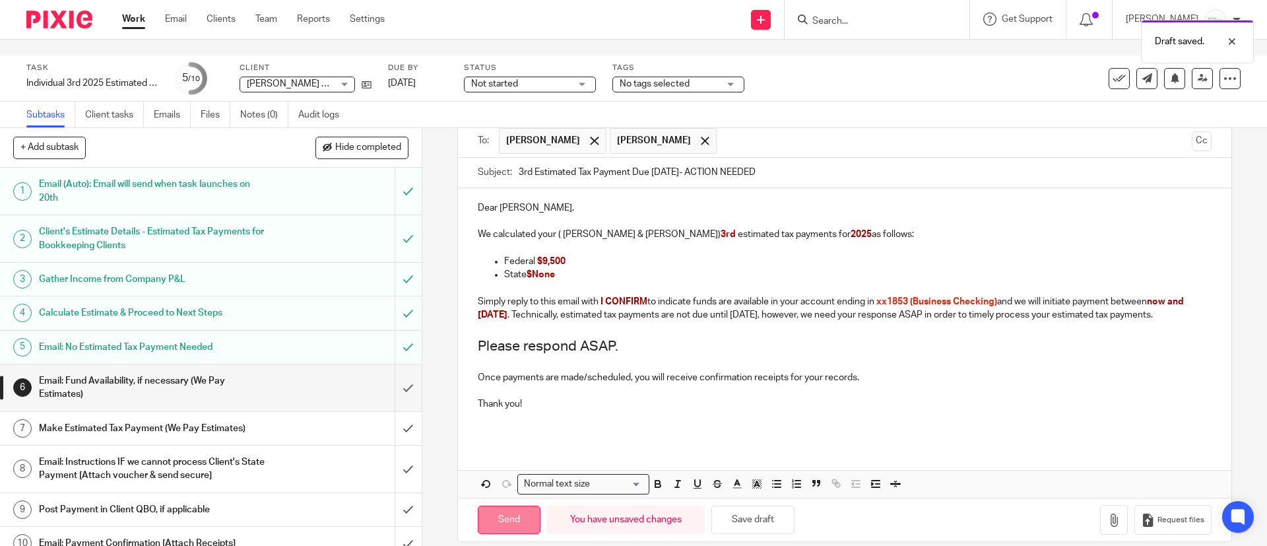
click at [479, 505] on input "Send" at bounding box center [509, 519] width 63 height 28
type input "Sent"
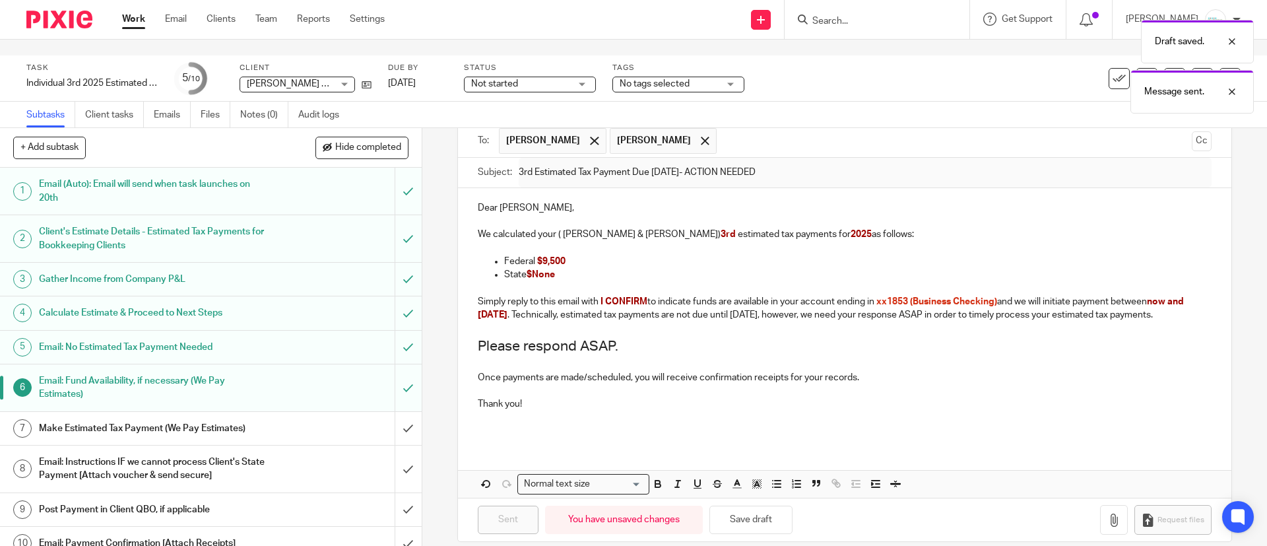
click at [706, 69] on div "Draft saved. Message sent." at bounding box center [943, 63] width 620 height 100
click at [673, 63] on div "Draft saved. Message sent." at bounding box center [943, 63] width 620 height 100
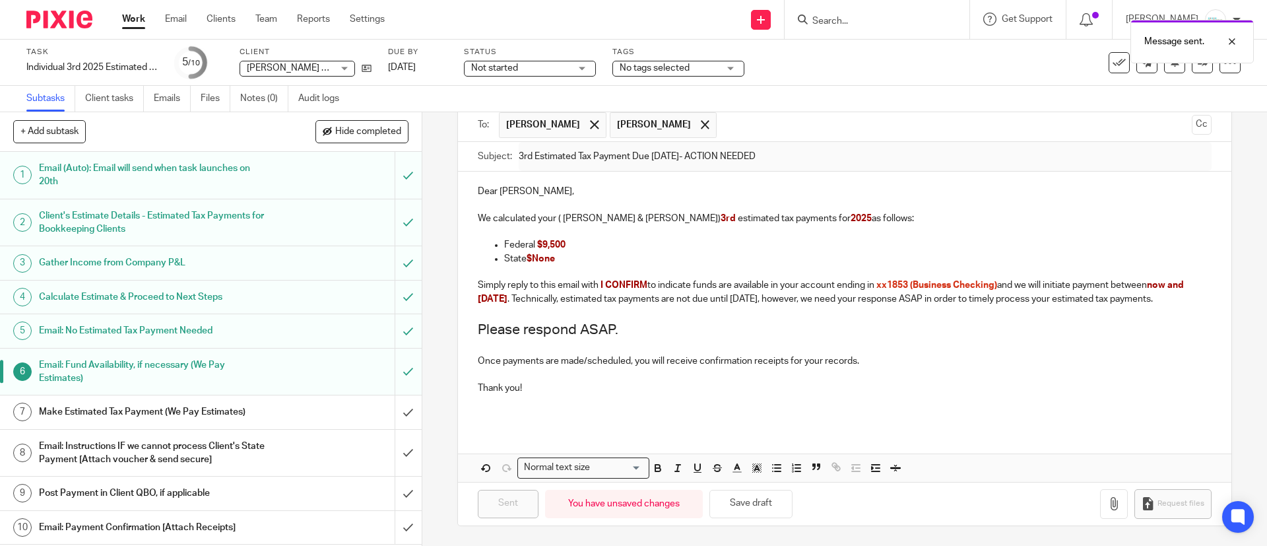
click at [660, 54] on div "Message sent." at bounding box center [943, 38] width 620 height 50
click at [663, 71] on span "No tags selected" at bounding box center [655, 67] width 70 height 9
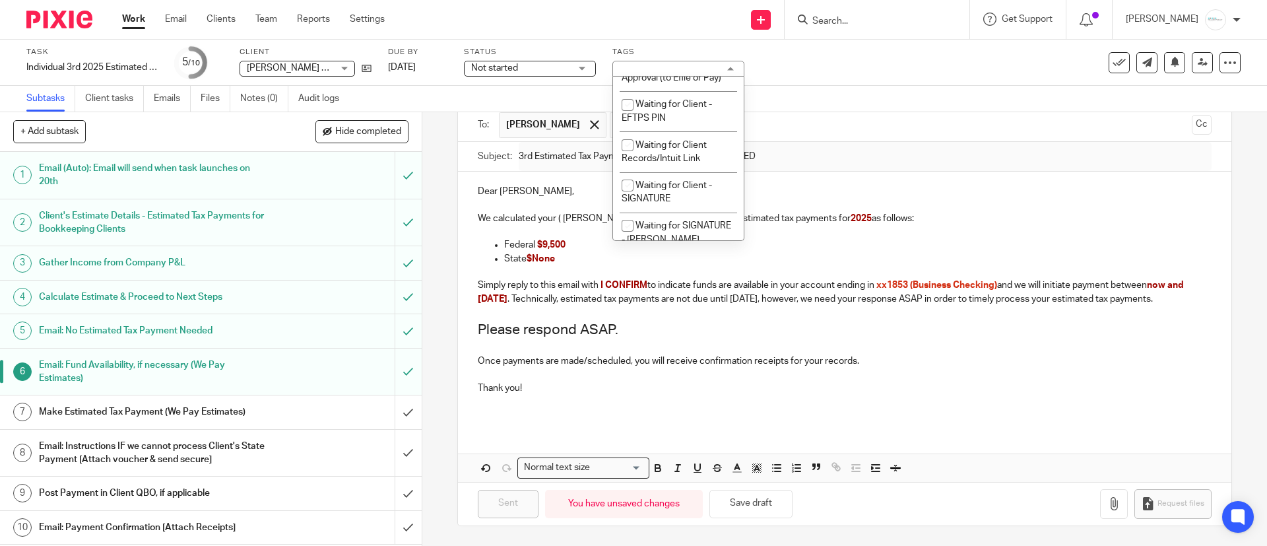
scroll to position [1145, 0]
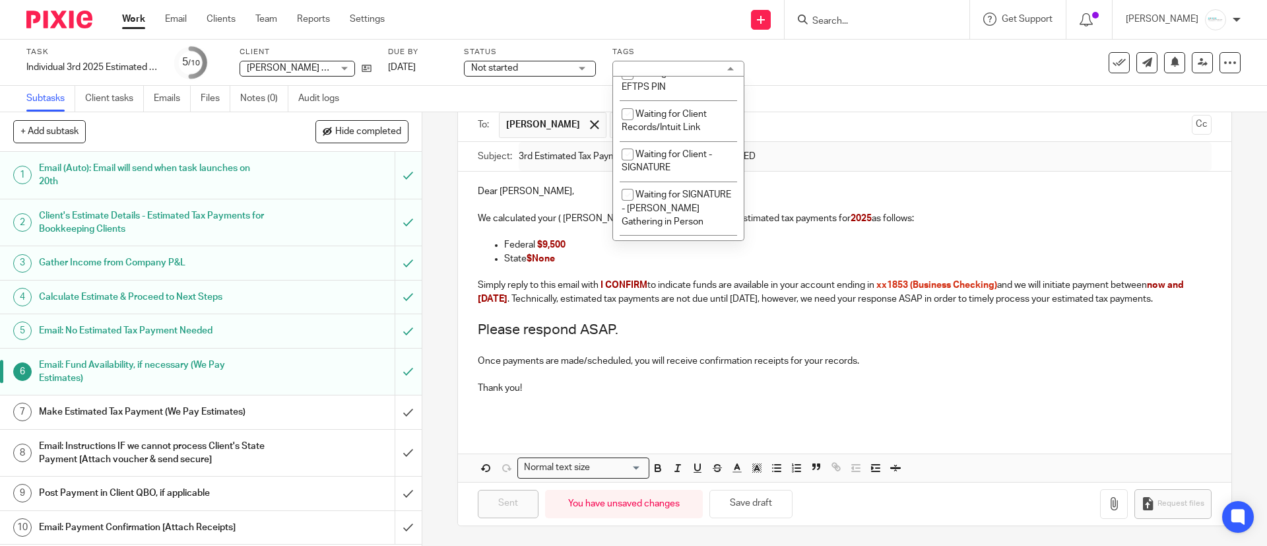
click at [682, 60] on li "Waiting for Client - Approval (to Efile or Pay)" at bounding box center [678, 40] width 131 height 40
checkbox input "true"
click at [761, 363] on p "Once payments are made/scheduled, you will receive confirmation receipts for yo…" at bounding box center [844, 360] width 733 height 13
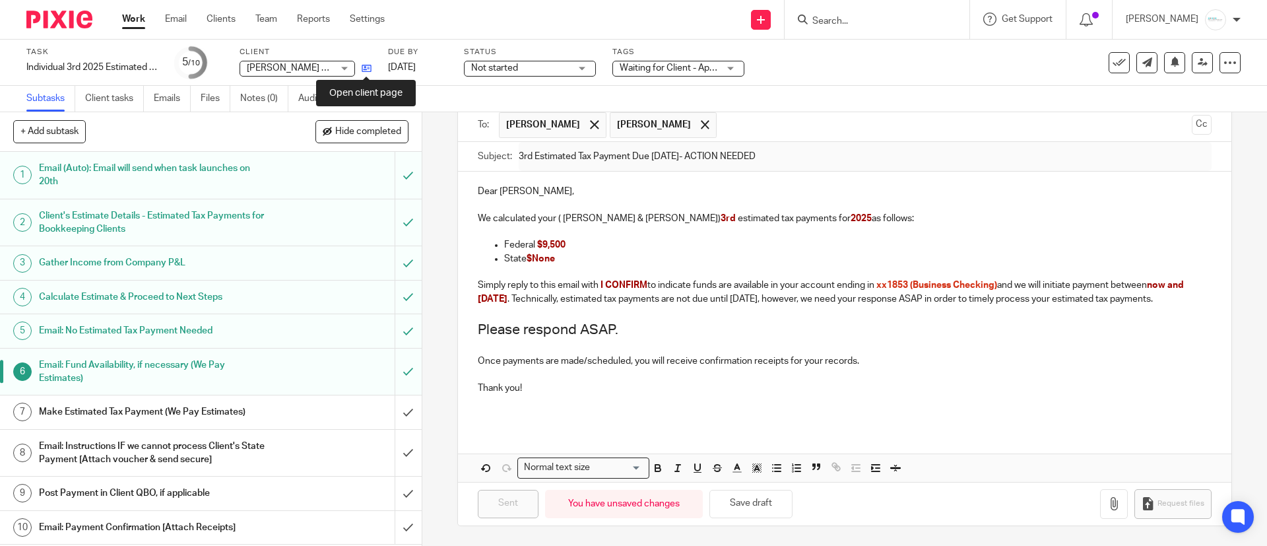
click at [366, 65] on icon at bounding box center [367, 68] width 10 height 10
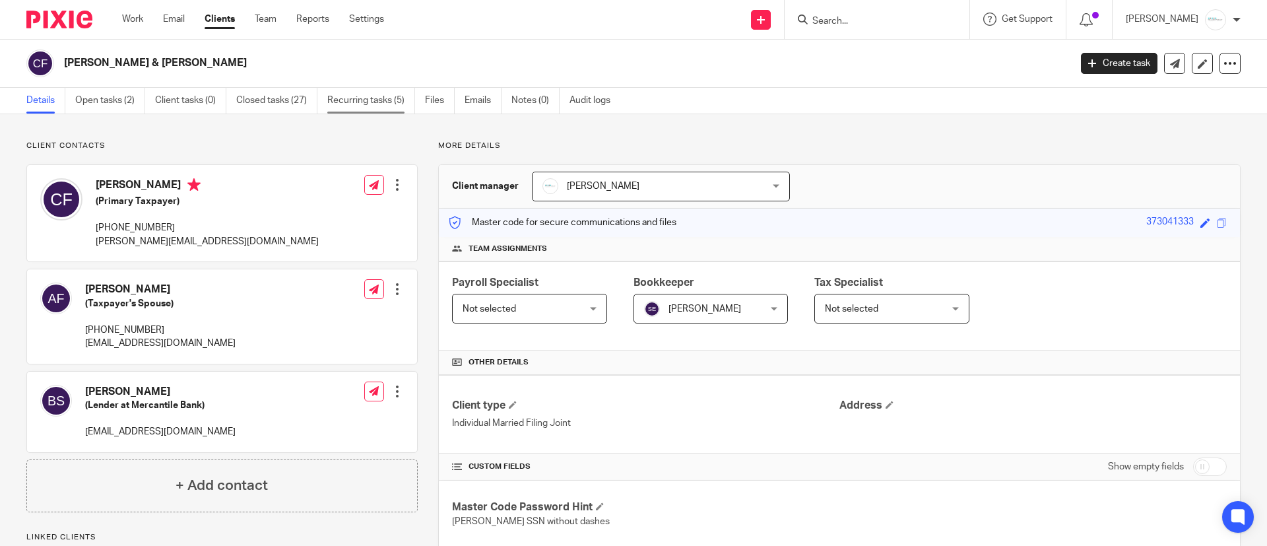
click at [385, 104] on link "Recurring tasks (5)" at bounding box center [371, 101] width 88 height 26
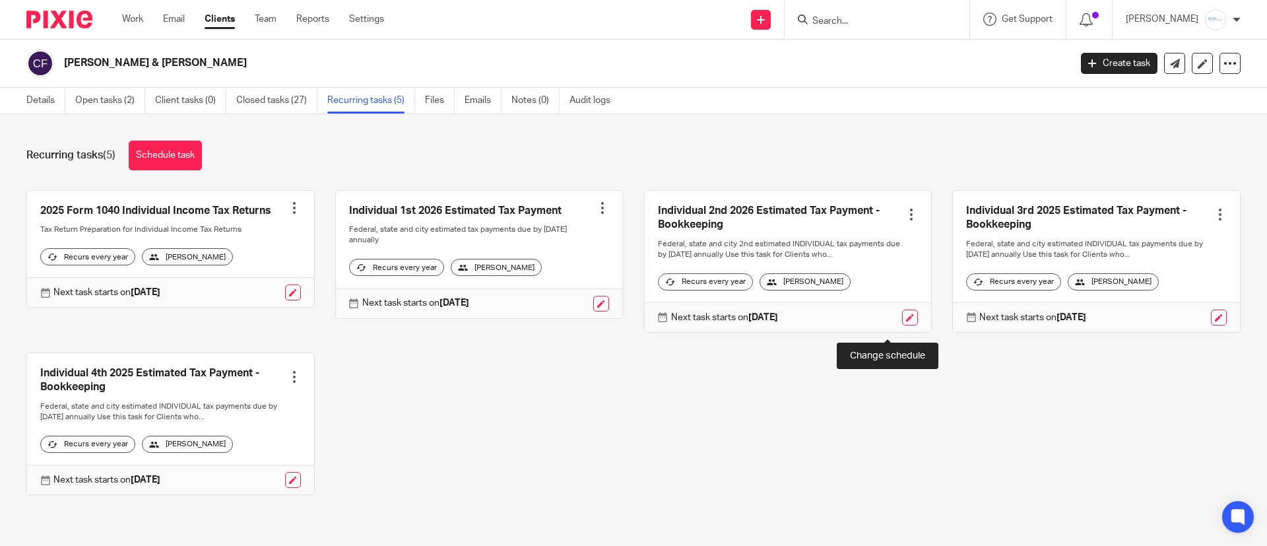
click at [902, 325] on link at bounding box center [910, 317] width 16 height 16
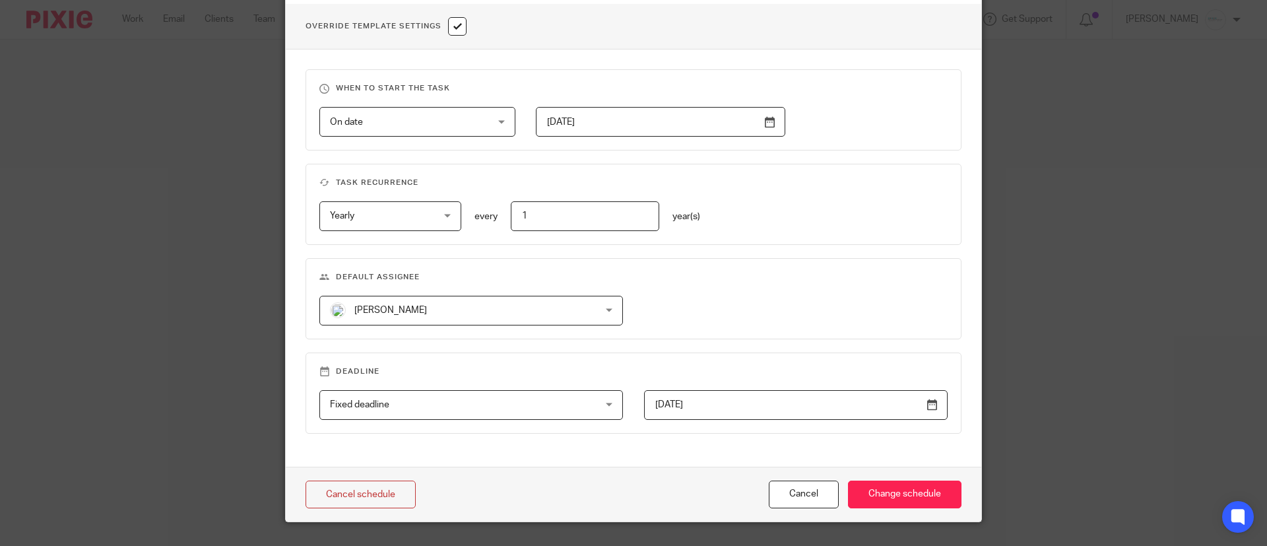
scroll to position [495, 0]
click at [432, 318] on span "[PERSON_NAME]" at bounding box center [447, 310] width 234 height 28
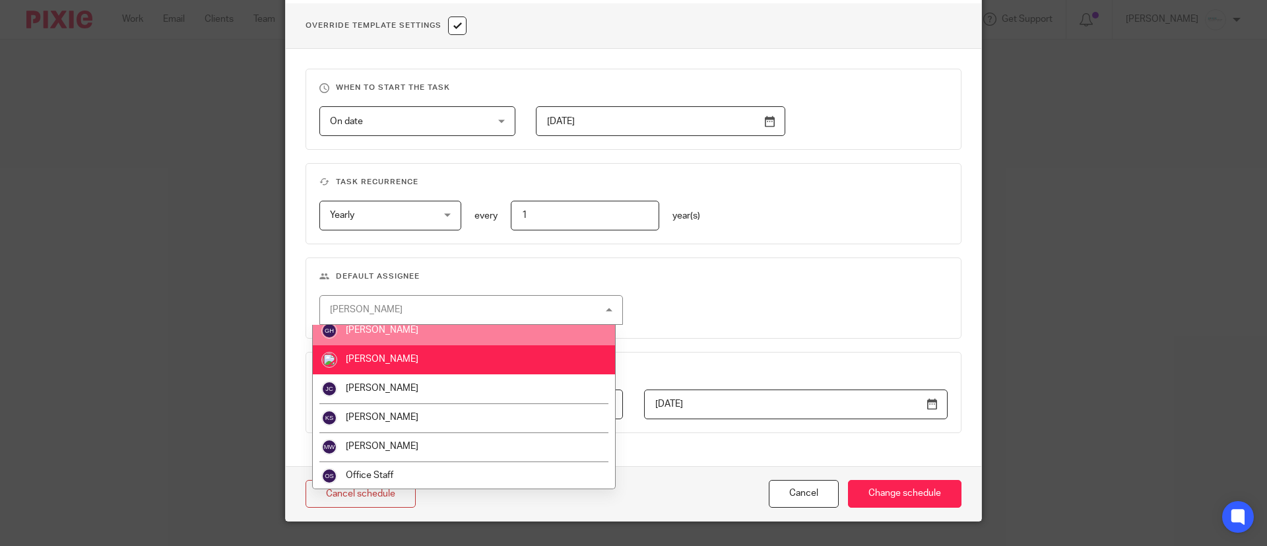
scroll to position [98, 0]
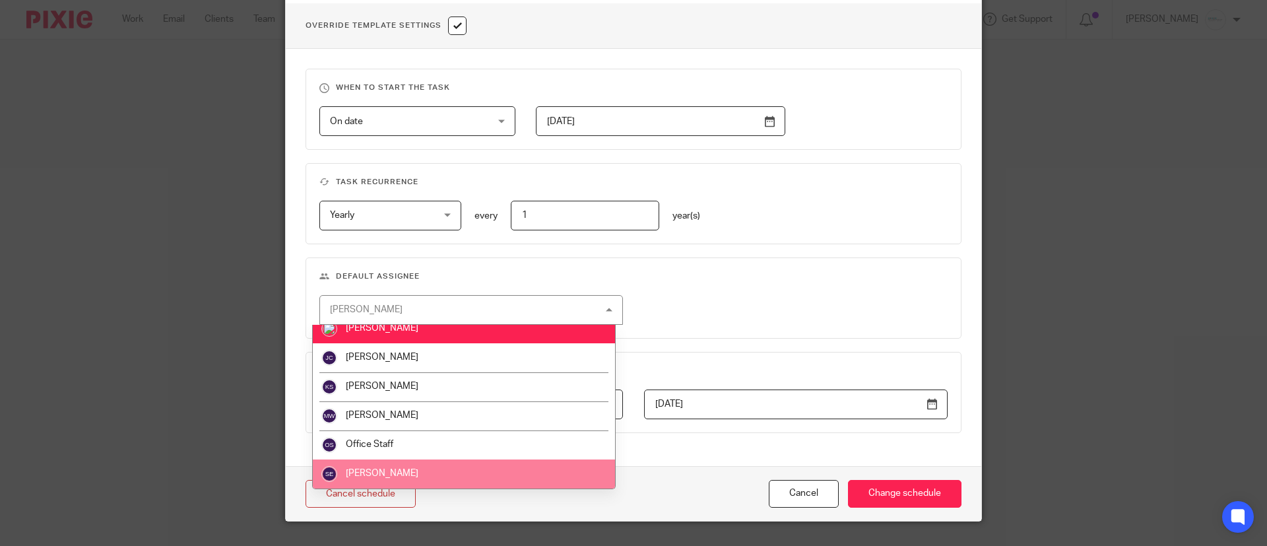
click at [400, 470] on li "[PERSON_NAME]" at bounding box center [464, 473] width 302 height 29
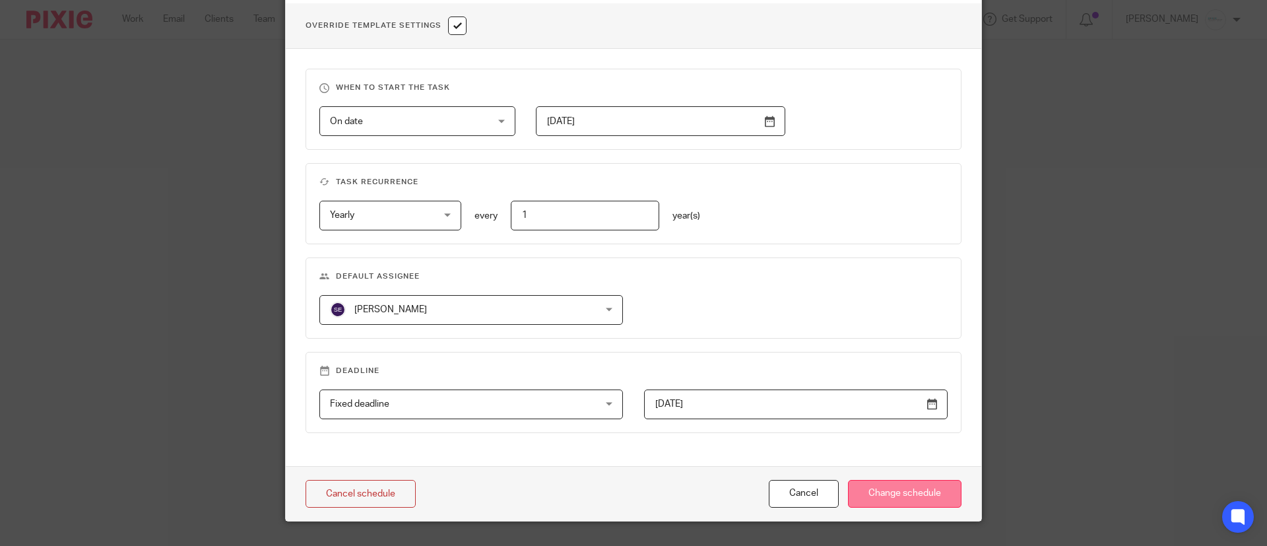
click at [884, 494] on input "Change schedule" at bounding box center [904, 494] width 113 height 28
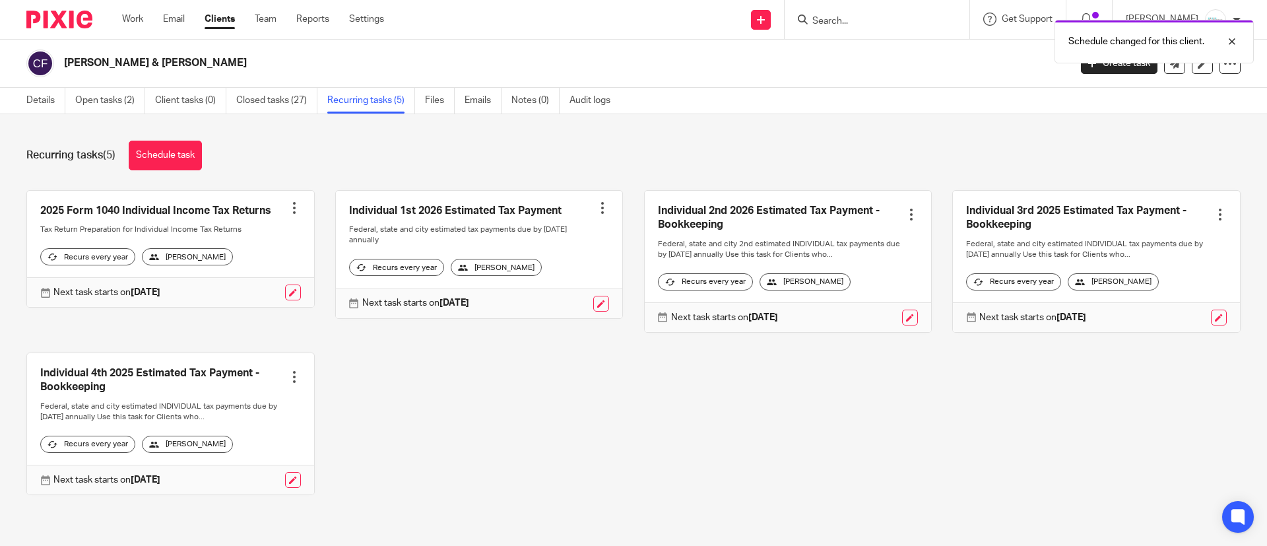
scroll to position [16, 0]
click at [285, 482] on link at bounding box center [293, 480] width 16 height 16
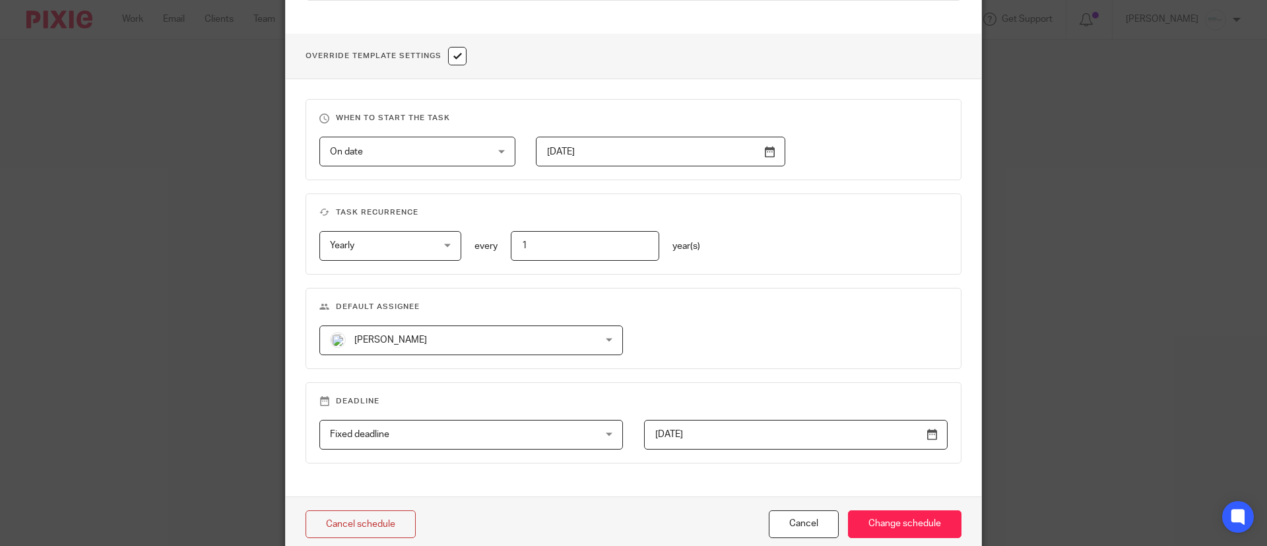
scroll to position [495, 0]
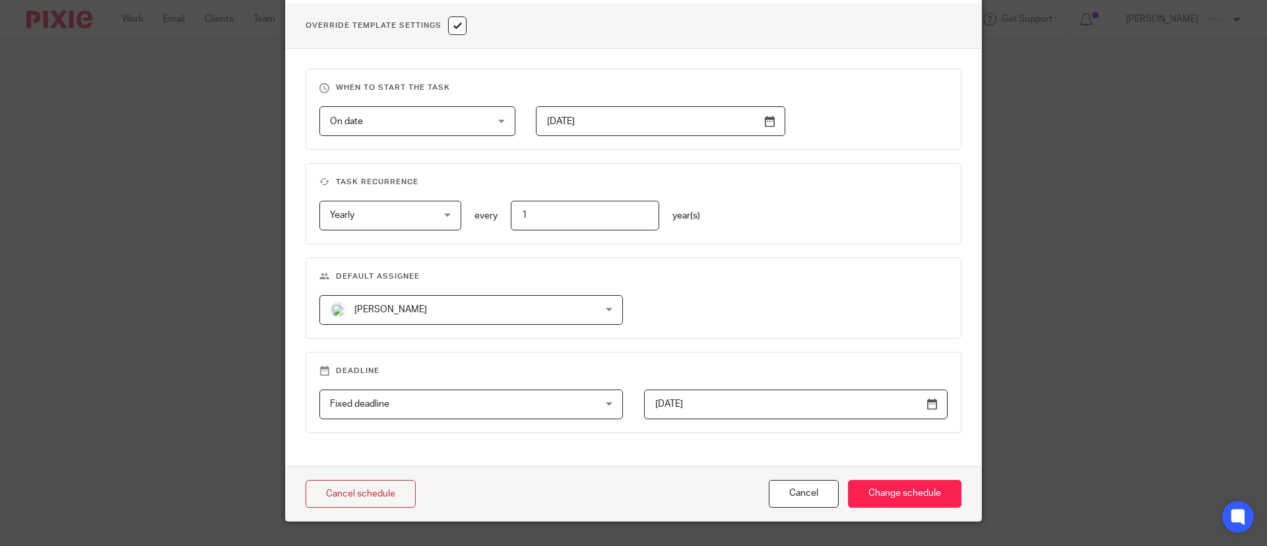
click at [603, 309] on div "Holly Utting Holly Utting" at bounding box center [471, 310] width 304 height 30
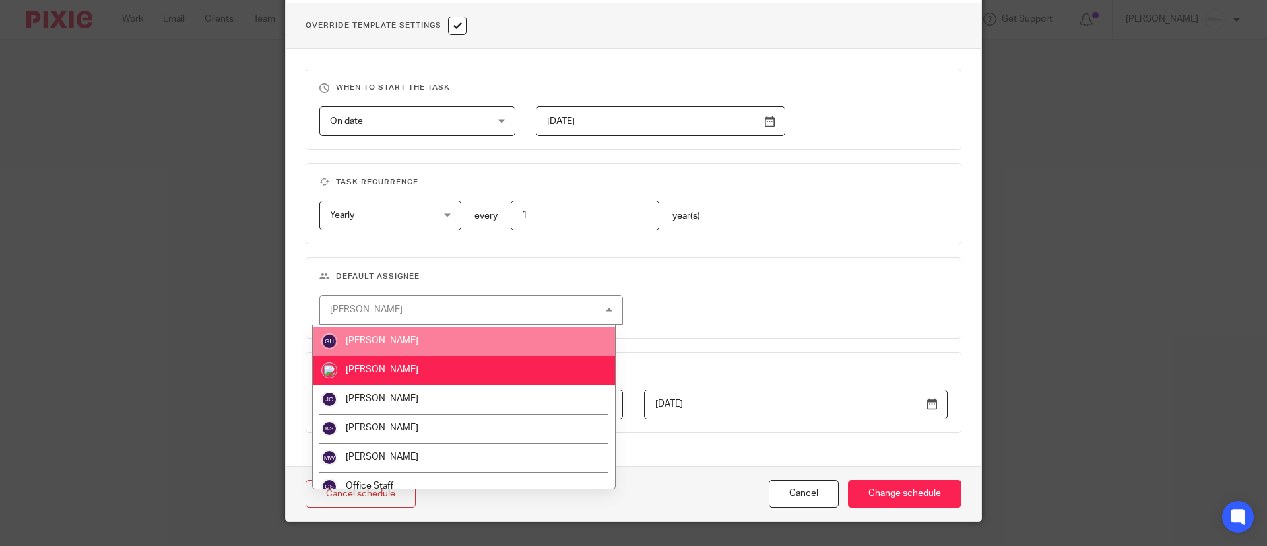
scroll to position [98, 0]
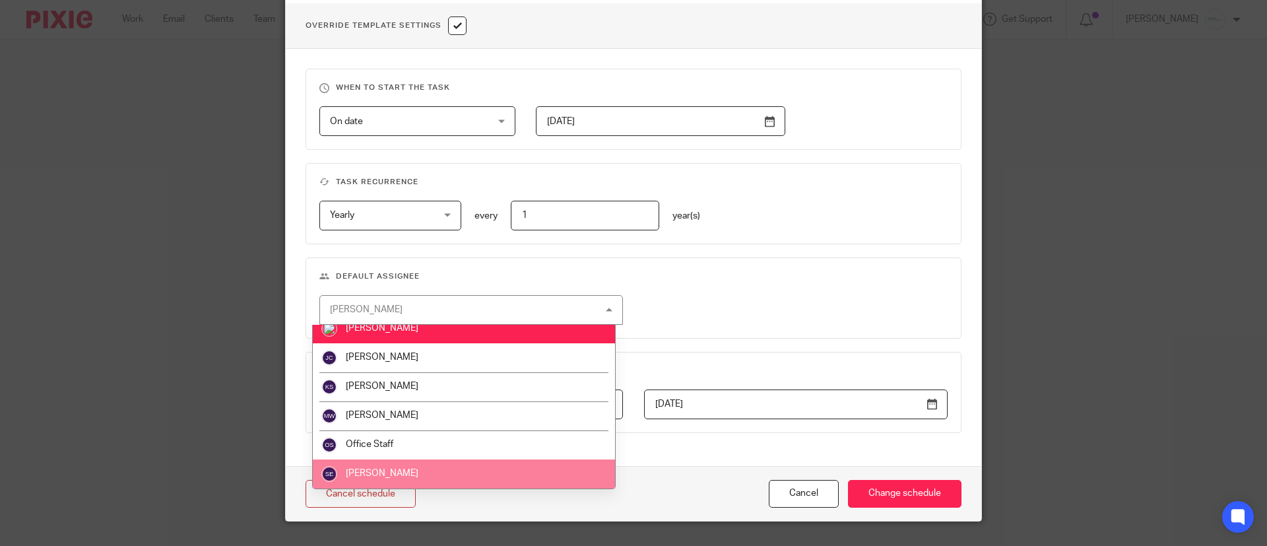
click at [465, 470] on li "Sarah Ebert" at bounding box center [464, 473] width 302 height 29
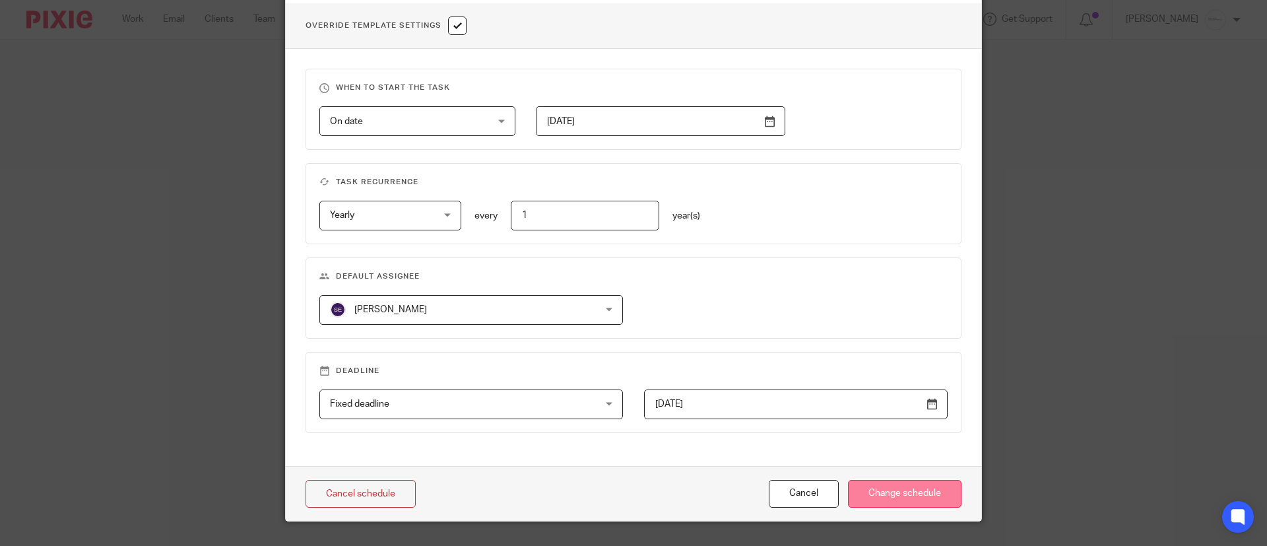
click at [870, 495] on input "Change schedule" at bounding box center [904, 494] width 113 height 28
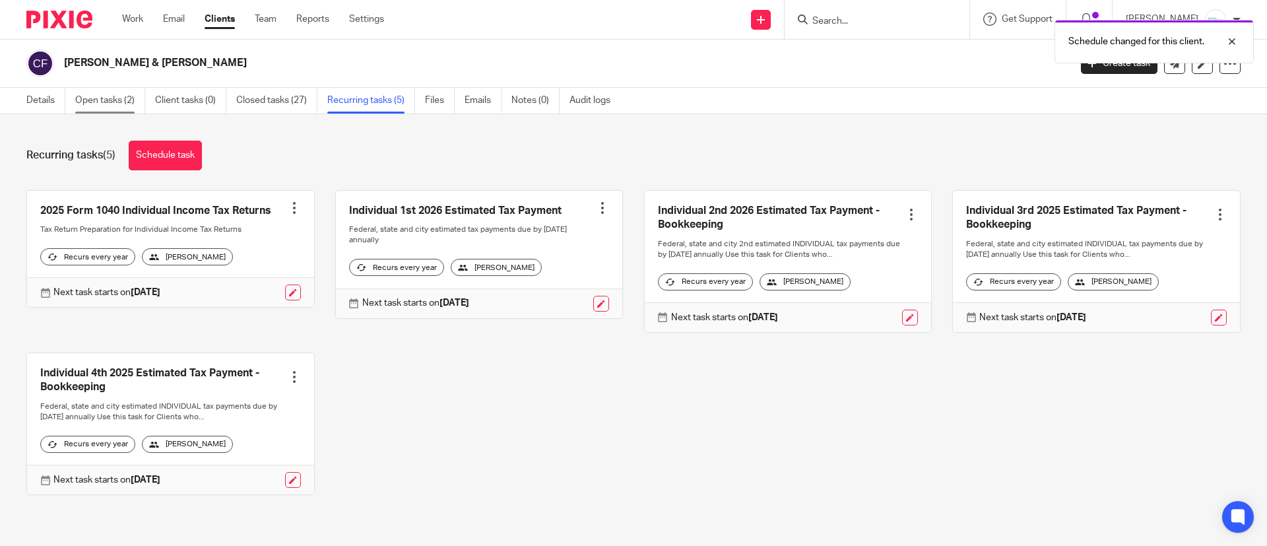
click at [99, 100] on link "Open tasks (2)" at bounding box center [110, 101] width 70 height 26
